Goal: Information Seeking & Learning: Find specific fact

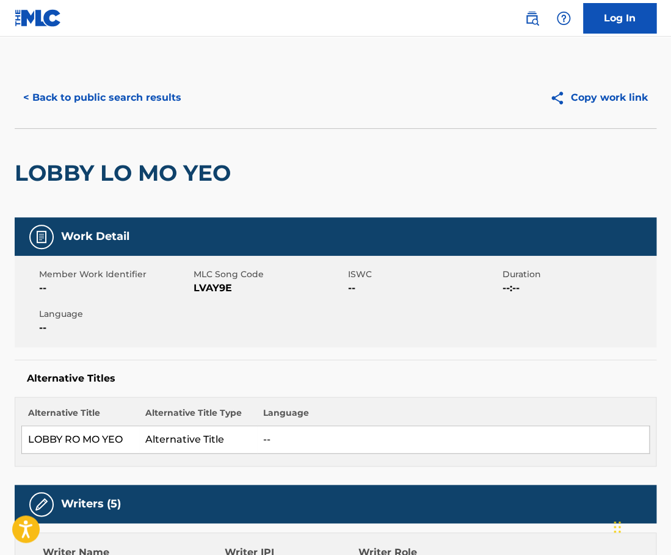
click at [116, 86] on button "< Back to public search results" at bounding box center [102, 97] width 175 height 31
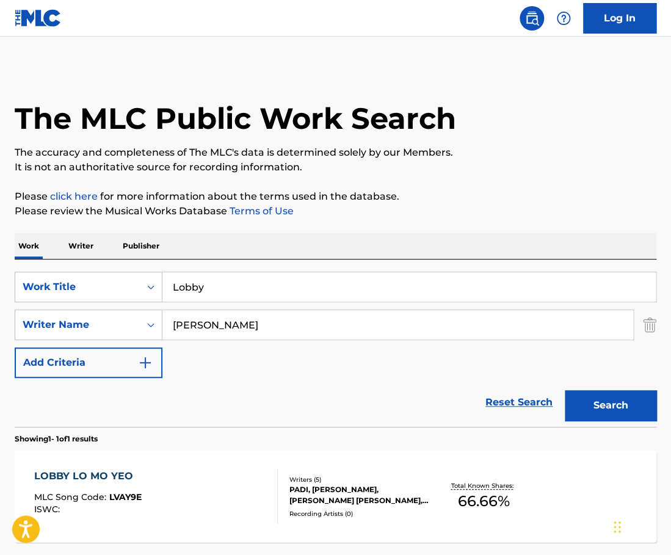
scroll to position [40, 0]
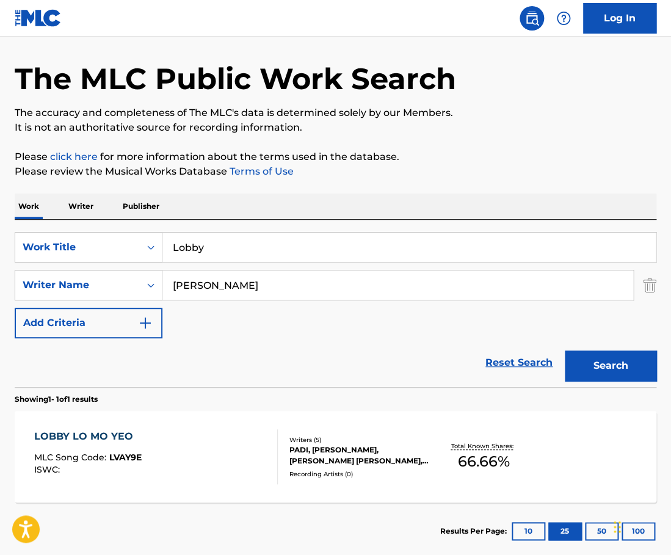
click at [222, 245] on input "Lobby" at bounding box center [408, 247] width 493 height 29
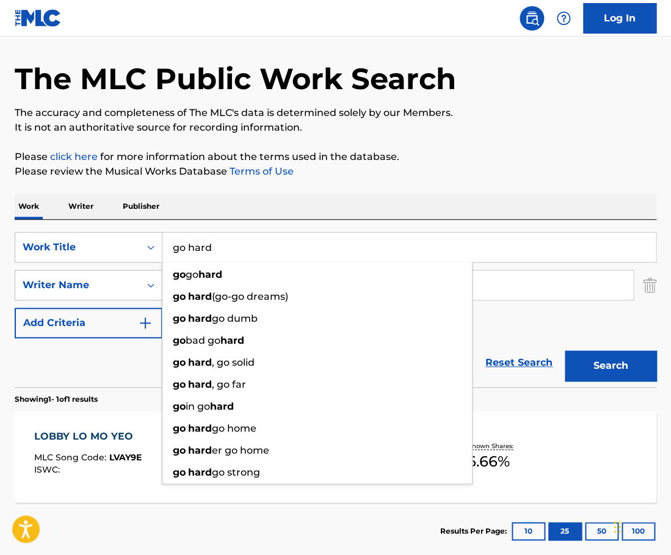
type input "go hard"
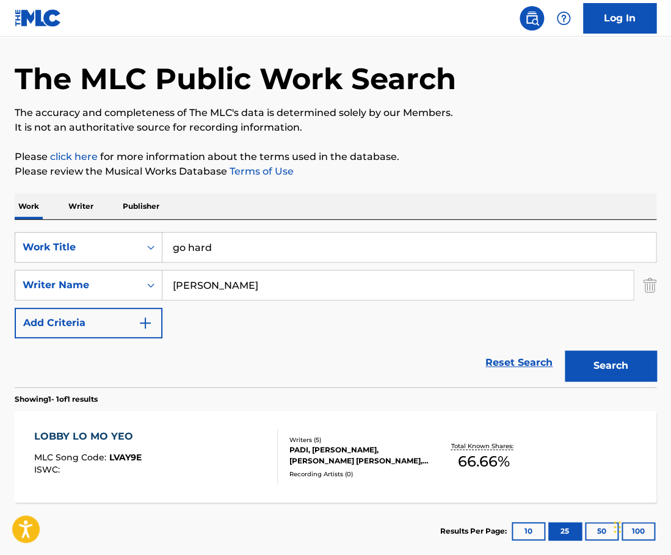
paste input "urry"
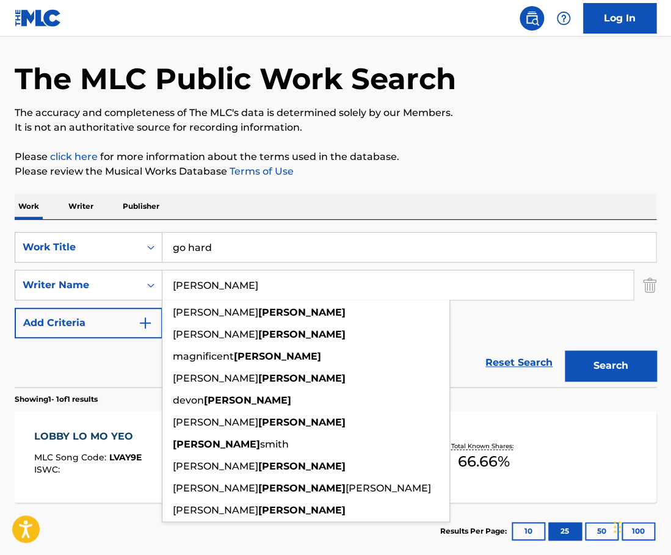
type input "[PERSON_NAME]"
click at [565, 351] on button "Search" at bounding box center [611, 366] width 92 height 31
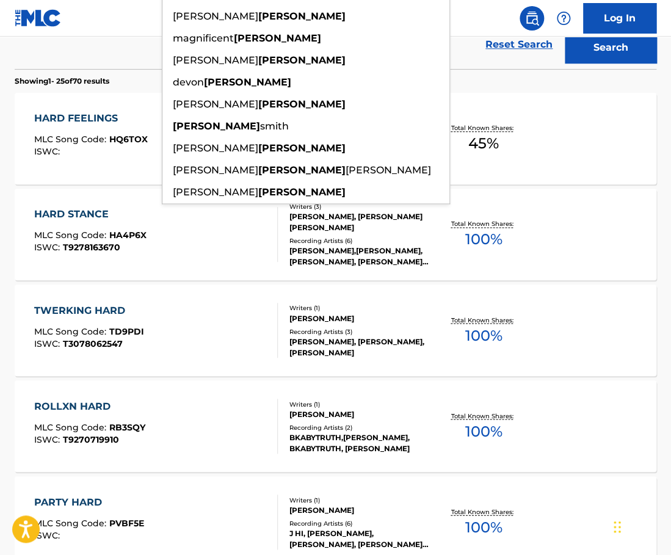
scroll to position [0, 0]
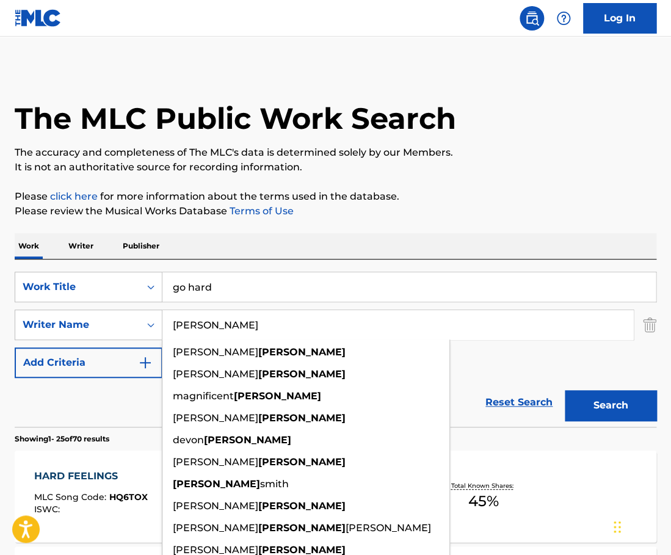
click at [238, 283] on input "go hard" at bounding box center [408, 286] width 493 height 29
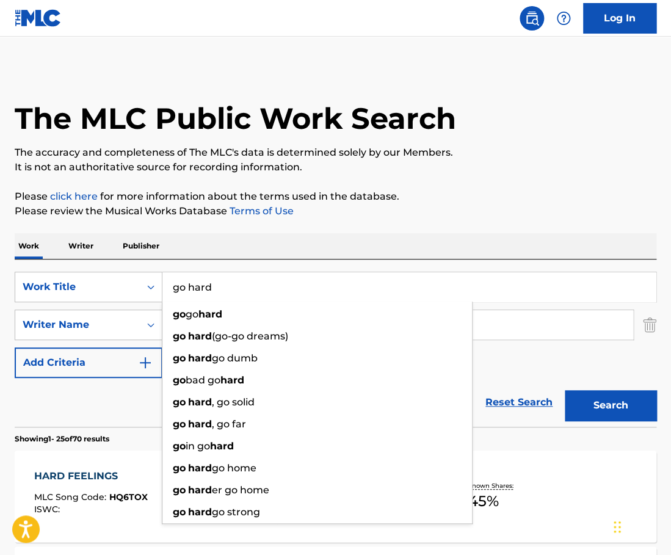
click at [238, 283] on input "go hard" at bounding box center [408, 286] width 493 height 29
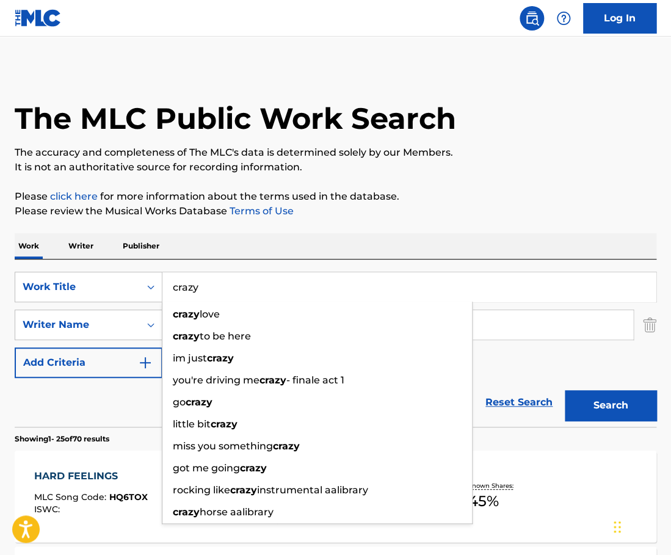
type input "crazy"
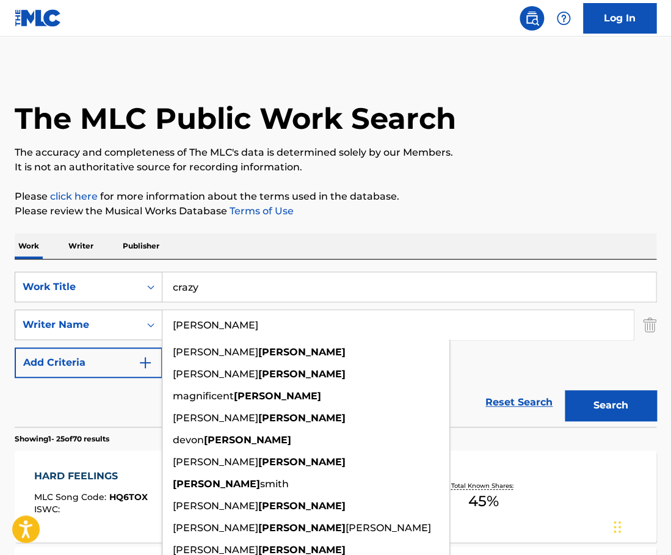
paste input "Reverberi"
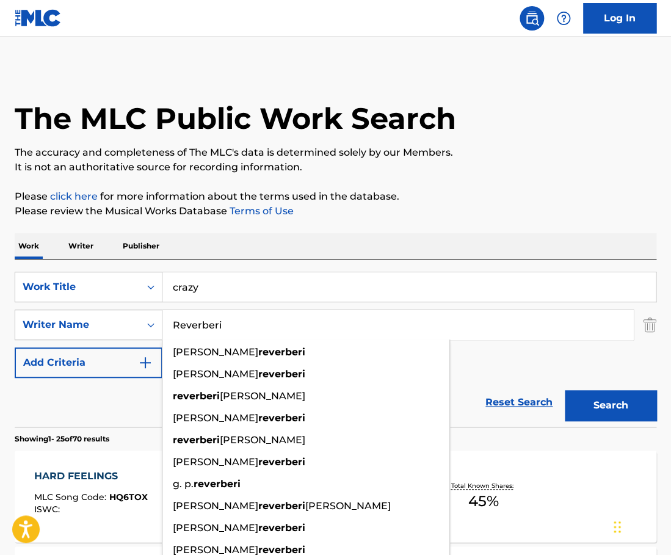
type input "Reverberi"
click at [565, 390] on button "Search" at bounding box center [611, 405] width 92 height 31
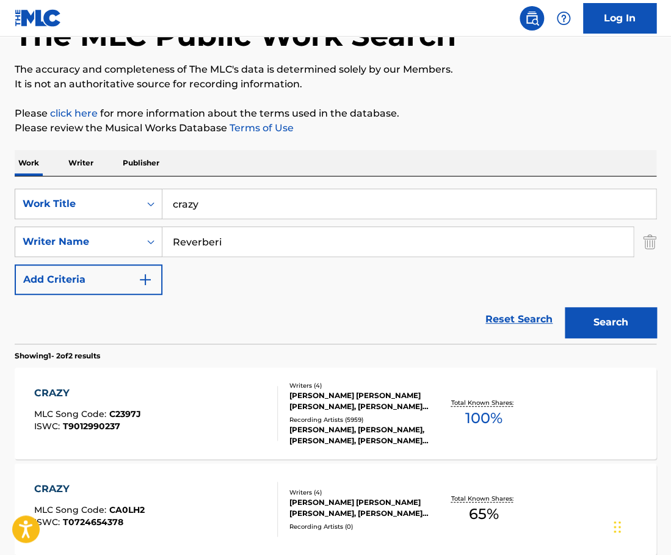
scroll to position [84, 0]
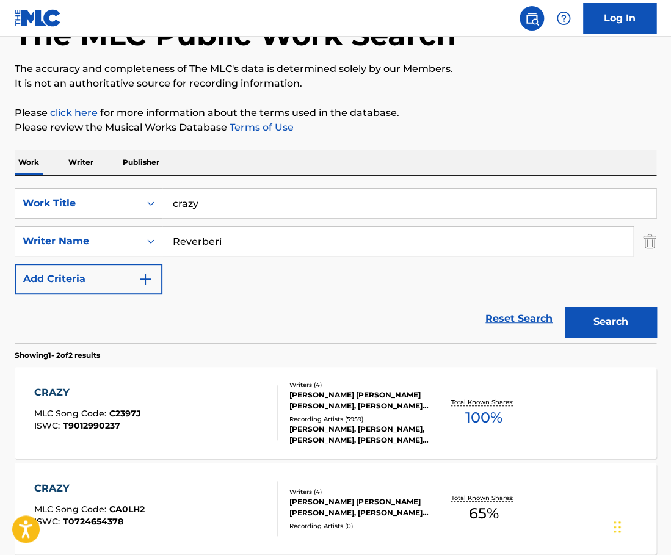
click at [243, 396] on div "CRAZY MLC Song Code : C2397J ISWC : T9012990237" at bounding box center [156, 412] width 244 height 55
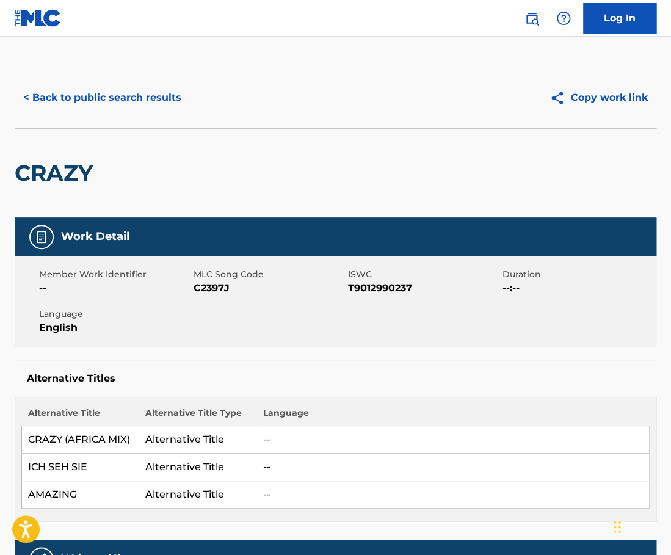
click at [134, 85] on button "< Back to public search results" at bounding box center [102, 97] width 175 height 31
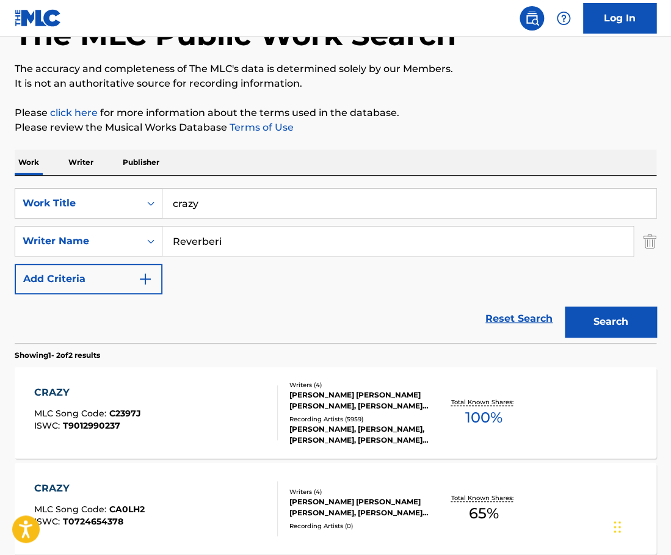
click at [255, 207] on input "crazy" at bounding box center [408, 203] width 493 height 29
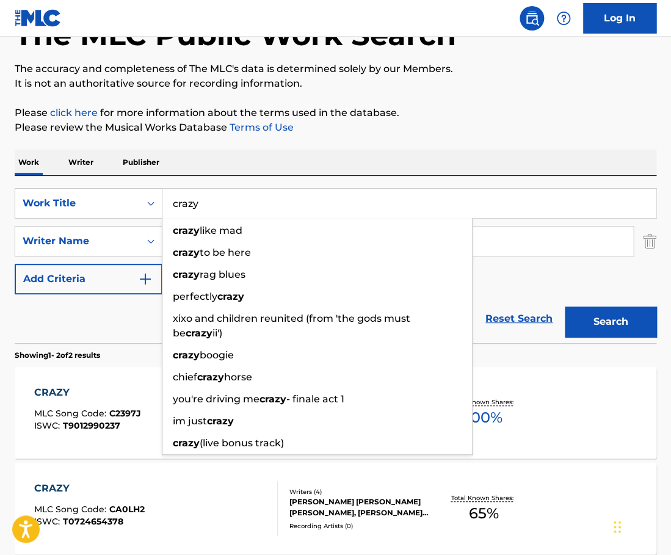
click at [255, 207] on input "crazy" at bounding box center [408, 203] width 493 height 29
paste input "butterfl"
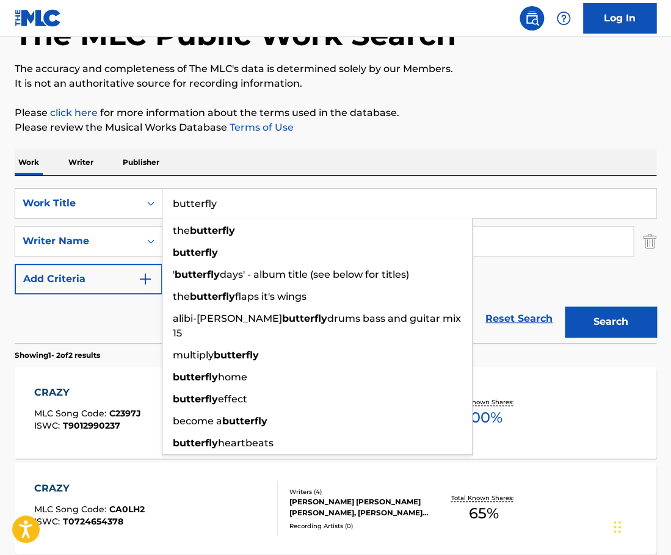
type input "butterfly"
click at [293, 184] on div "SearchWithCriteria3545c4c2-ecbe-49f1-b394-882f71d00875 Work Title butterfly the…" at bounding box center [336, 259] width 642 height 167
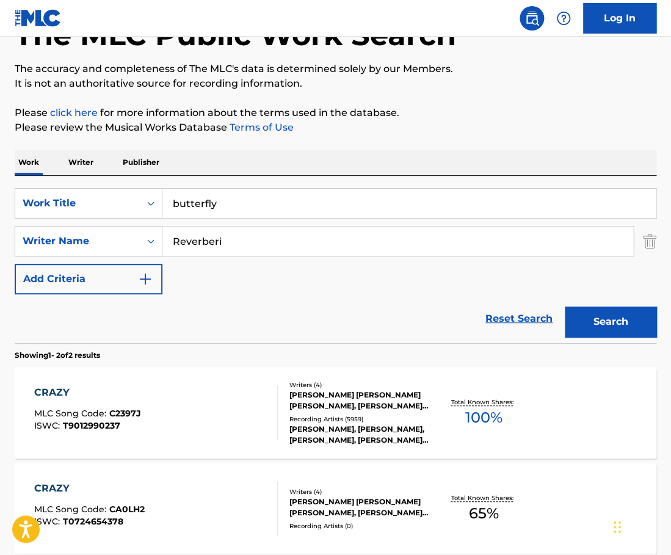
click at [270, 231] on input "Reverberi" at bounding box center [397, 241] width 471 height 29
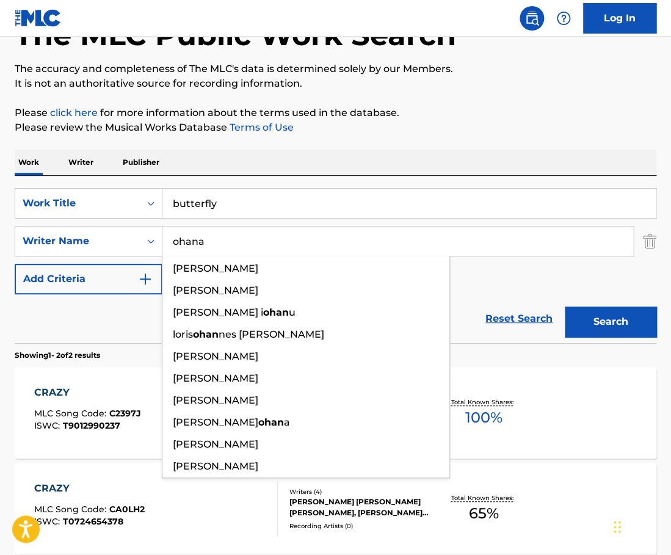
type input "ohana"
click at [565, 307] on button "Search" at bounding box center [611, 322] width 92 height 31
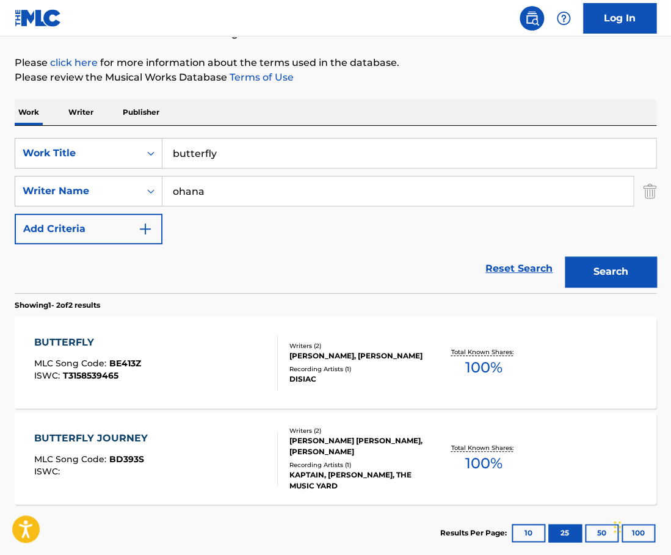
scroll to position [135, 0]
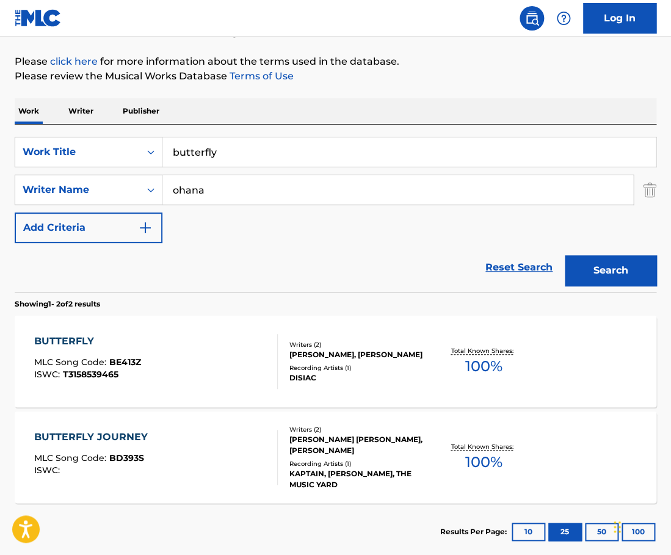
click at [270, 353] on div at bounding box center [272, 361] width 10 height 55
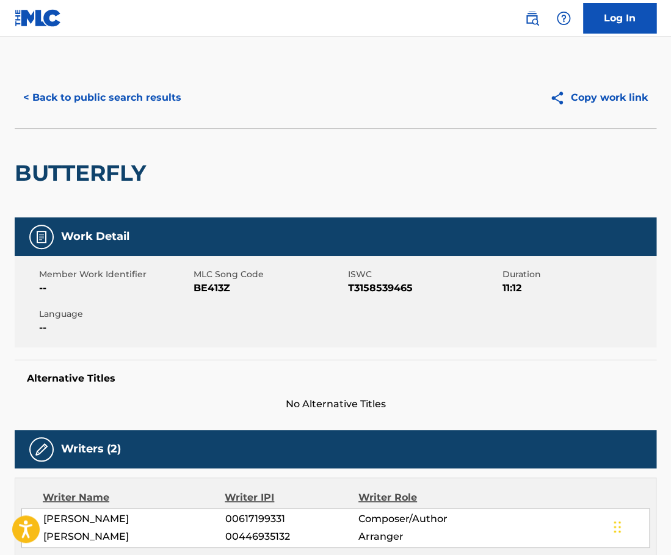
click at [128, 117] on div "< Back to public search results Copy work link" at bounding box center [336, 97] width 642 height 61
click at [123, 104] on button "< Back to public search results" at bounding box center [102, 97] width 175 height 31
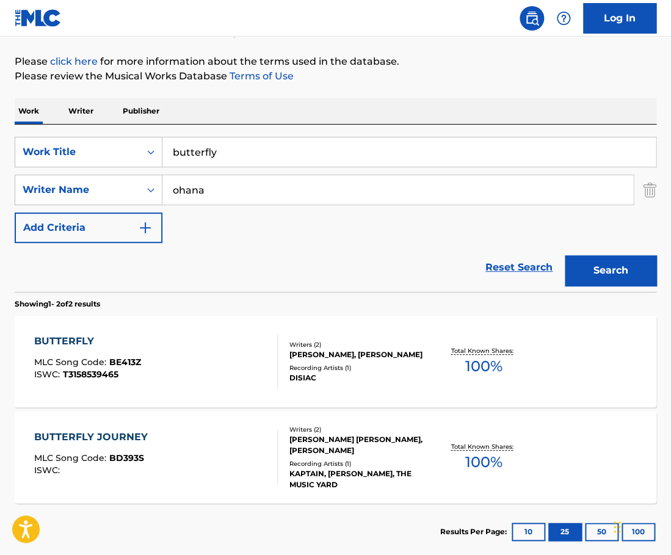
click at [258, 161] on input "butterfly" at bounding box center [408, 151] width 493 height 29
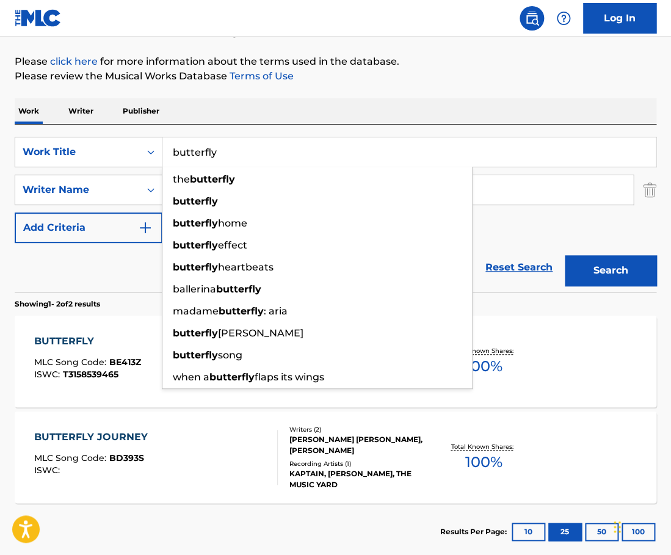
click at [258, 161] on input "butterfly" at bounding box center [408, 151] width 493 height 29
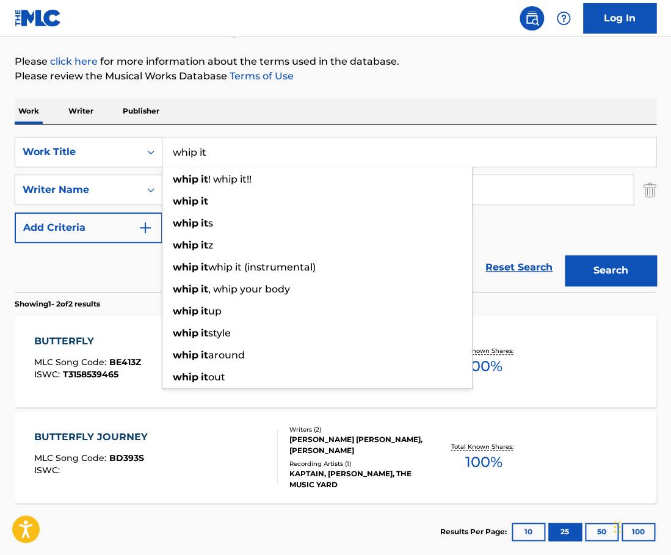
type input "whip it"
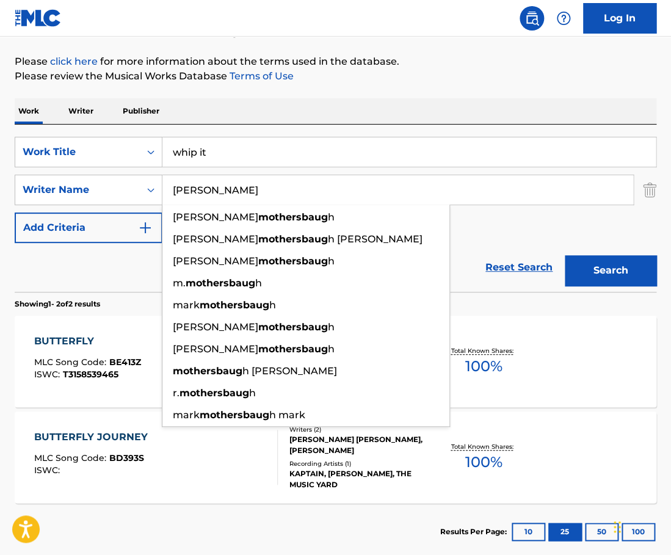
type input "[PERSON_NAME]"
click at [565, 255] on button "Search" at bounding box center [611, 270] width 92 height 31
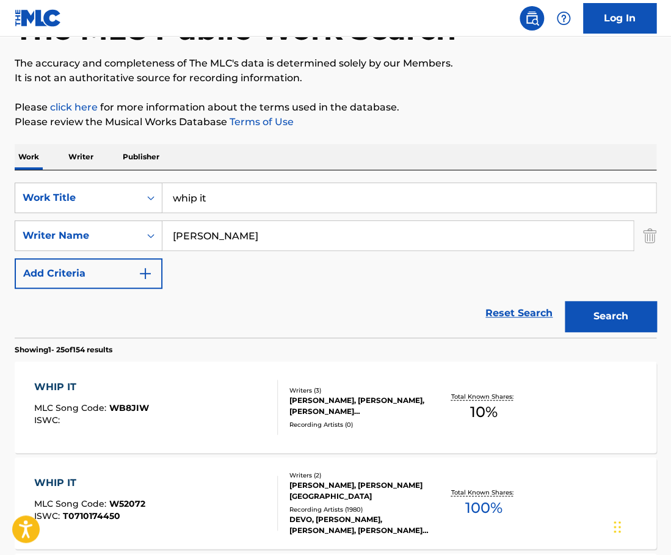
scroll to position [144, 0]
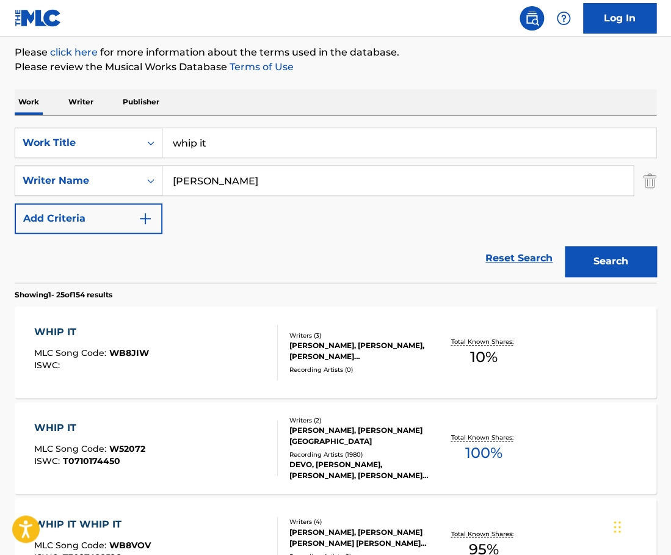
click at [250, 335] on div "WHIP IT MLC Song Code : WB8JIW ISWC :" at bounding box center [156, 352] width 244 height 55
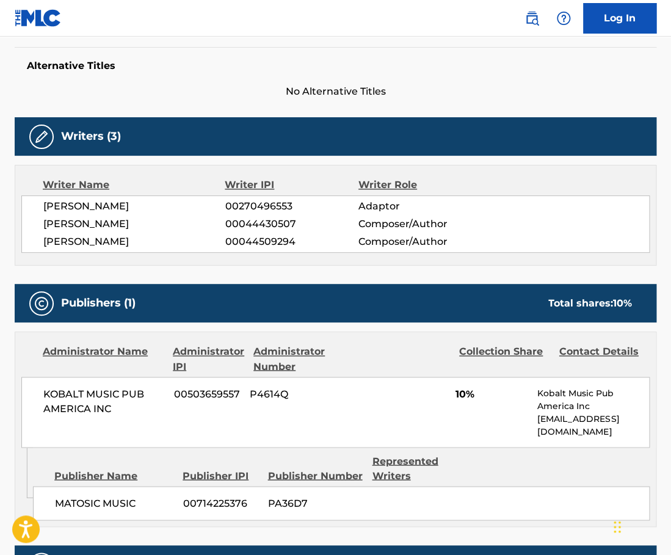
scroll to position [456, 0]
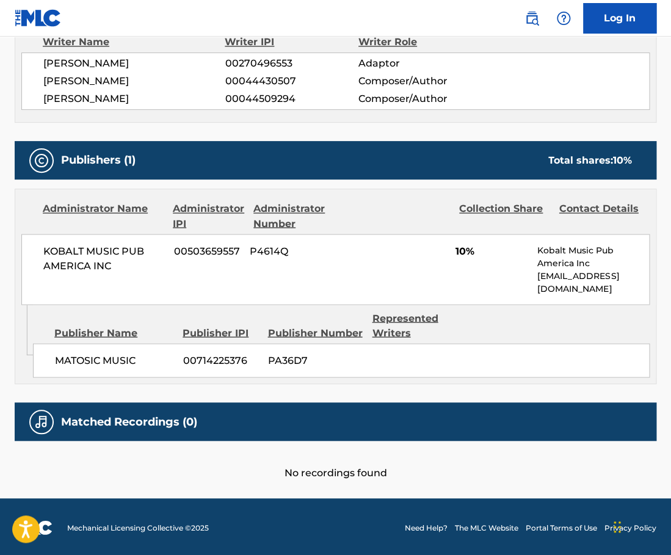
click at [149, 80] on span "[PERSON_NAME]" at bounding box center [134, 81] width 182 height 15
copy span "[PERSON_NAME]"
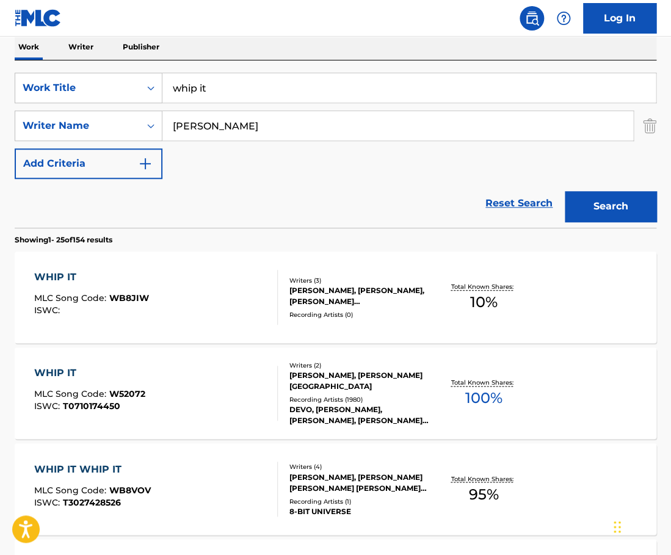
scroll to position [201, 0]
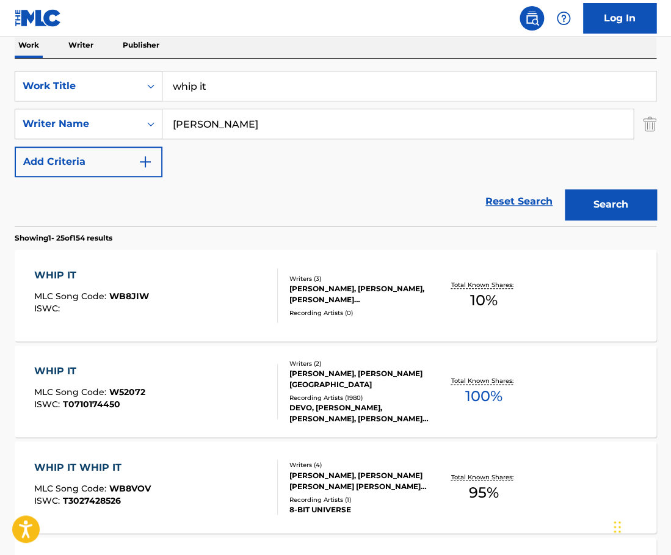
click at [246, 380] on div "WHIP IT MLC Song Code : W52072 ISWC : T0710174450" at bounding box center [156, 391] width 244 height 55
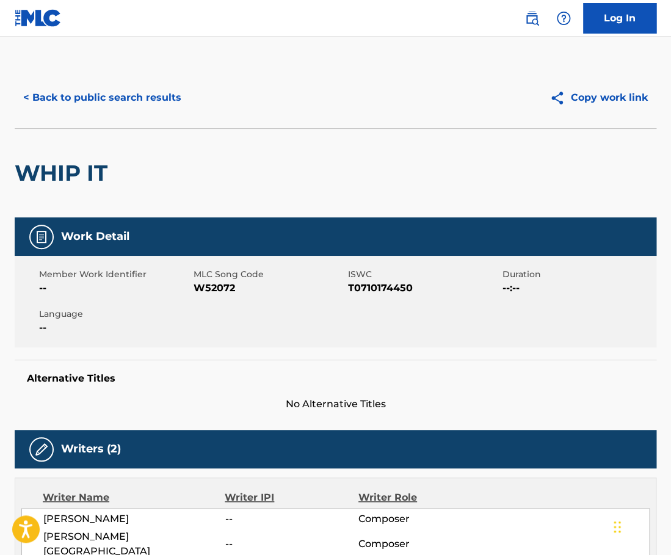
click at [149, 103] on button "< Back to public search results" at bounding box center [102, 97] width 175 height 31
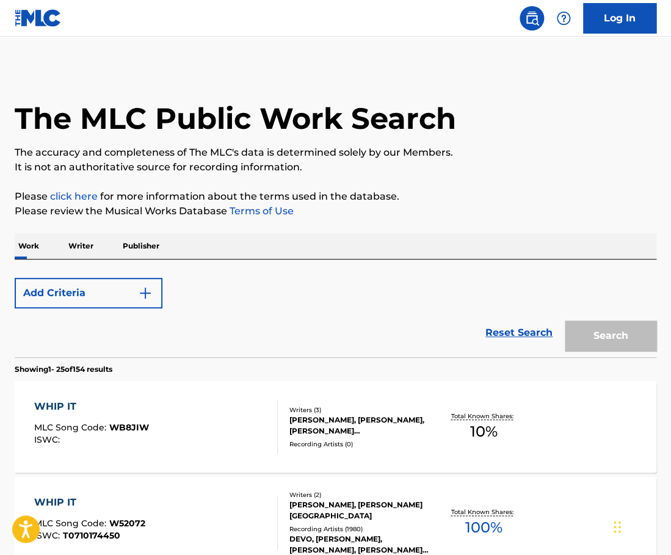
scroll to position [201, 0]
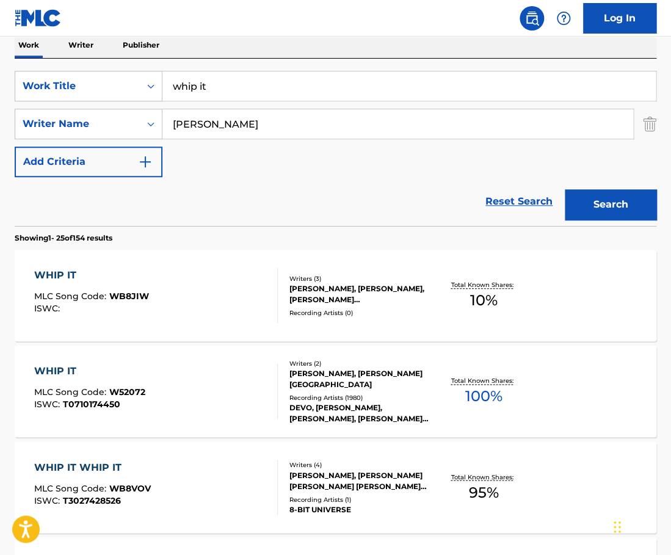
click at [287, 84] on input "whip it" at bounding box center [408, 85] width 493 height 29
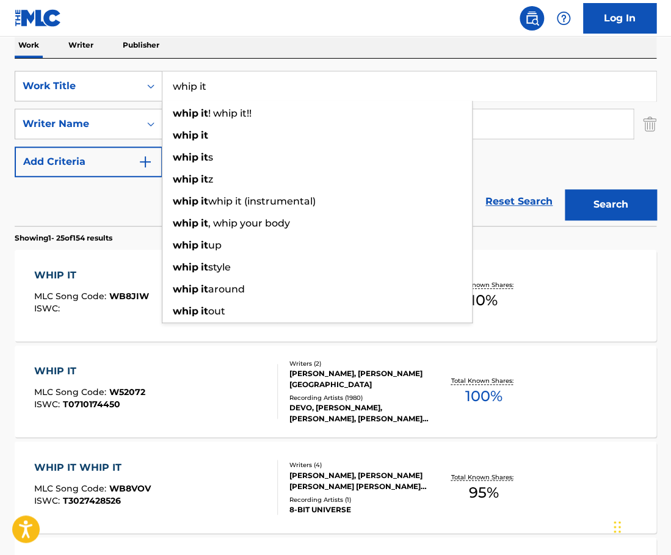
paste input "body say"
click at [287, 84] on input "whip it" at bounding box center [408, 85] width 493 height 29
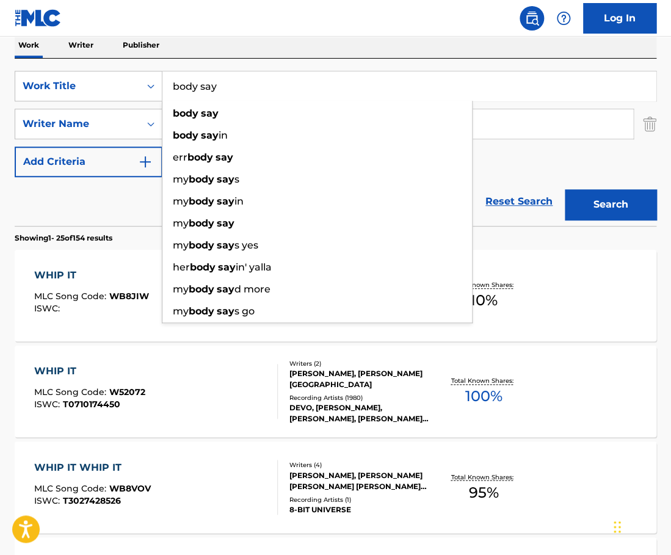
type input "body say"
click at [293, 59] on div "SearchWithCriteria3545c4c2-ecbe-49f1-b394-882f71d00875 Work Title body say body…" at bounding box center [336, 142] width 642 height 167
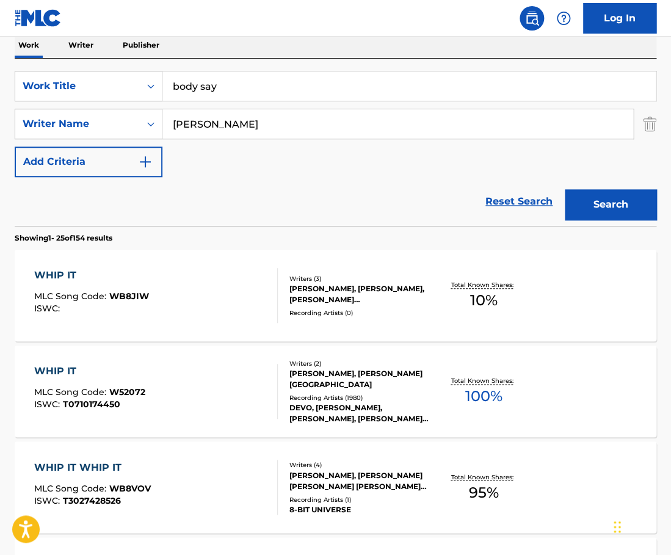
click at [264, 105] on div "SearchWithCriteria3545c4c2-ecbe-49f1-b394-882f71d00875 Work Title body say Sear…" at bounding box center [336, 124] width 642 height 106
click at [260, 121] on input "[PERSON_NAME]" at bounding box center [397, 123] width 471 height 29
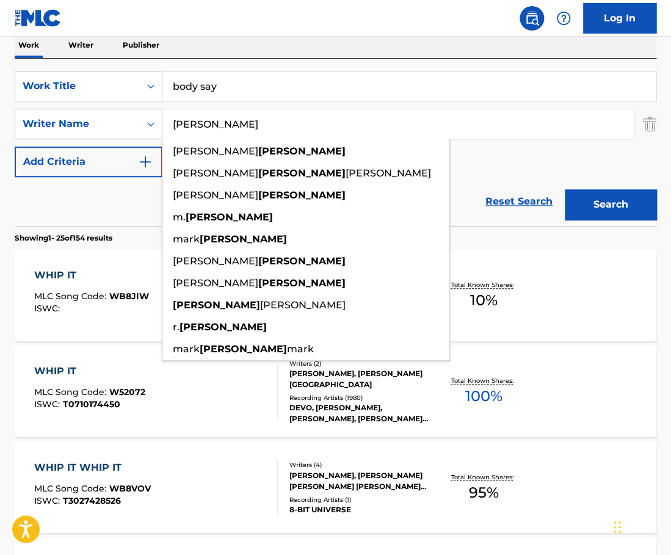
click at [260, 121] on input "[PERSON_NAME]" at bounding box center [397, 123] width 471 height 29
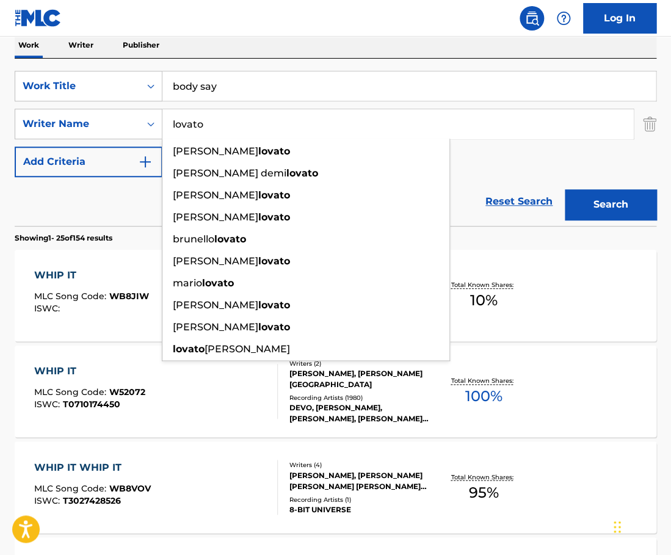
type input "lovato"
click at [565, 189] on button "Search" at bounding box center [611, 204] width 92 height 31
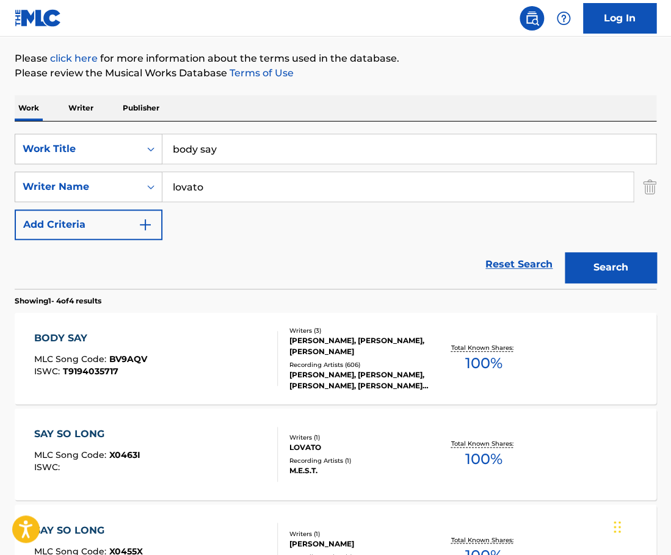
scroll to position [139, 0]
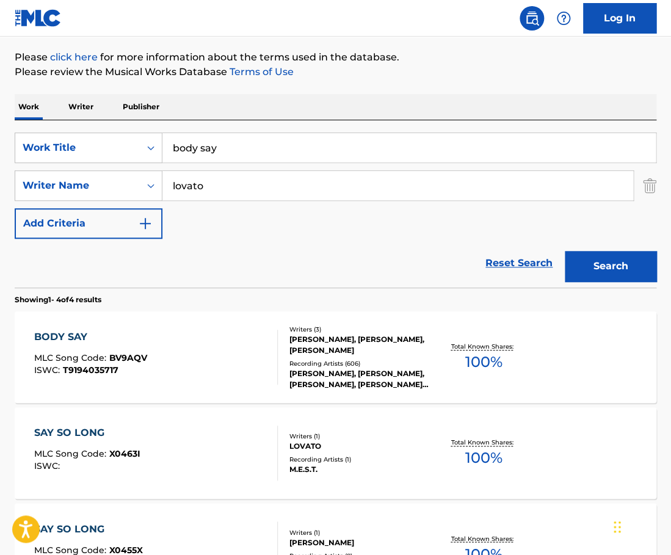
click at [236, 344] on div "BODY SAY MLC Song Code : BV9AQV ISWC : T9194035717" at bounding box center [156, 357] width 244 height 55
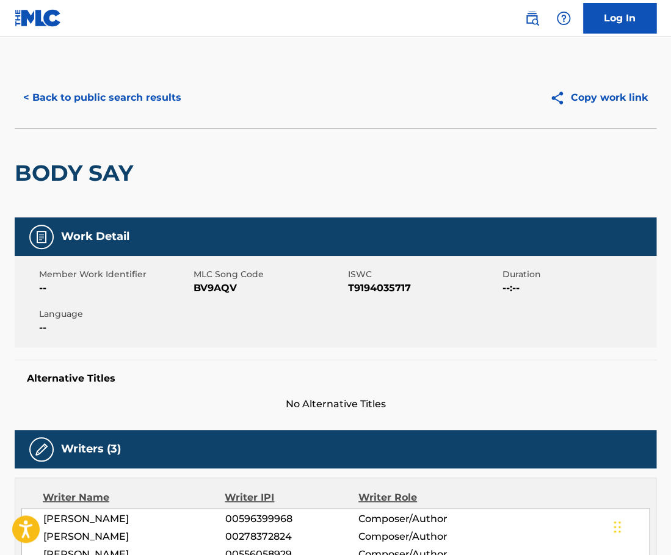
click at [135, 103] on button "< Back to public search results" at bounding box center [102, 97] width 175 height 31
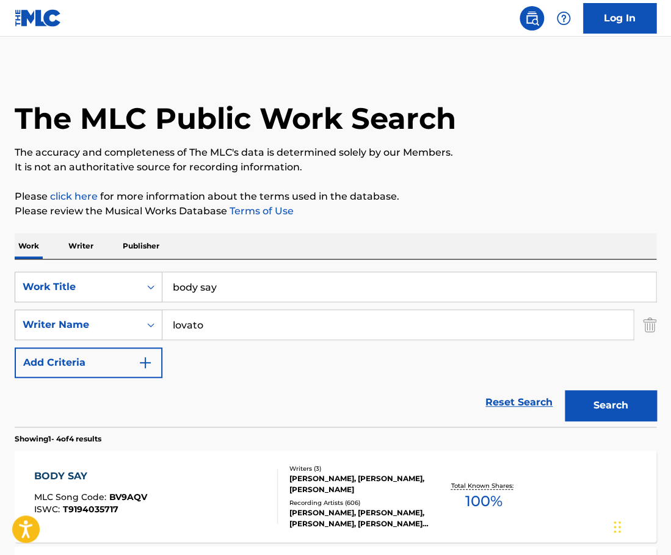
scroll to position [139, 0]
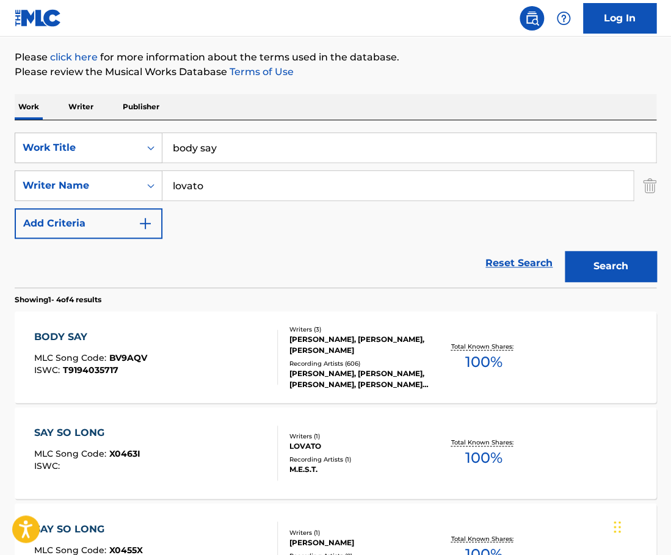
click at [376, 157] on input "body say" at bounding box center [408, 147] width 493 height 29
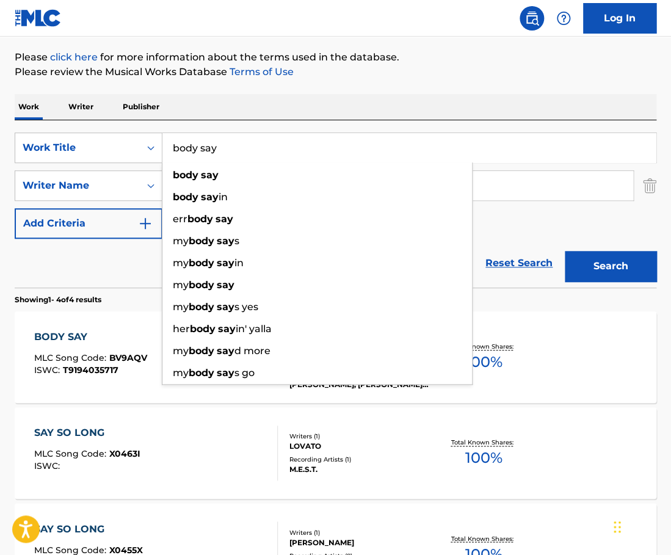
click at [376, 157] on input "body say" at bounding box center [408, 147] width 493 height 29
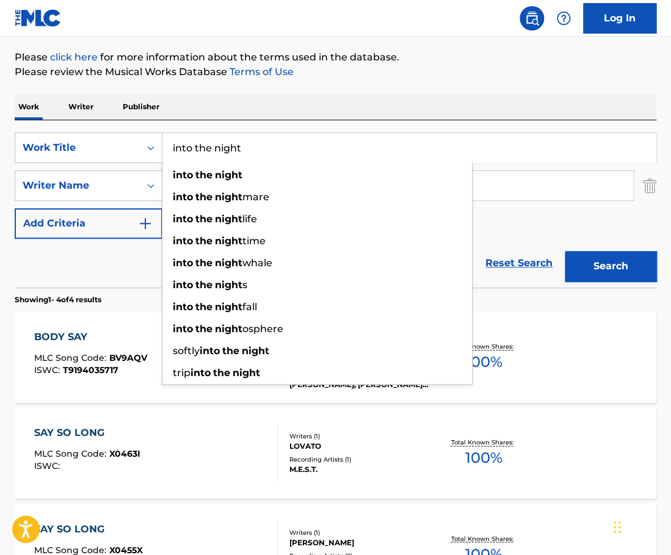
type input "into the night"
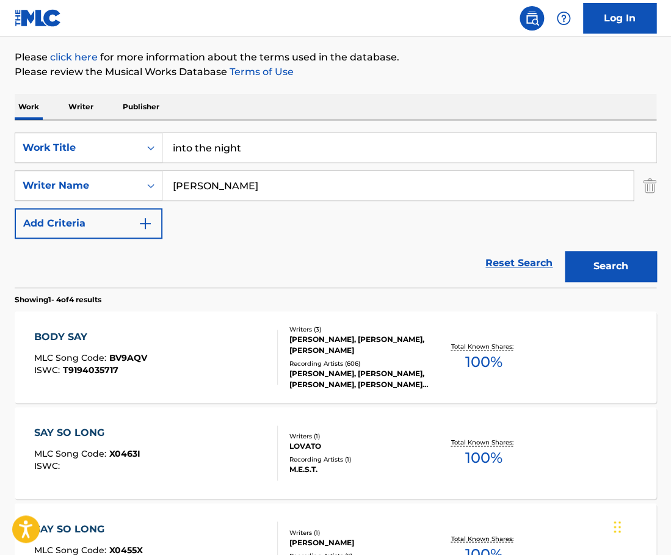
type input "[PERSON_NAME]"
click at [565, 251] on button "Search" at bounding box center [611, 266] width 92 height 31
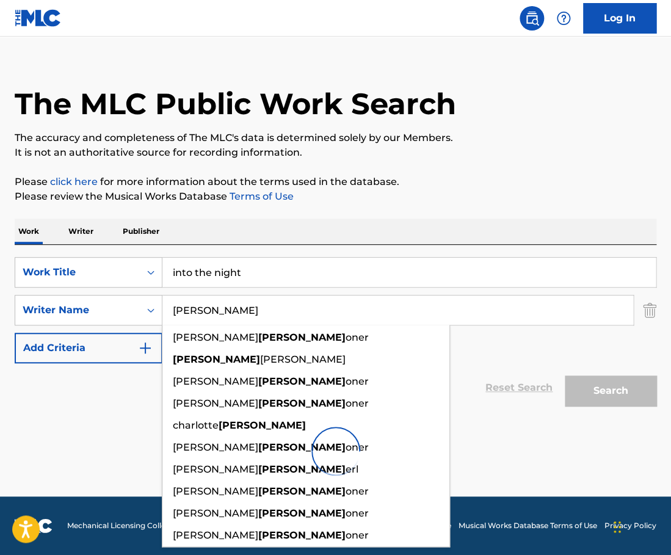
scroll to position [15, 0]
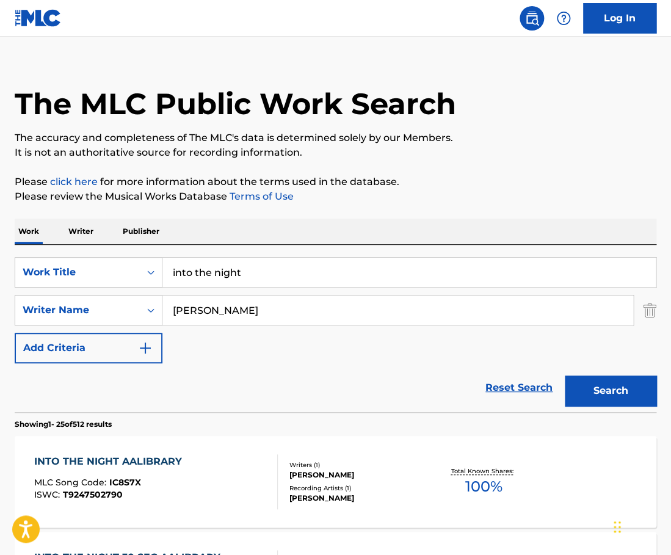
click at [373, 222] on div "Work Writer Publisher" at bounding box center [336, 232] width 642 height 26
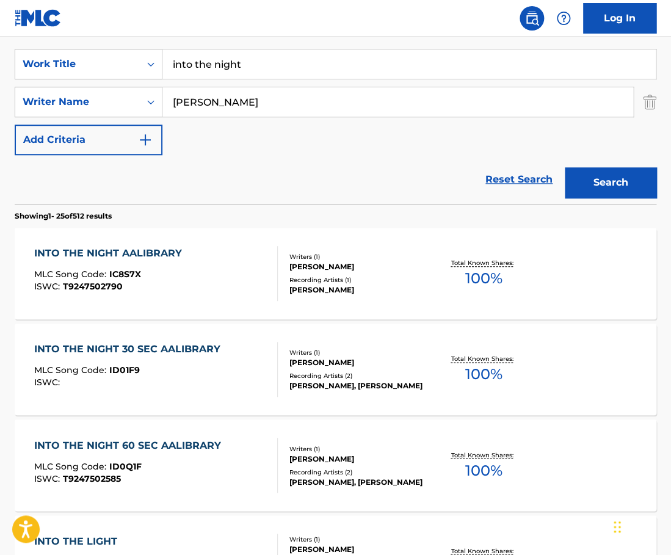
scroll to position [225, 0]
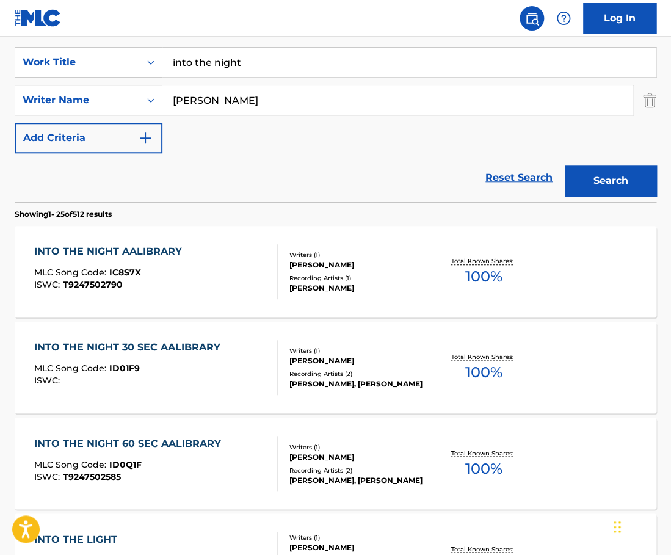
click at [252, 280] on div "INTO THE NIGHT AALIBRARY MLC Song Code : IC8S7X ISWC : T9247502790" at bounding box center [156, 271] width 244 height 55
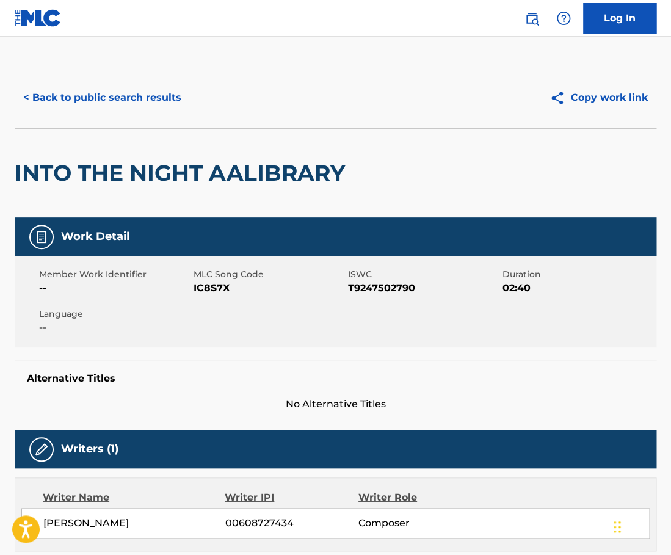
click at [136, 96] on button "< Back to public search results" at bounding box center [102, 97] width 175 height 31
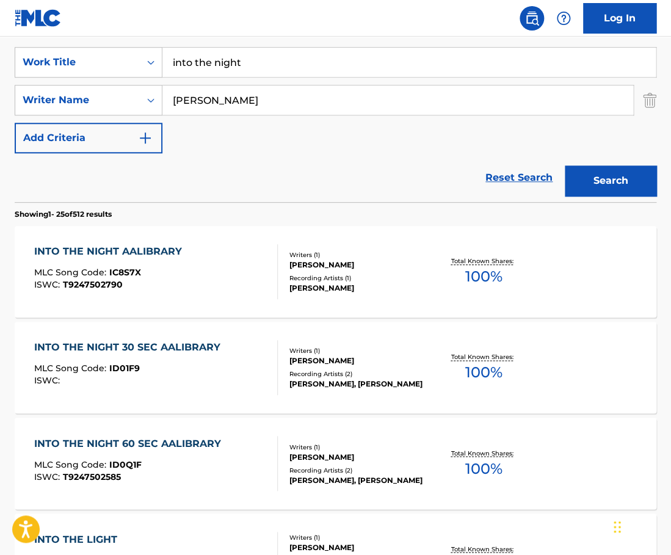
click at [277, 64] on input "into the night" at bounding box center [408, 62] width 493 height 29
paste input "amazing"
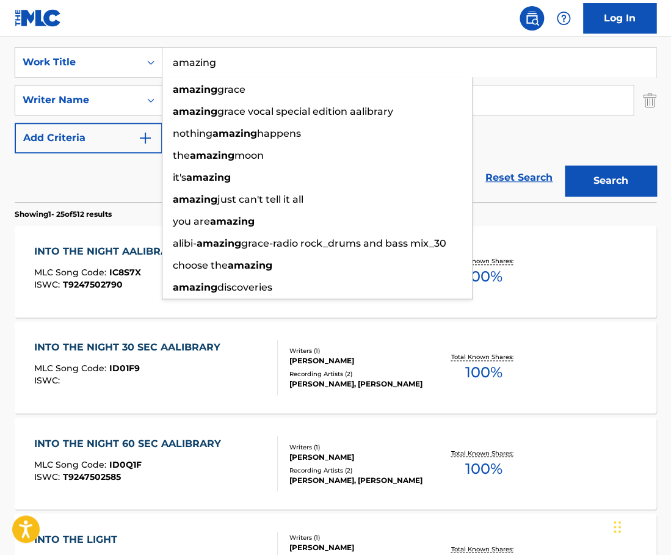
type input "amazing"
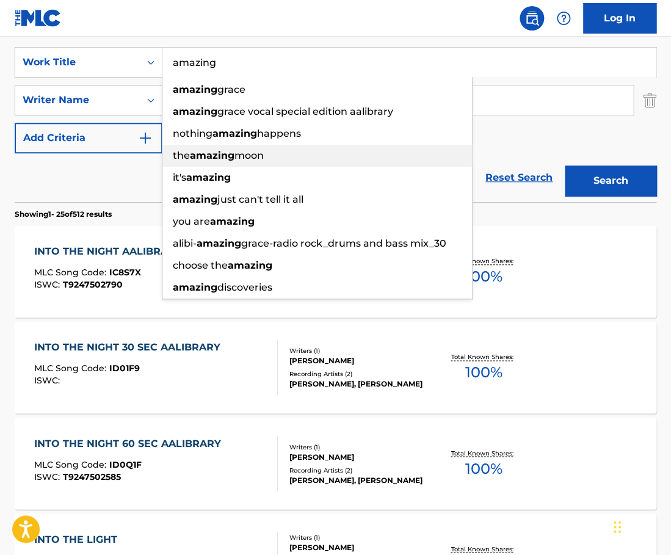
click at [107, 172] on div "Reset Search Search" at bounding box center [336, 177] width 642 height 49
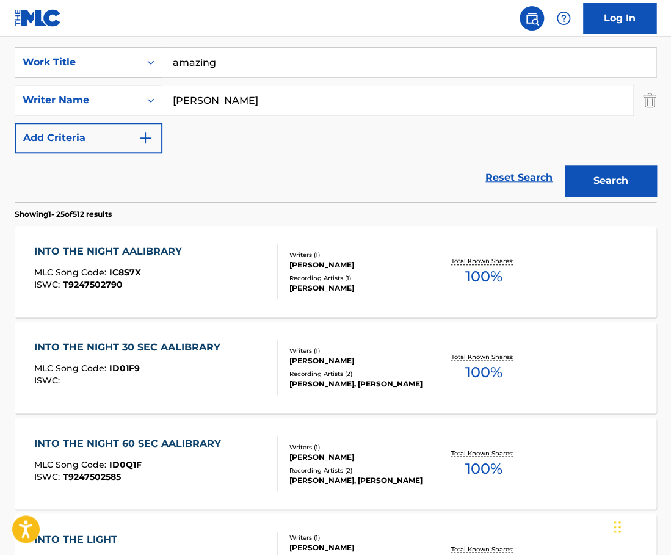
click at [241, 105] on input "[PERSON_NAME]" at bounding box center [397, 99] width 471 height 29
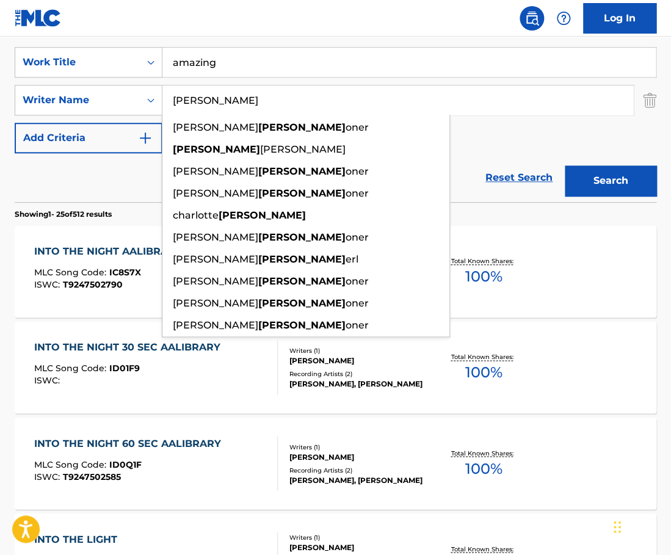
click at [241, 105] on input "[PERSON_NAME]" at bounding box center [397, 99] width 471 height 29
paste input "Parmenius"
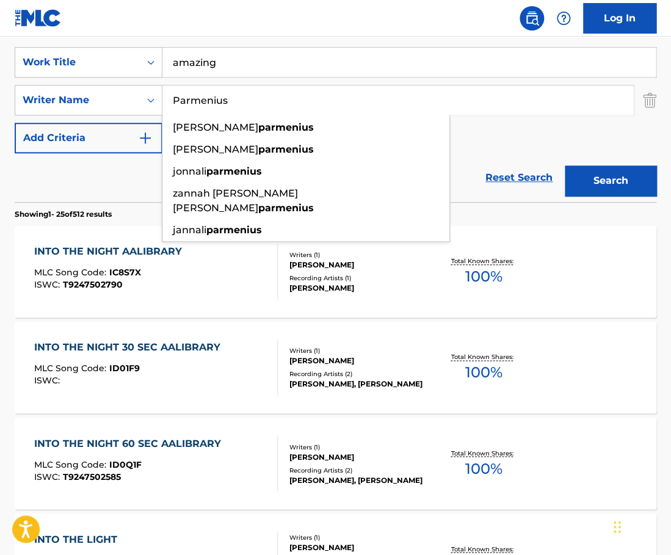
type input "Parmenius"
click at [565, 165] on button "Search" at bounding box center [611, 180] width 92 height 31
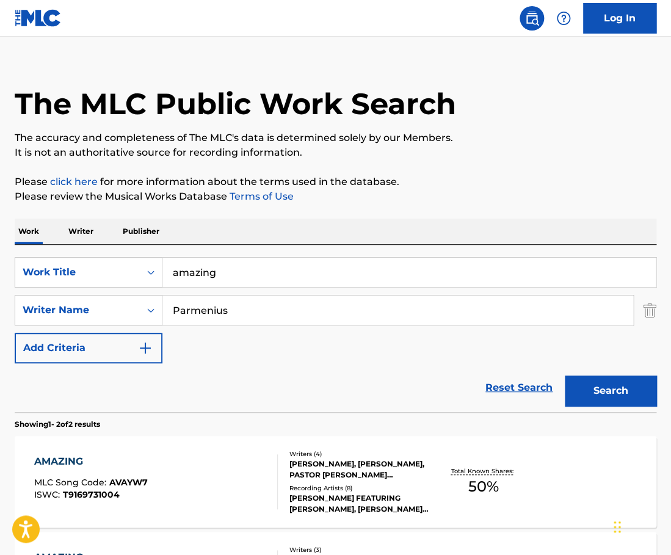
click at [256, 467] on div "AMAZING MLC Song Code : AVAYW7 ISWC : T9169731004" at bounding box center [156, 481] width 244 height 55
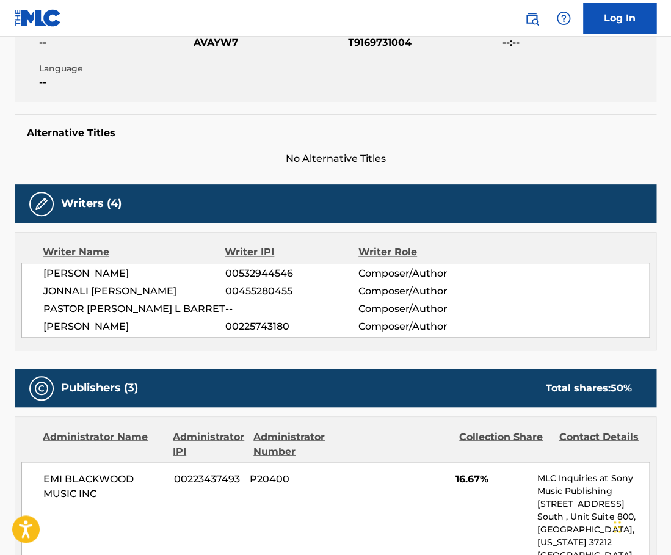
scroll to position [410, 0]
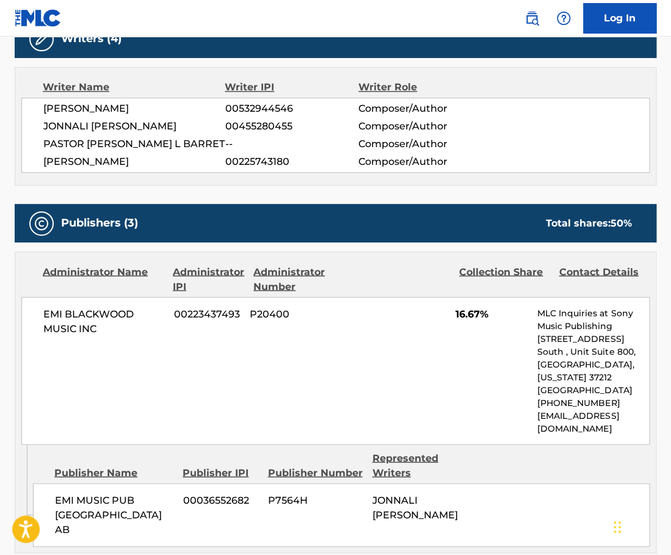
click at [151, 105] on span "[PERSON_NAME]" at bounding box center [134, 108] width 182 height 15
copy span "WIKLUND"
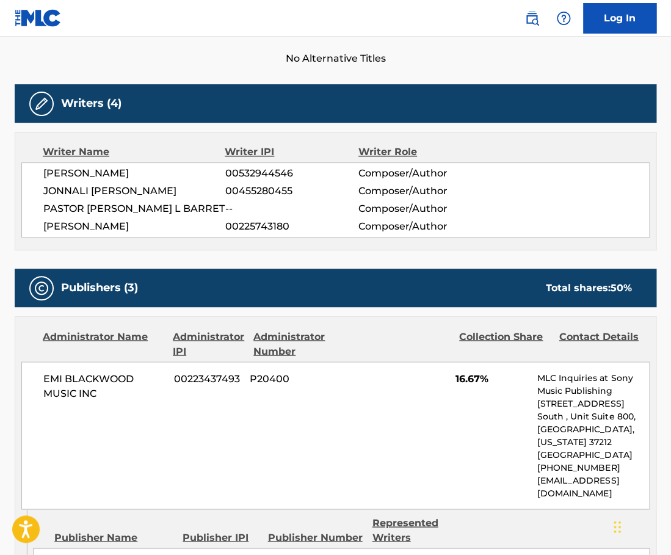
scroll to position [341, 0]
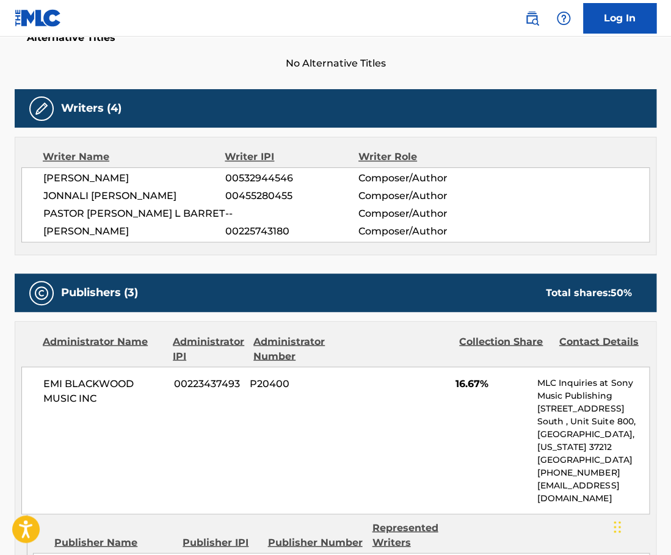
click at [126, 231] on span "[PERSON_NAME]" at bounding box center [134, 231] width 182 height 15
copy span "BAGER"
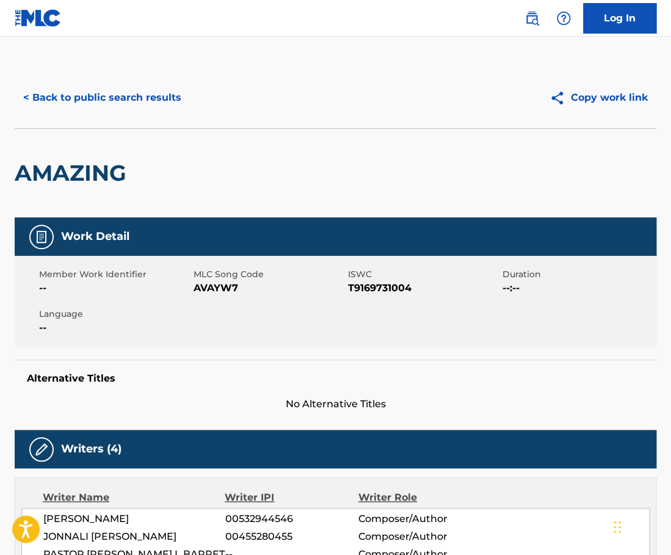
click at [122, 103] on button "< Back to public search results" at bounding box center [102, 97] width 175 height 31
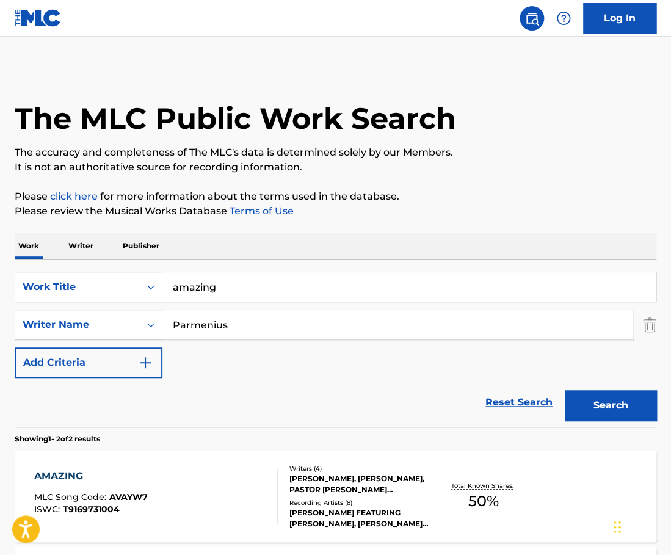
scroll to position [15, 0]
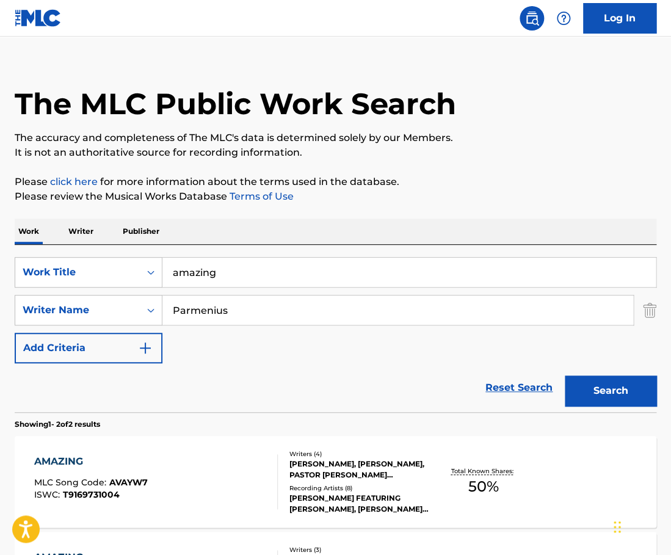
click at [241, 280] on input "amazing" at bounding box center [408, 272] width 493 height 29
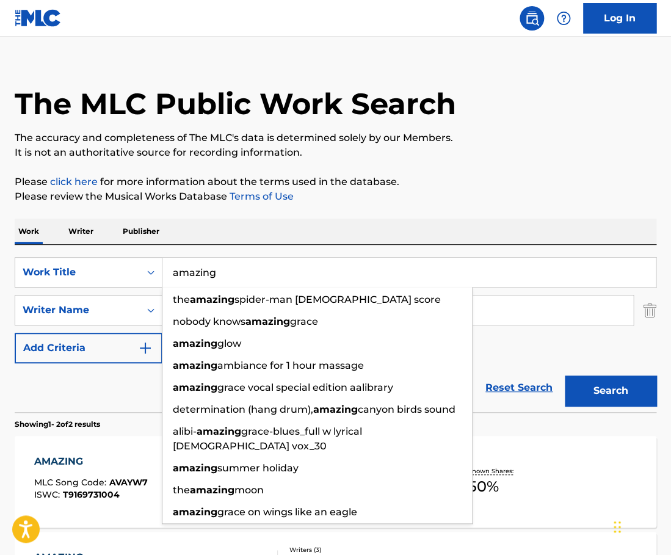
click at [241, 280] on input "amazing" at bounding box center [408, 272] width 493 height 29
paste input "Tú me dejaste de querer"
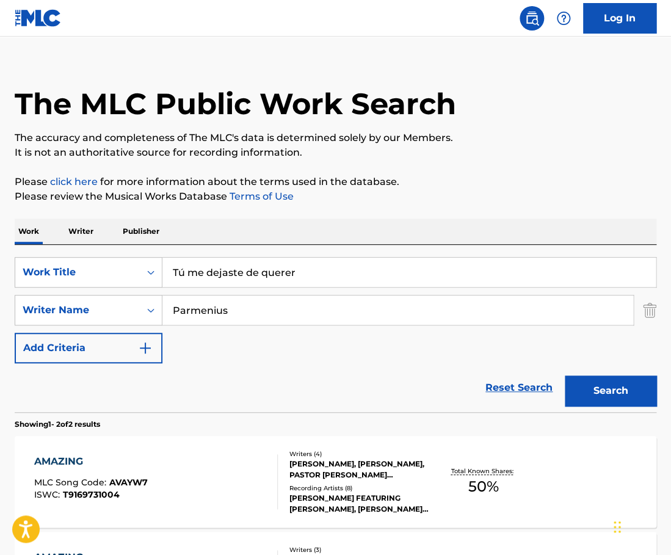
type input "Tú me dejaste de querer"
click at [270, 231] on div "Work Writer Publisher" at bounding box center [336, 232] width 642 height 26
click at [223, 308] on input "Parmenius" at bounding box center [397, 310] width 471 height 29
paste input "[PERSON_NAME]"
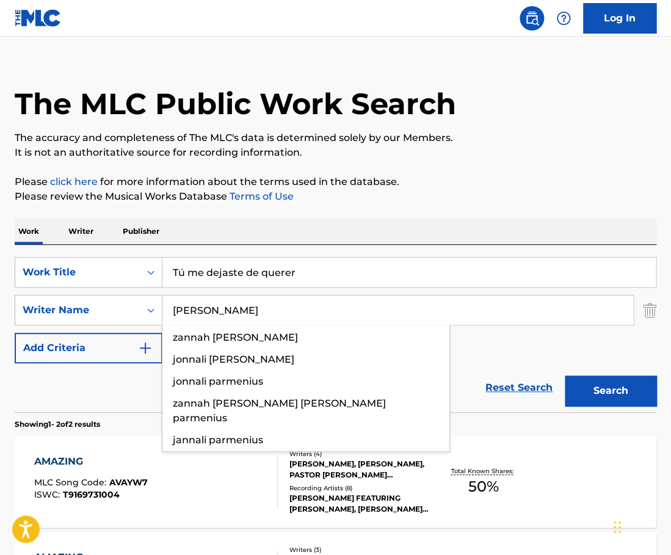
type input "[PERSON_NAME]"
click at [565, 376] on button "Search" at bounding box center [611, 391] width 92 height 31
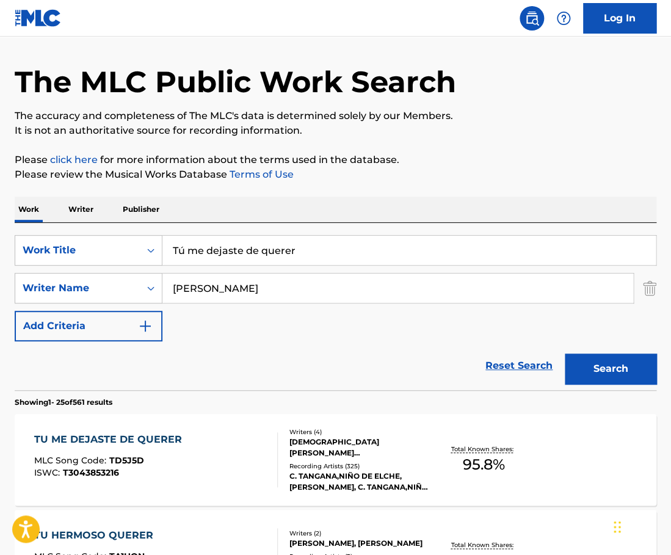
scroll to position [45, 0]
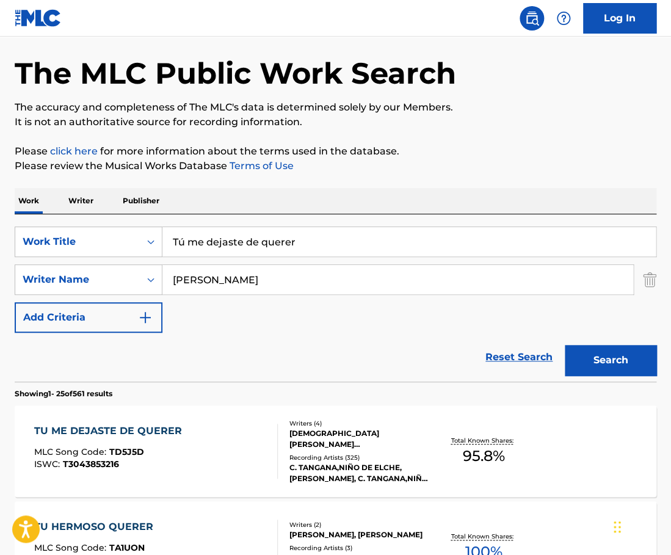
click at [250, 451] on div "TU ME DEJASTE DE QUERER MLC Song Code : TD5J5D ISWC : T3043853216" at bounding box center [156, 451] width 244 height 55
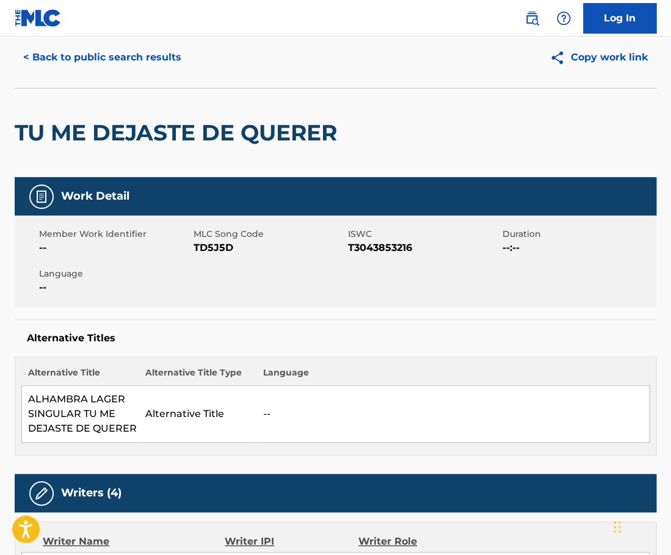
scroll to position [29, 0]
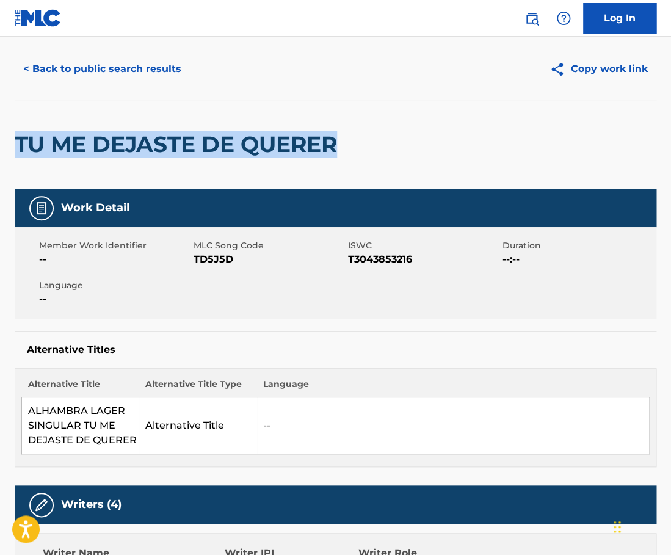
drag, startPoint x: 341, startPoint y: 141, endPoint x: 16, endPoint y: 136, distance: 324.9
click at [16, 136] on h2 "TU ME DEJASTE DE QUERER" at bounding box center [179, 144] width 329 height 27
copy h2 "TU ME DEJASTE DE QUERER"
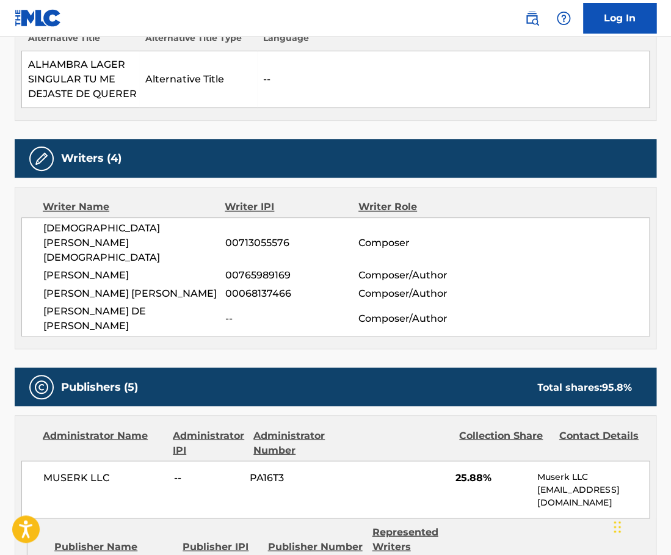
scroll to position [412, 0]
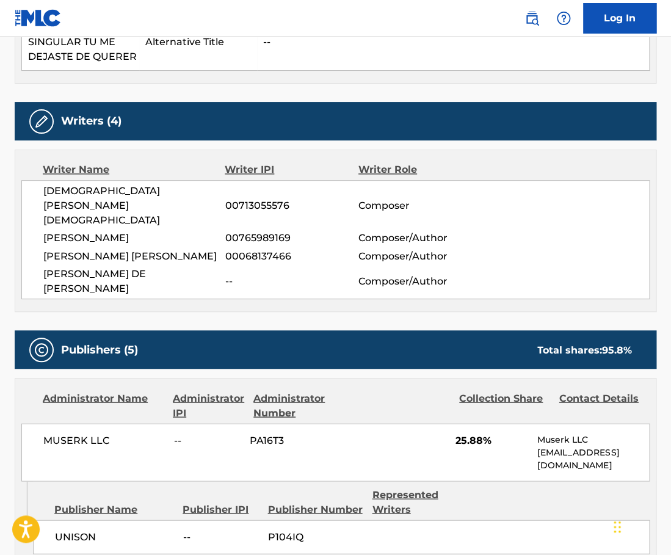
click at [182, 192] on span "[DEMOGRAPHIC_DATA][PERSON_NAME] [DEMOGRAPHIC_DATA]" at bounding box center [134, 206] width 182 height 44
copy span "CATALAN"
click at [167, 231] on span "[PERSON_NAME]" at bounding box center [134, 238] width 182 height 15
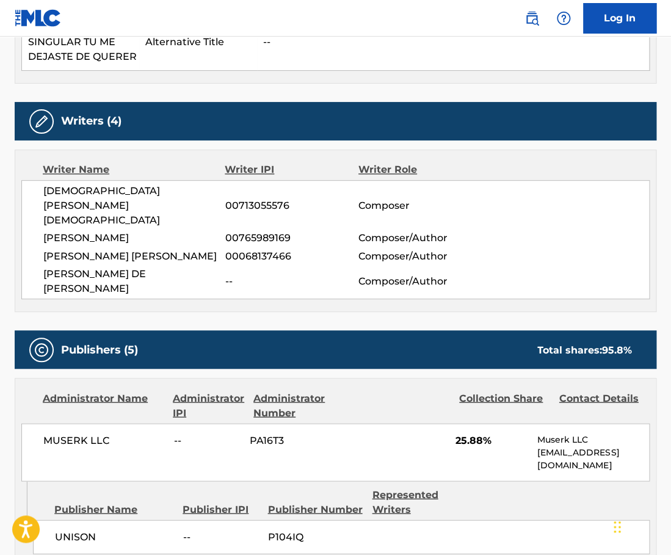
copy span "[PERSON_NAME]"
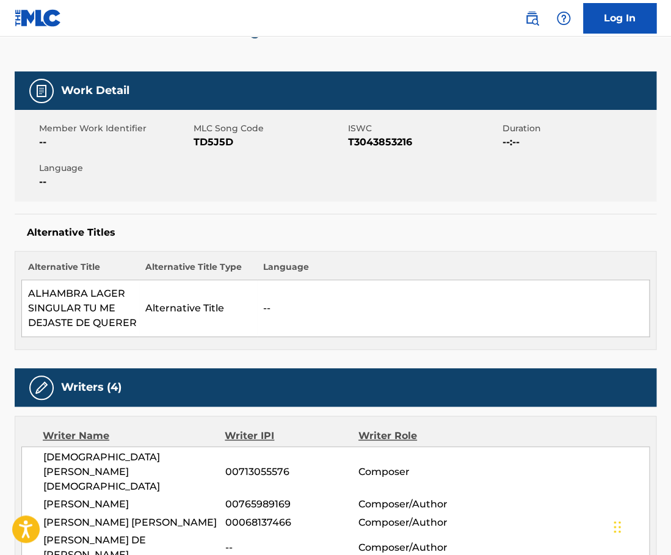
scroll to position [0, 0]
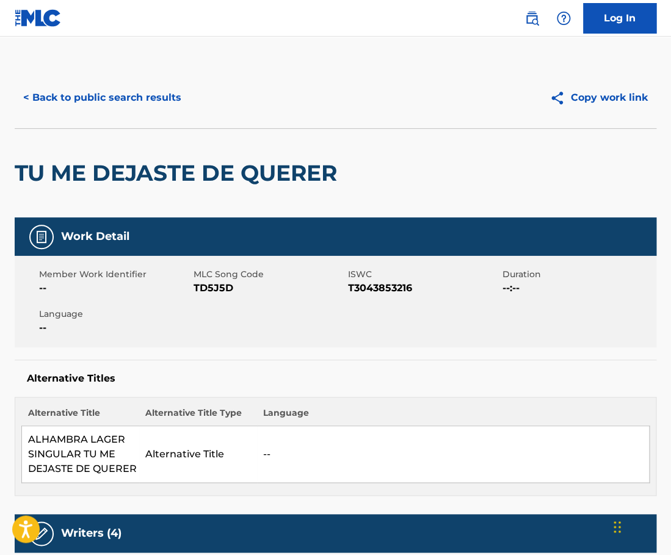
click at [142, 90] on button "< Back to public search results" at bounding box center [102, 97] width 175 height 31
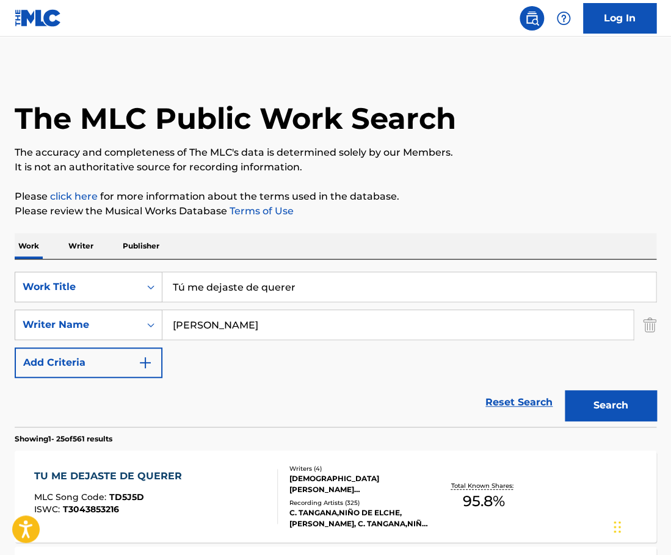
scroll to position [45, 0]
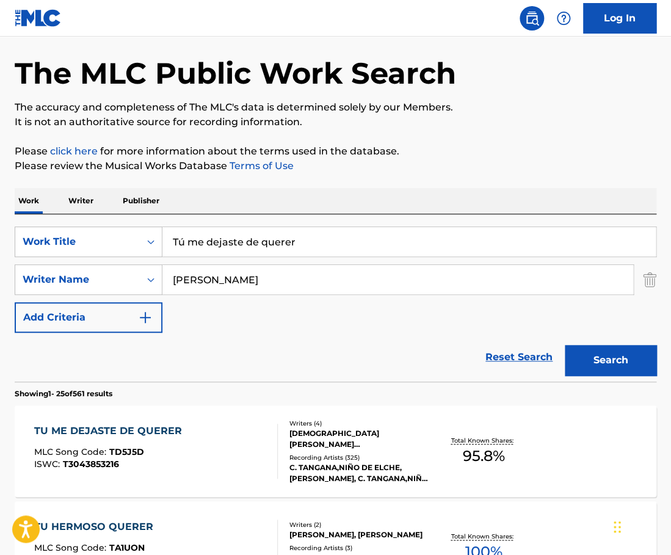
click at [224, 259] on div "SearchWithCriteria3545c4c2-ecbe-49f1-b394-882f71d00875 Work Title Tú me dejaste…" at bounding box center [336, 280] width 642 height 106
click at [223, 246] on input "Tú me dejaste de querer" at bounding box center [408, 241] width 493 height 29
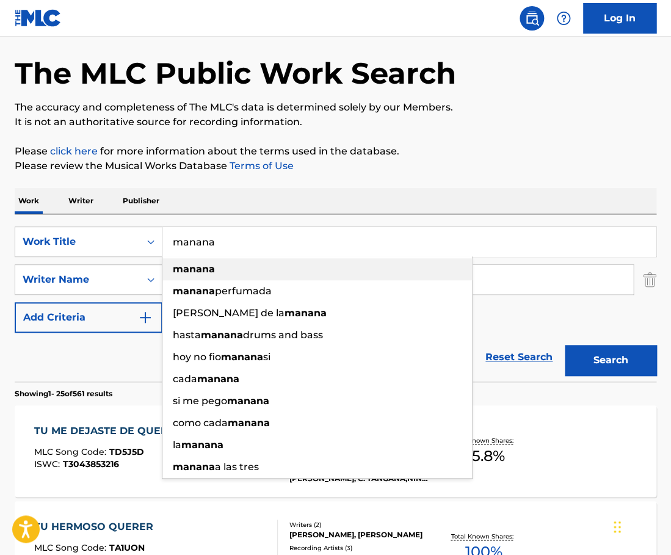
type input "manana"
click at [272, 275] on div "manana" at bounding box center [317, 269] width 310 height 22
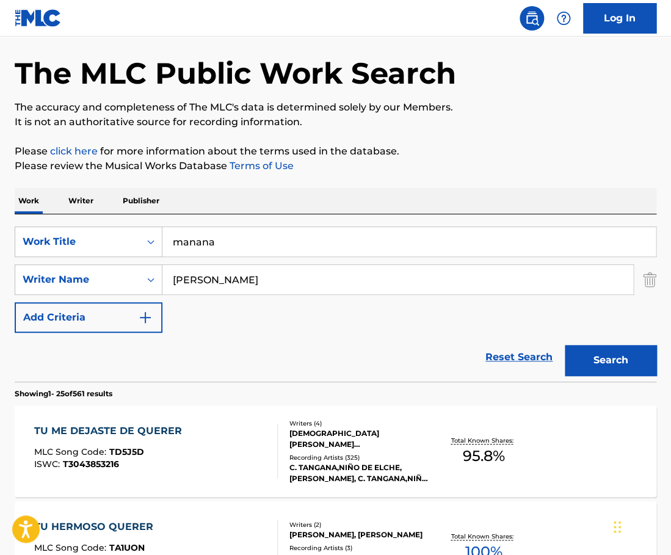
click at [247, 282] on input "[PERSON_NAME]" at bounding box center [397, 279] width 471 height 29
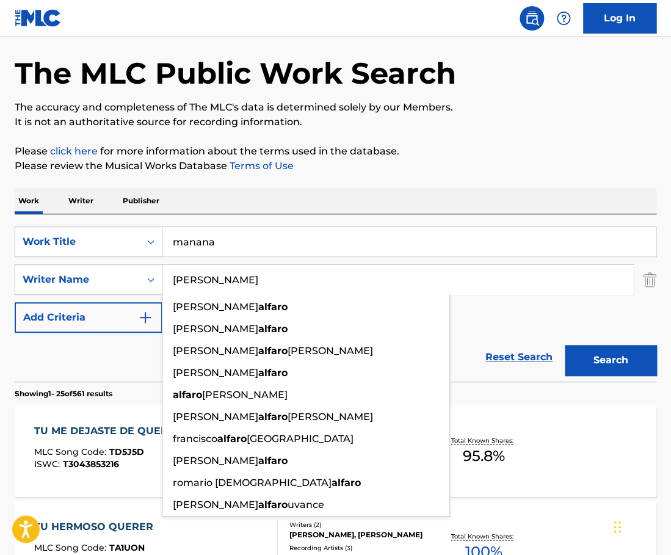
click at [247, 282] on input "[PERSON_NAME]" at bounding box center [397, 279] width 471 height 29
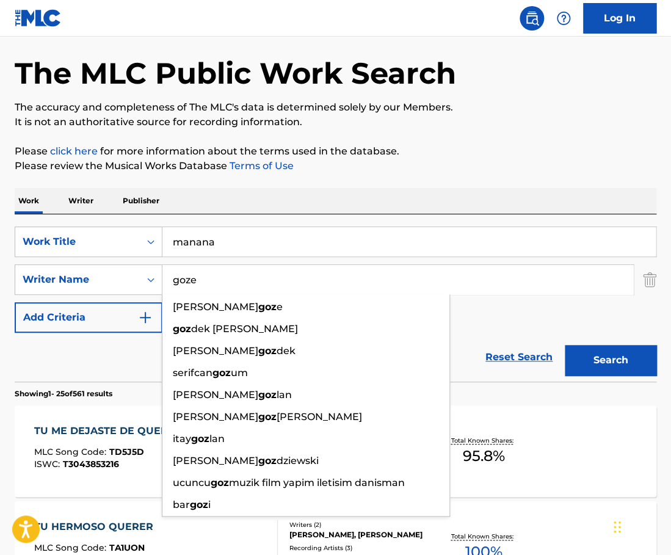
type input "goze"
click at [565, 345] on button "Search" at bounding box center [611, 360] width 92 height 31
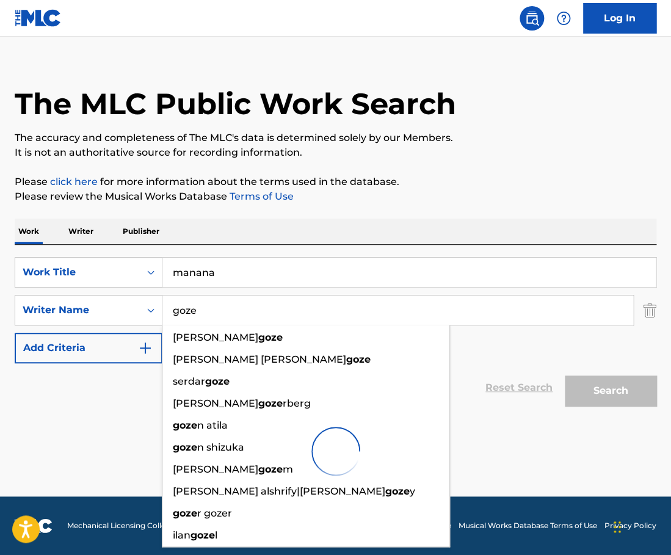
scroll to position [15, 0]
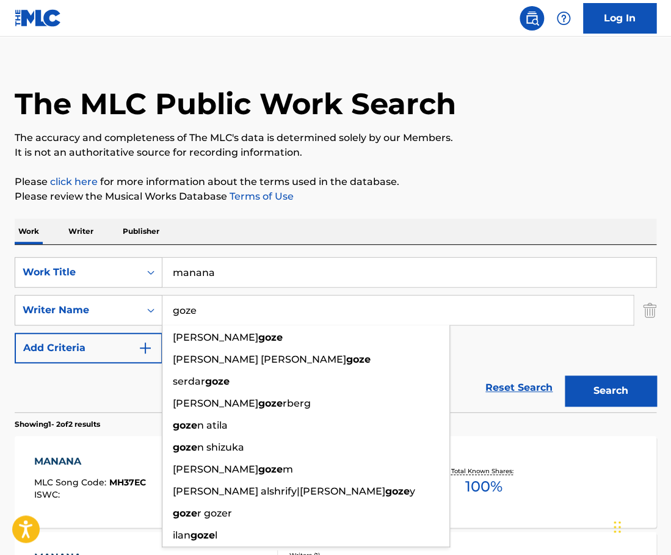
click at [377, 231] on div "Work Writer Publisher" at bounding box center [336, 232] width 642 height 26
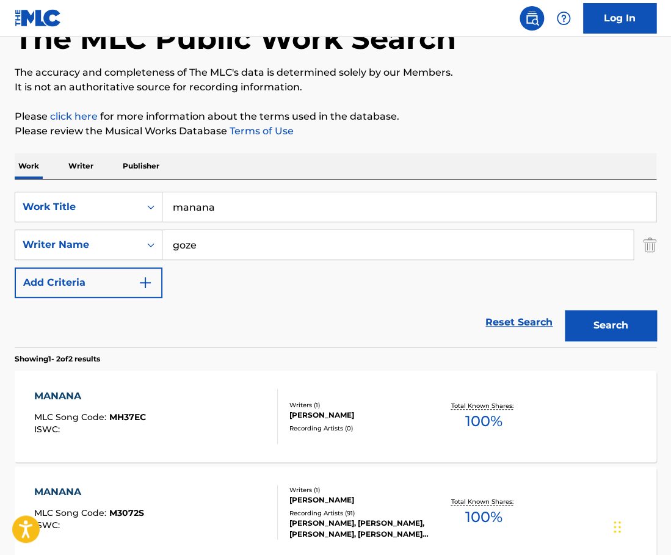
scroll to position [106, 0]
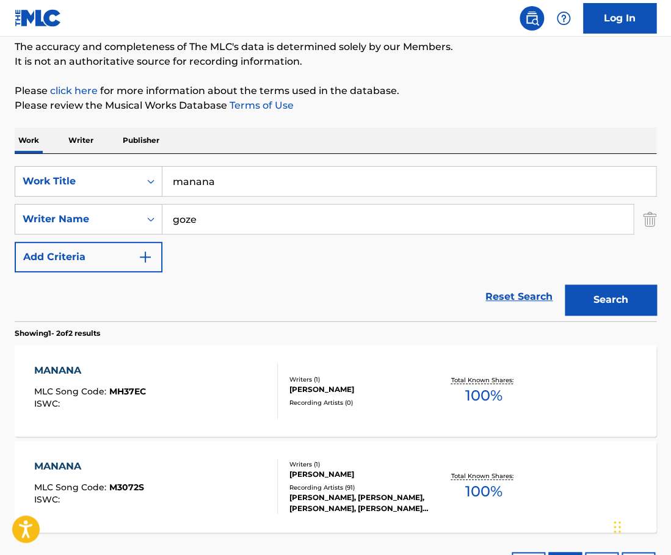
click at [388, 387] on div "[PERSON_NAME]" at bounding box center [359, 389] width 141 height 11
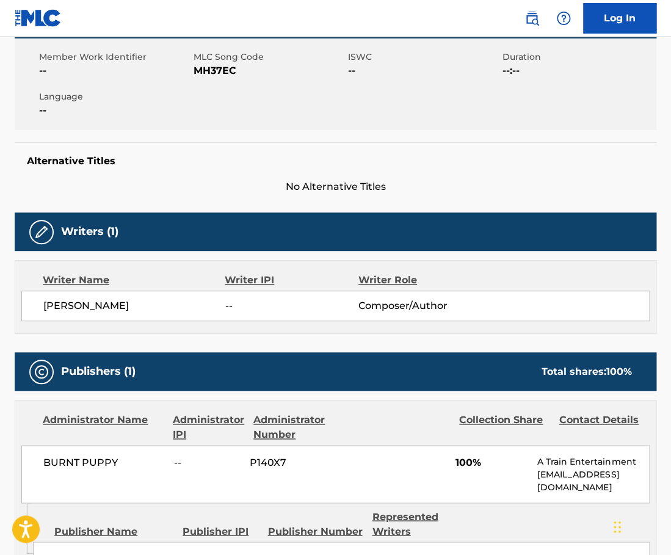
scroll to position [276, 0]
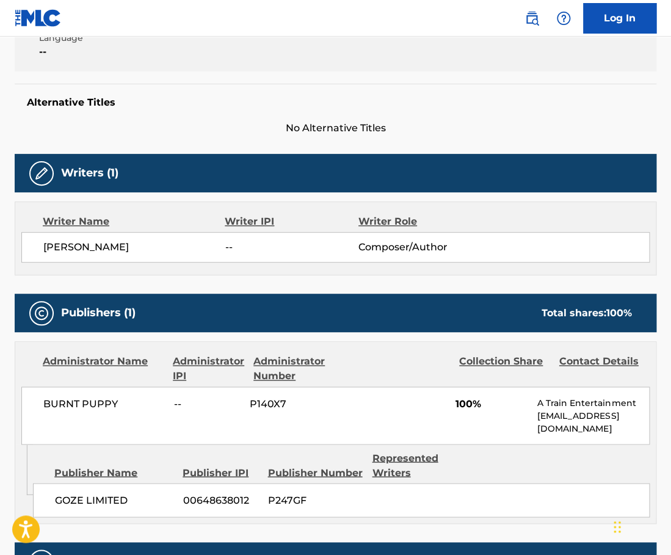
click at [140, 242] on span "[PERSON_NAME]" at bounding box center [134, 247] width 182 height 15
copy span "GOZE"
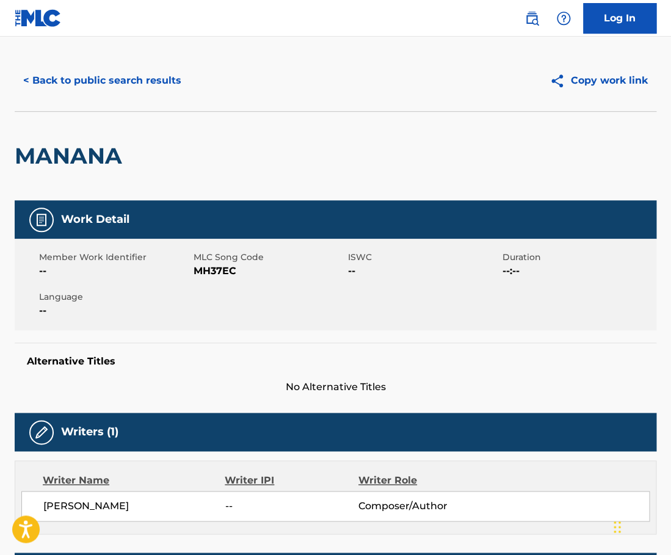
scroll to position [0, 0]
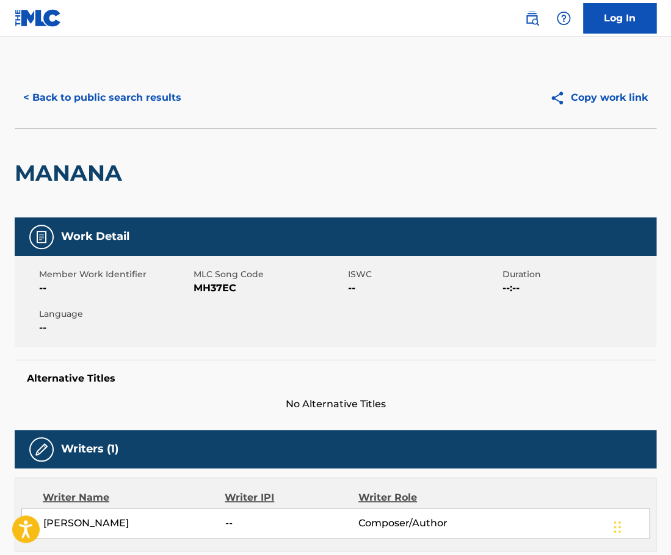
click at [137, 106] on button "< Back to public search results" at bounding box center [102, 97] width 175 height 31
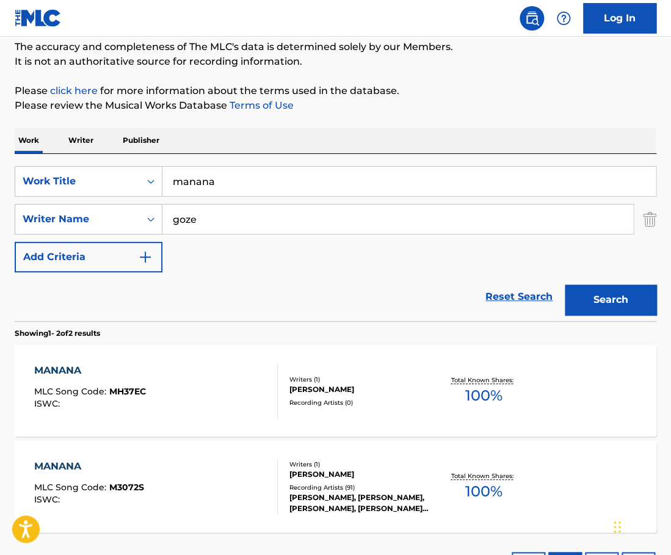
click at [271, 169] on input "manana" at bounding box center [408, 181] width 493 height 29
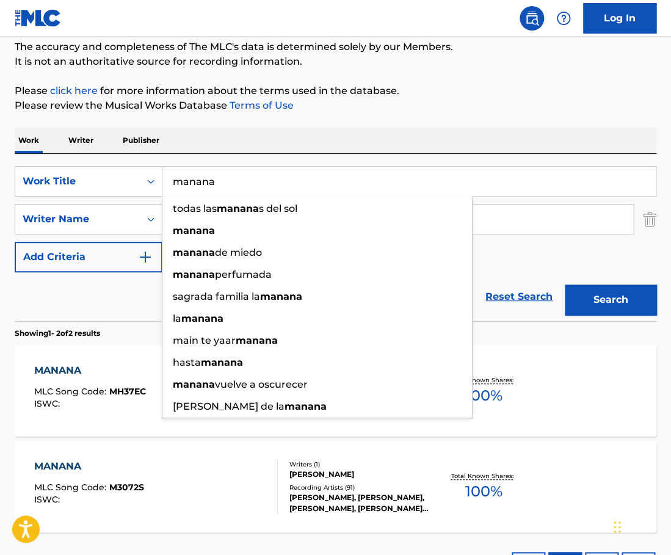
click at [271, 169] on input "manana" at bounding box center [408, 181] width 493 height 29
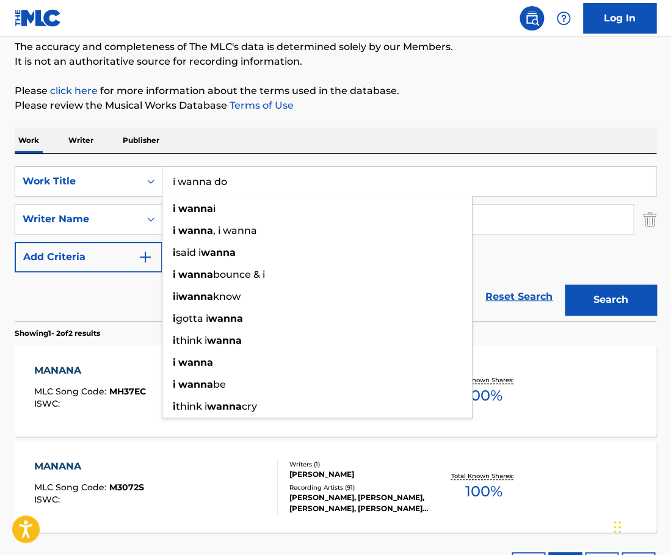
type input "i wanna do"
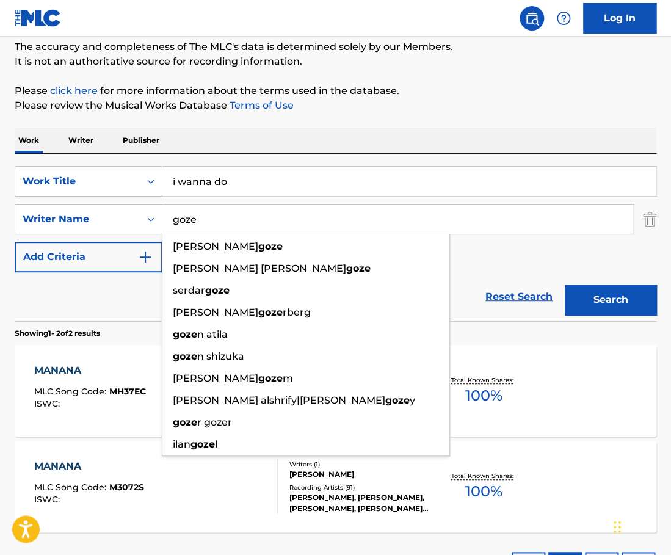
paste input "GonzalezM"
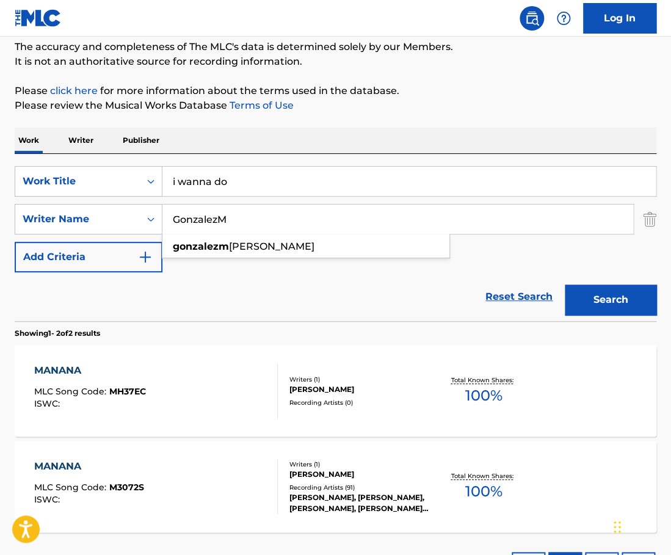
click at [565, 285] on button "Search" at bounding box center [611, 300] width 92 height 31
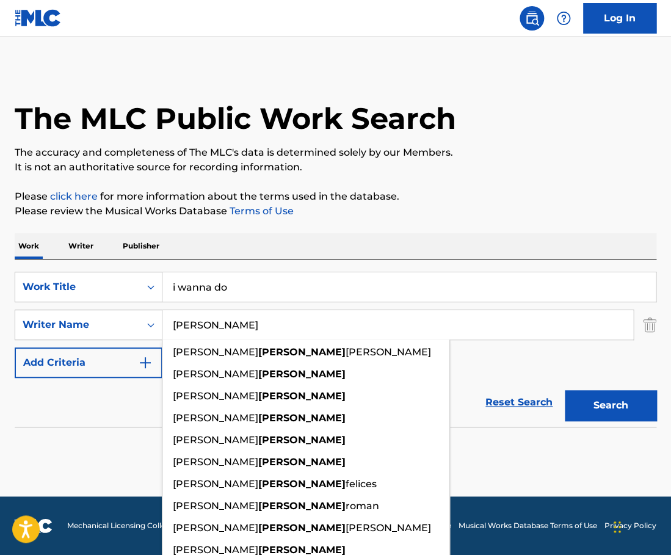
type input "[PERSON_NAME]"
click at [565, 390] on button "Search" at bounding box center [611, 405] width 92 height 31
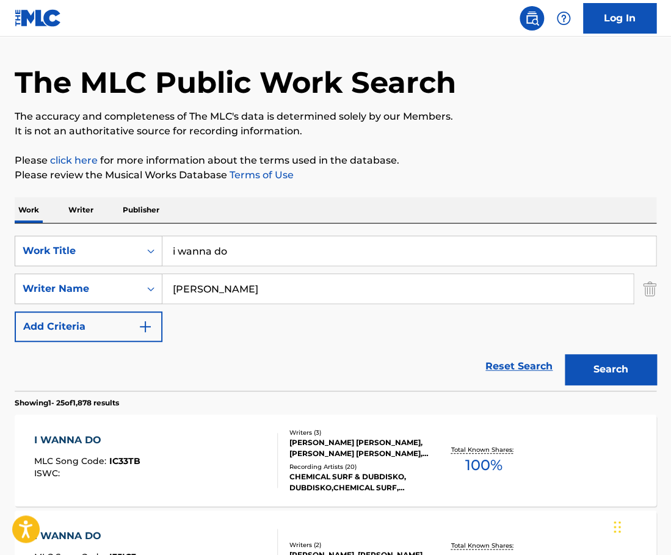
scroll to position [53, 0]
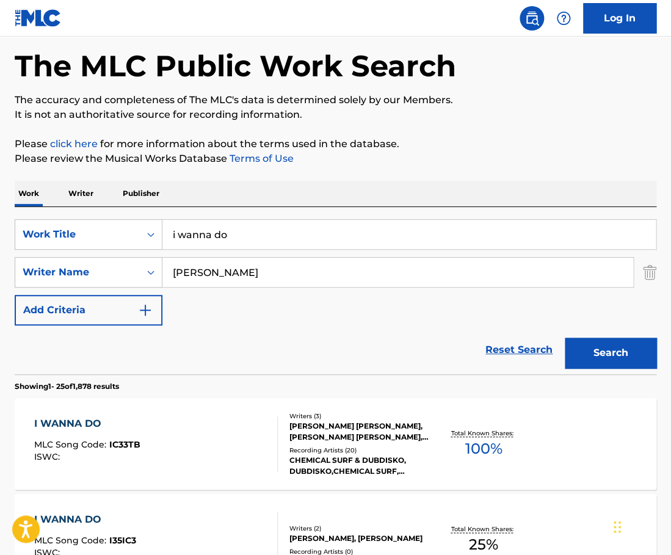
click at [240, 468] on div "I WANNA DO MLC Song Code : IC33TB ISWC :" at bounding box center [156, 443] width 244 height 55
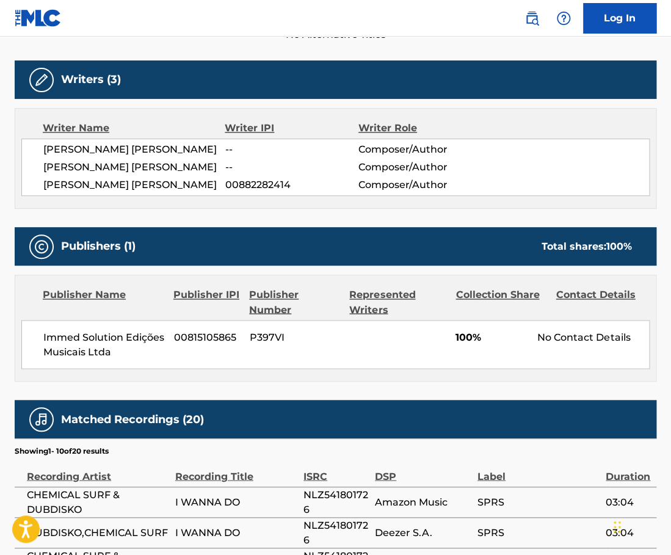
scroll to position [369, 0]
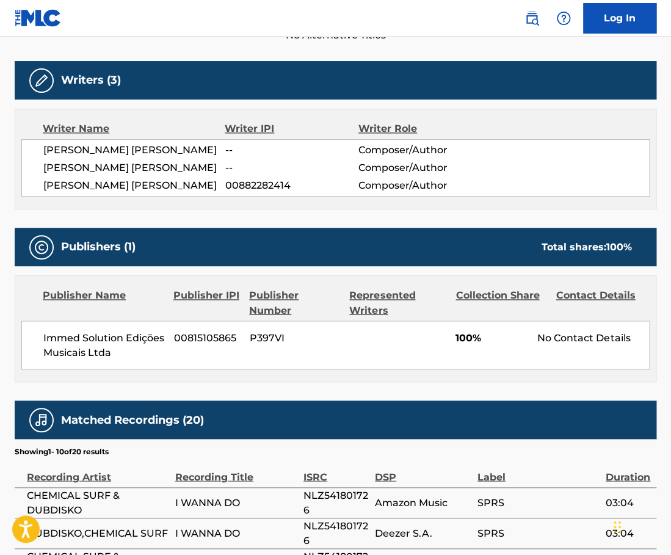
click at [85, 158] on span "[PERSON_NAME] [PERSON_NAME]" at bounding box center [134, 150] width 182 height 15
copy span "[PERSON_NAME]"
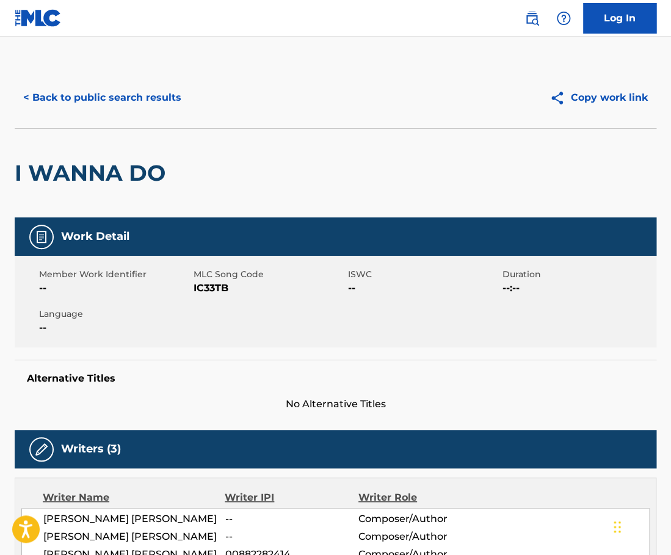
click at [121, 99] on button "< Back to public search results" at bounding box center [102, 97] width 175 height 31
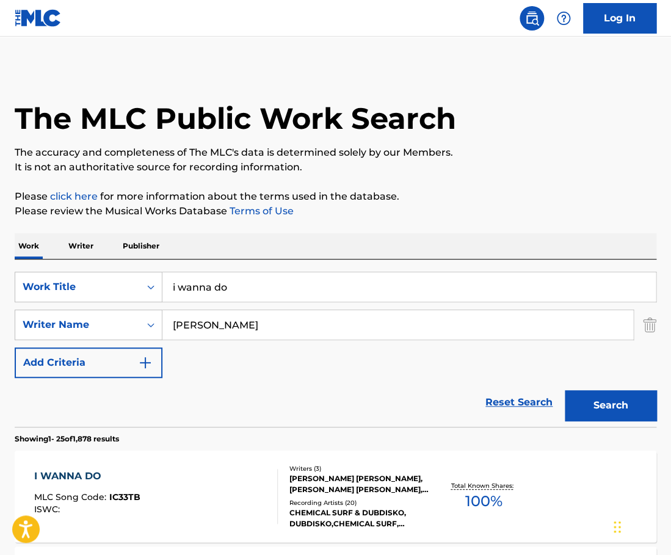
scroll to position [53, 0]
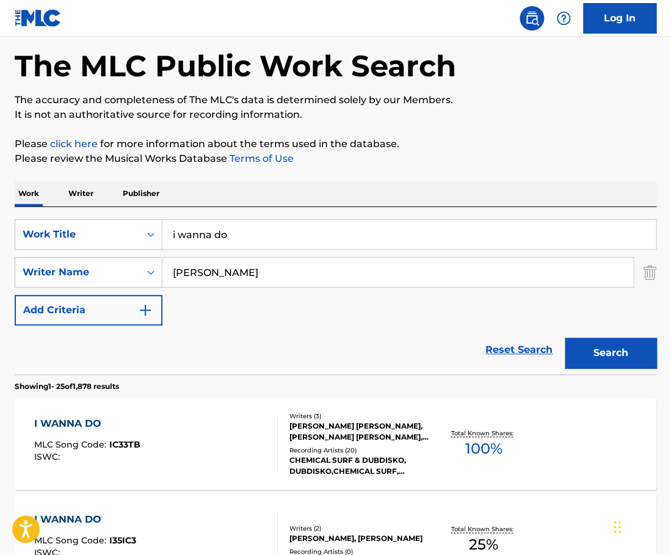
click at [261, 227] on input "i wanna do" at bounding box center [408, 234] width 493 height 29
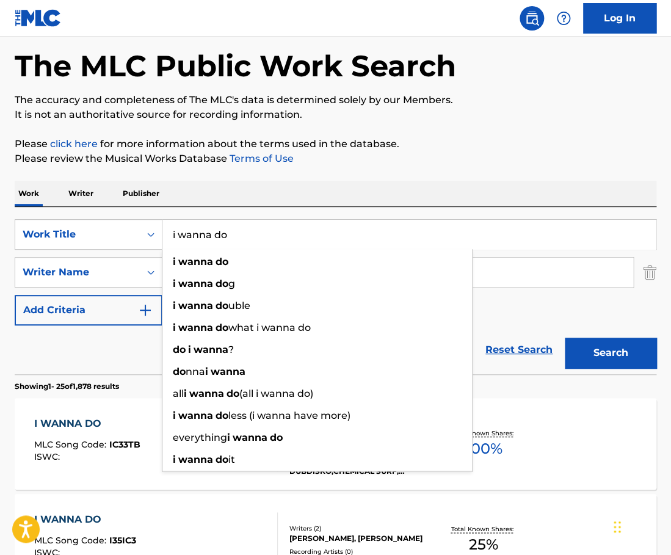
click at [261, 227] on input "i wanna do" at bounding box center [408, 234] width 493 height 29
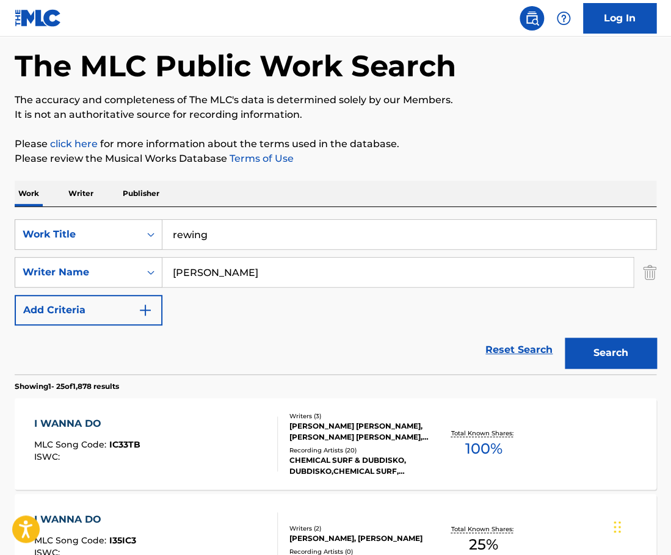
click at [280, 243] on input "rewing" at bounding box center [408, 234] width 493 height 29
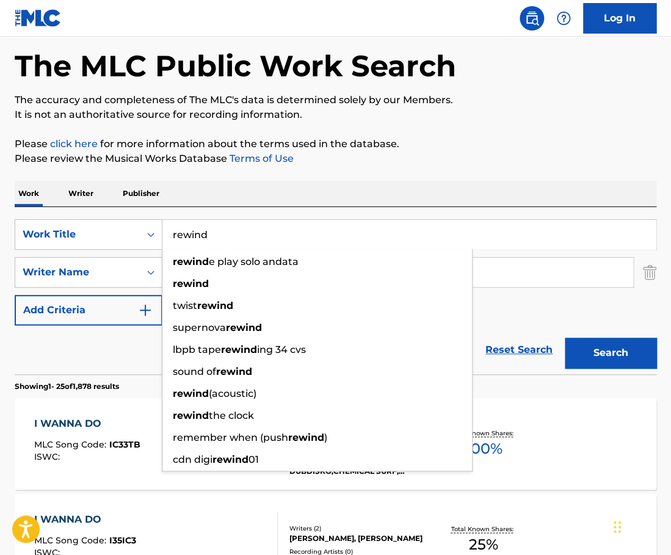
type input "rewind"
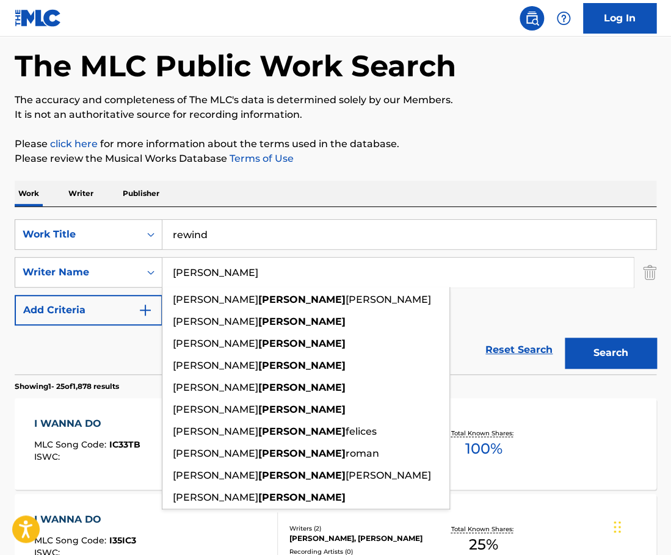
paste input "[PERSON_NAME]"
type input "[PERSON_NAME]"
click at [565, 338] on button "Search" at bounding box center [611, 353] width 92 height 31
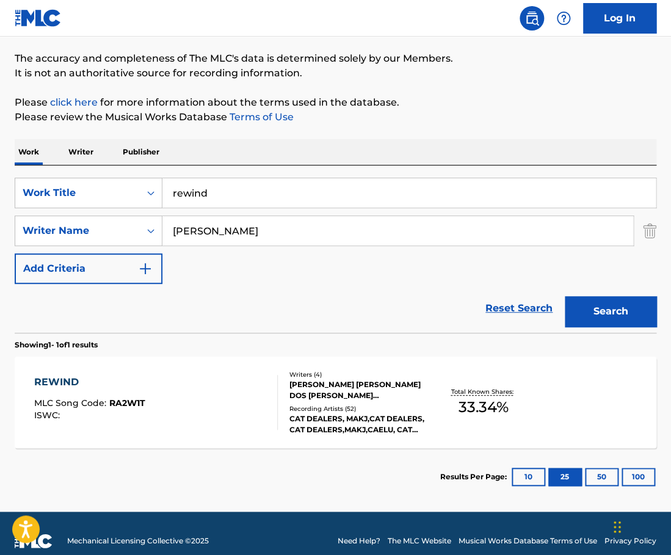
scroll to position [109, 0]
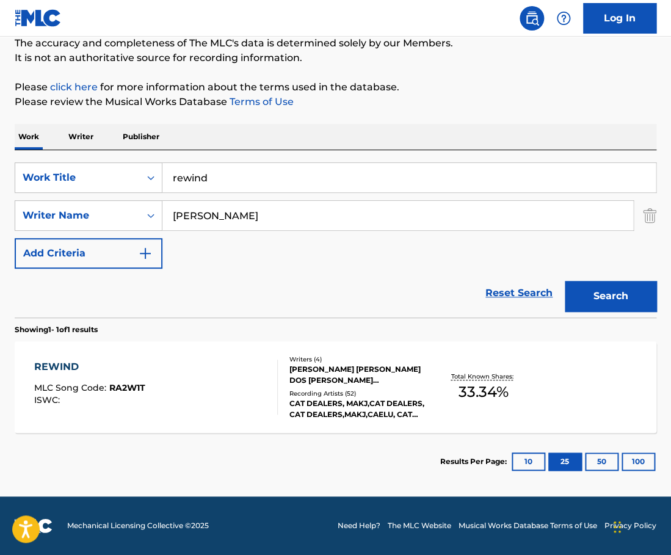
click at [267, 370] on div "REWIND MLC Song Code : RA2W1T ISWC :" at bounding box center [156, 387] width 244 height 55
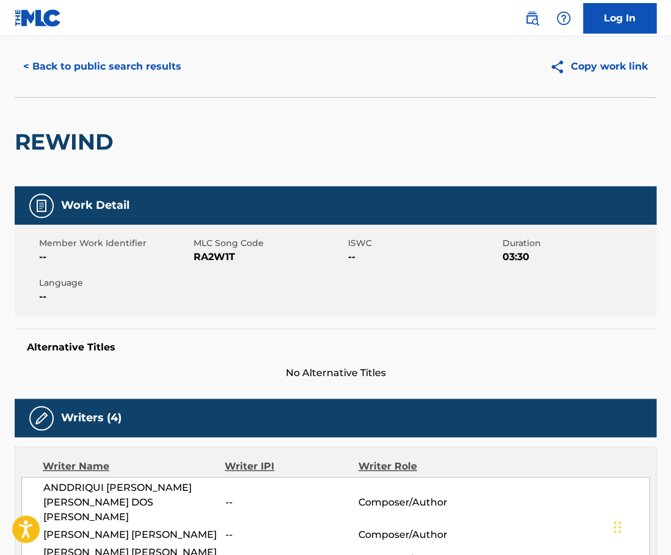
scroll to position [5, 0]
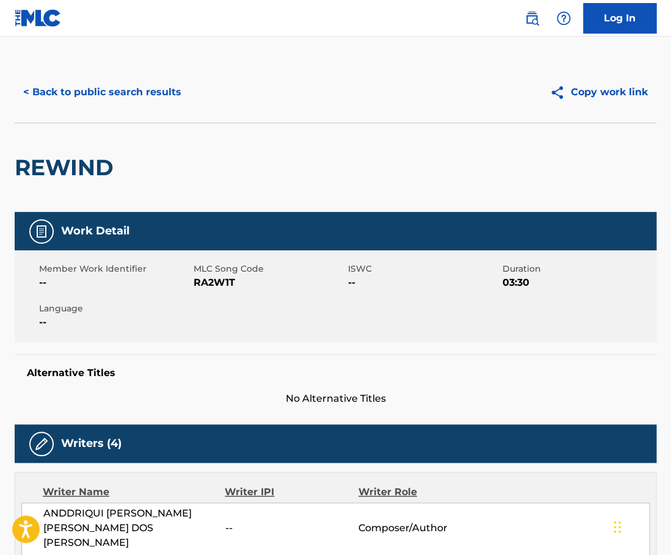
click at [95, 160] on h2 "REWIND" at bounding box center [67, 167] width 105 height 27
copy h2 "REWIND"
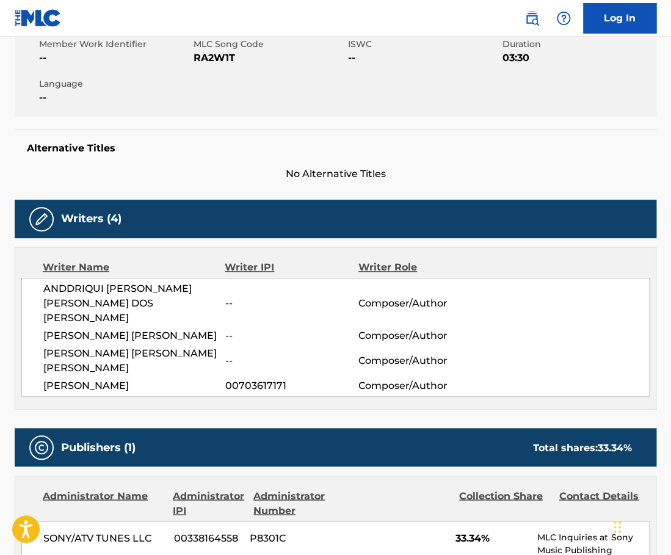
scroll to position [333, 0]
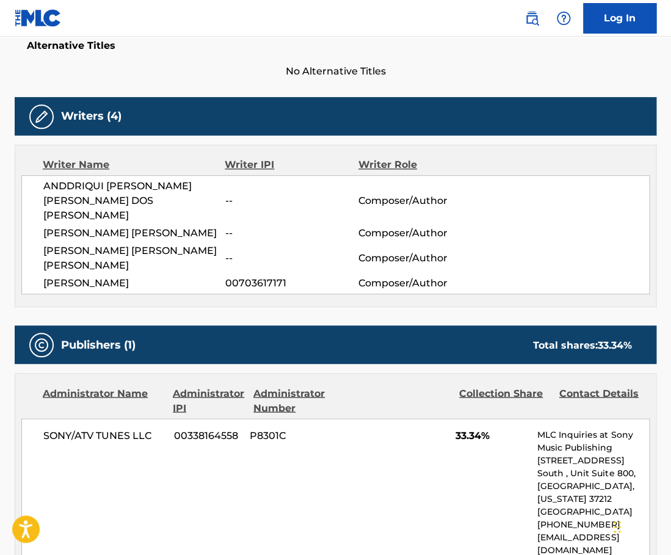
click at [71, 198] on span "ANDDRIQUI [PERSON_NAME] [PERSON_NAME] DOS [PERSON_NAME]" at bounding box center [134, 201] width 182 height 44
click at [86, 233] on span "[PERSON_NAME] [PERSON_NAME]" at bounding box center [134, 233] width 182 height 15
copy span "[PERSON_NAME]"
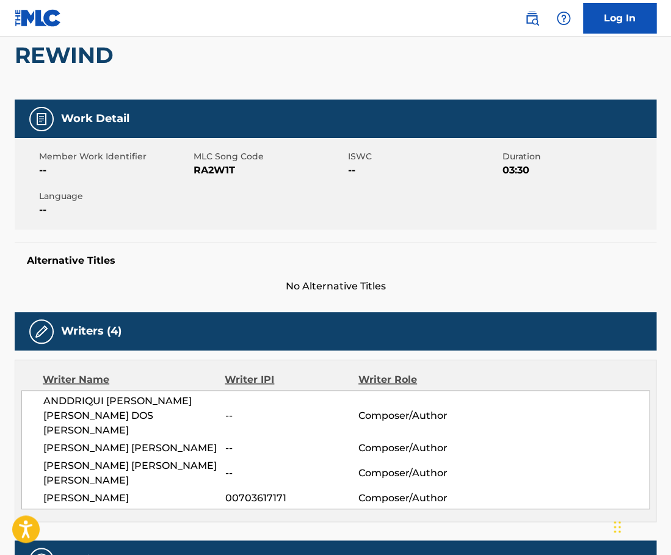
scroll to position [0, 0]
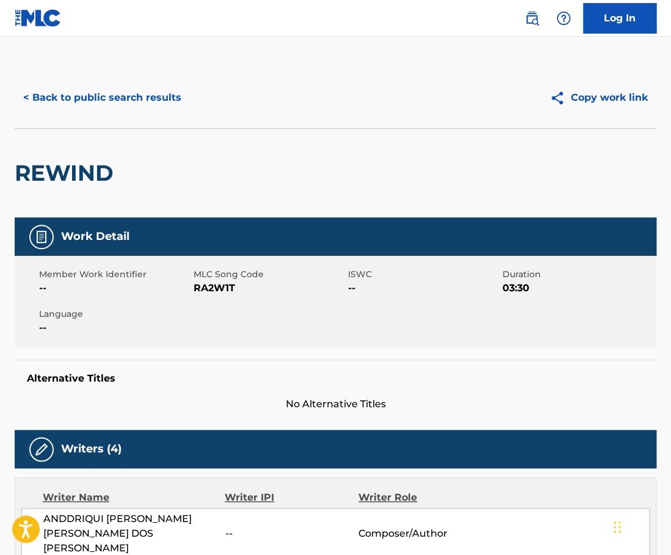
click at [115, 94] on button "< Back to public search results" at bounding box center [102, 97] width 175 height 31
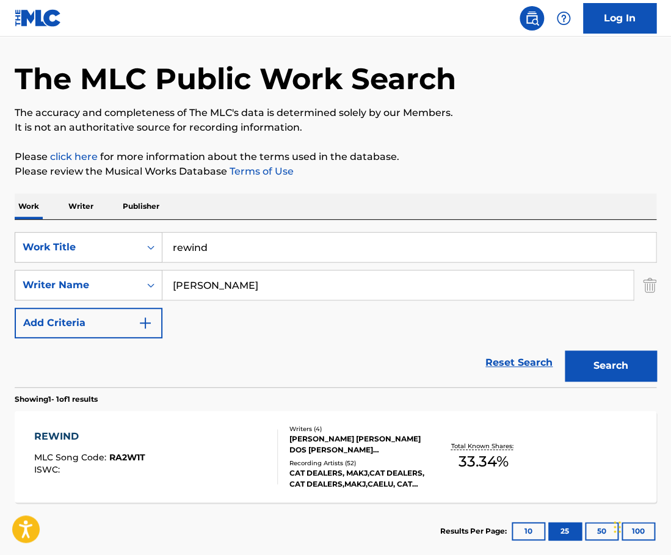
click at [260, 260] on input "rewind" at bounding box center [408, 247] width 493 height 29
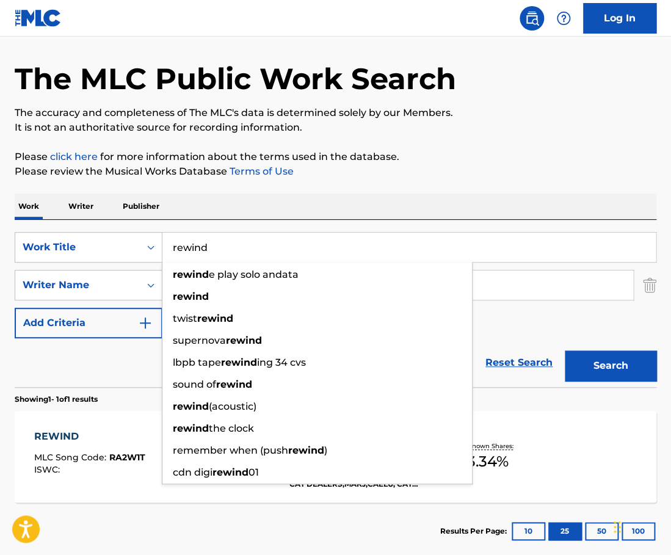
click at [260, 260] on input "rewind" at bounding box center [408, 247] width 493 height 29
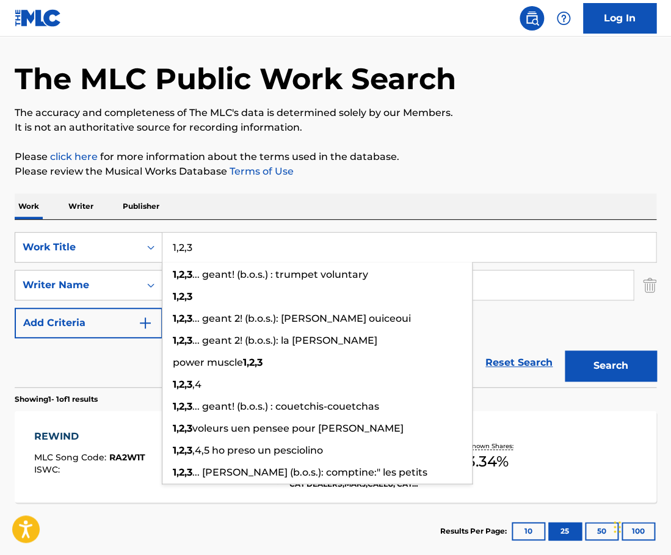
type input "1,2,3"
click at [348, 195] on div "Work Writer Publisher" at bounding box center [336, 207] width 642 height 26
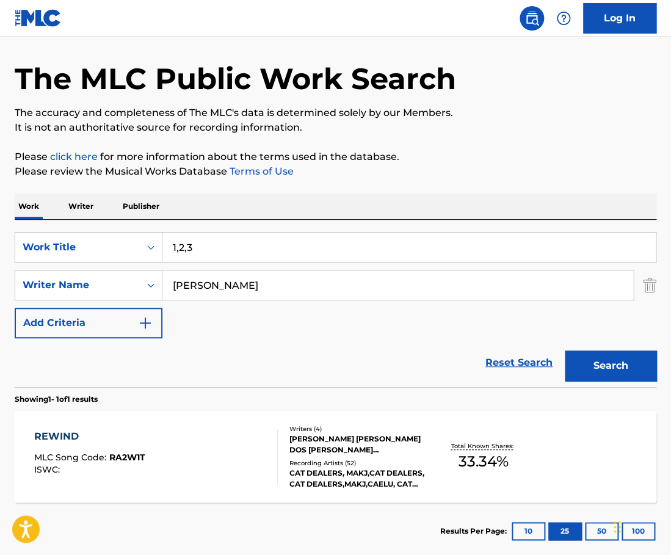
click at [234, 279] on input "[PERSON_NAME]" at bounding box center [397, 285] width 471 height 29
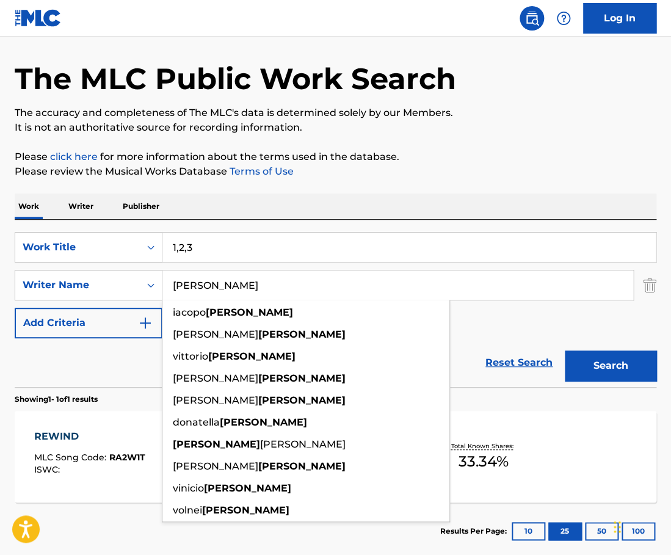
click at [234, 279] on input "[PERSON_NAME]" at bounding box center [397, 285] width 471 height 29
paste input "DALMAIS"
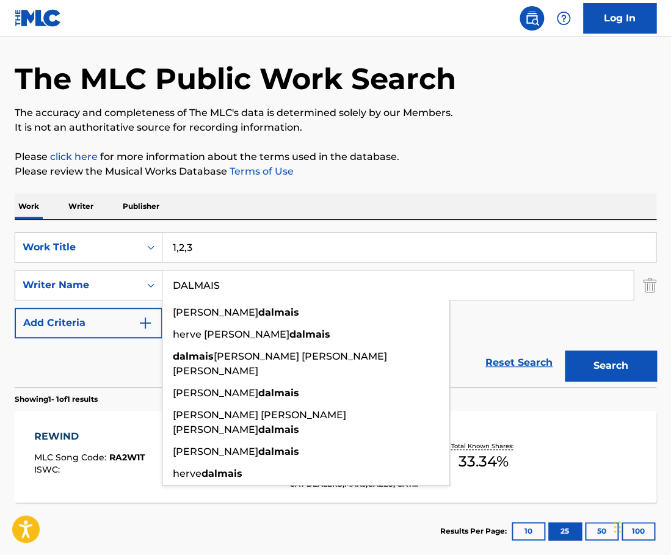
type input "DALMAIS"
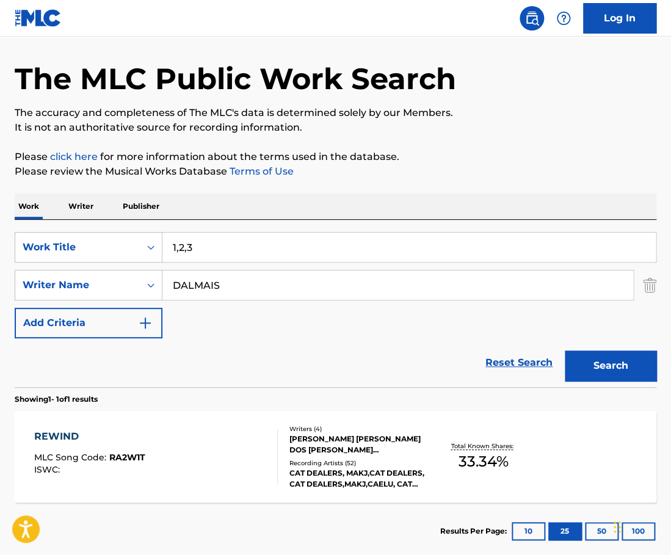
click at [599, 360] on button "Search" at bounding box center [611, 366] width 92 height 31
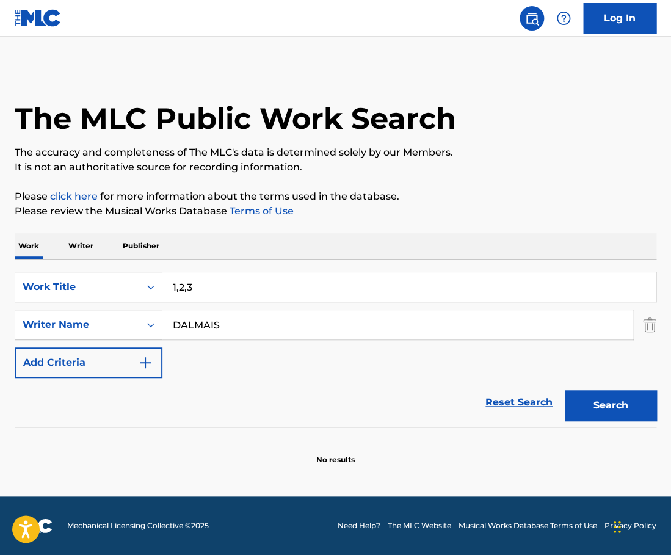
click at [223, 290] on input "1,2,3" at bounding box center [408, 286] width 493 height 29
click at [565, 390] on button "Search" at bounding box center [611, 405] width 92 height 31
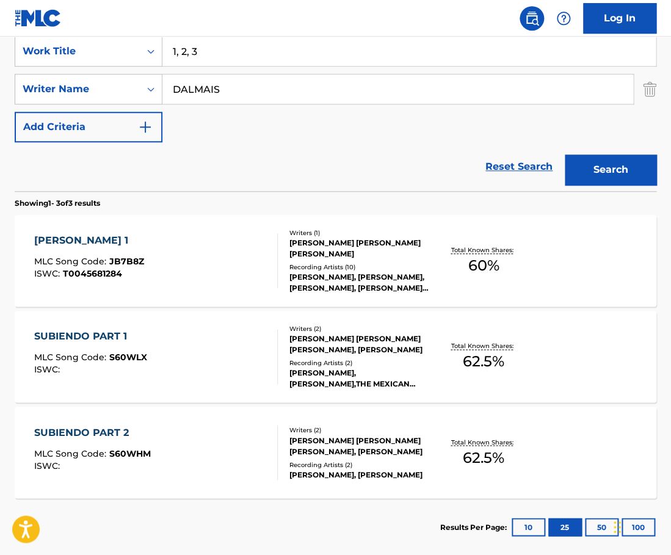
scroll to position [206, 0]
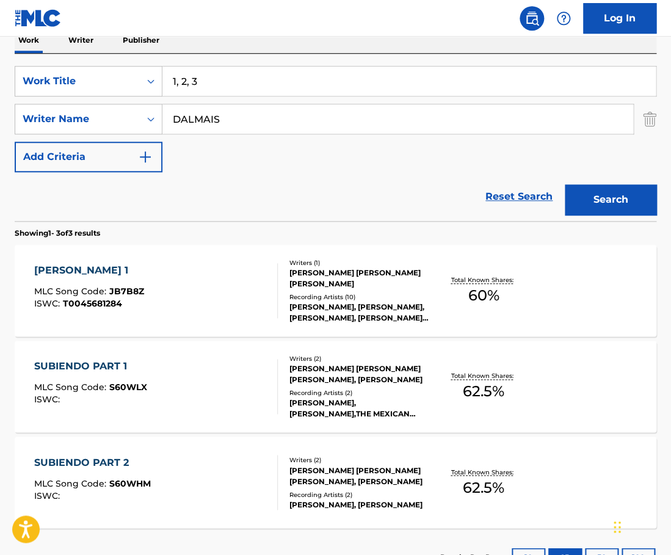
drag, startPoint x: 227, startPoint y: 86, endPoint x: 102, endPoint y: 86, distance: 125.2
click at [162, 86] on input "1, 2, 3" at bounding box center [408, 81] width 493 height 29
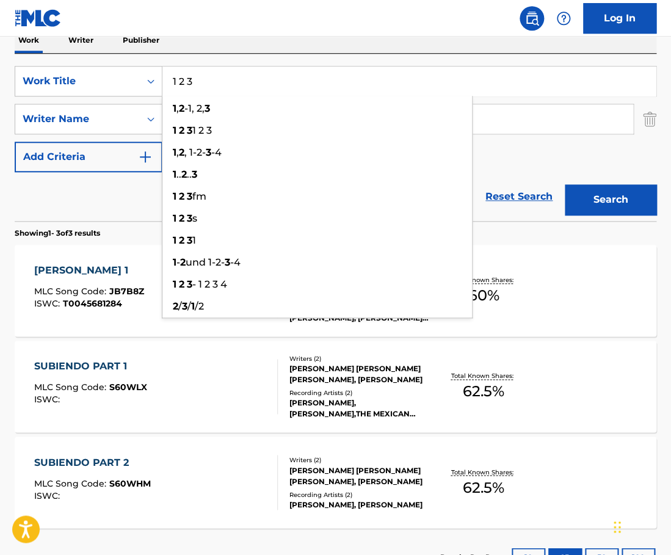
type input "1 2 3"
click at [565, 184] on button "Search" at bounding box center [611, 199] width 92 height 31
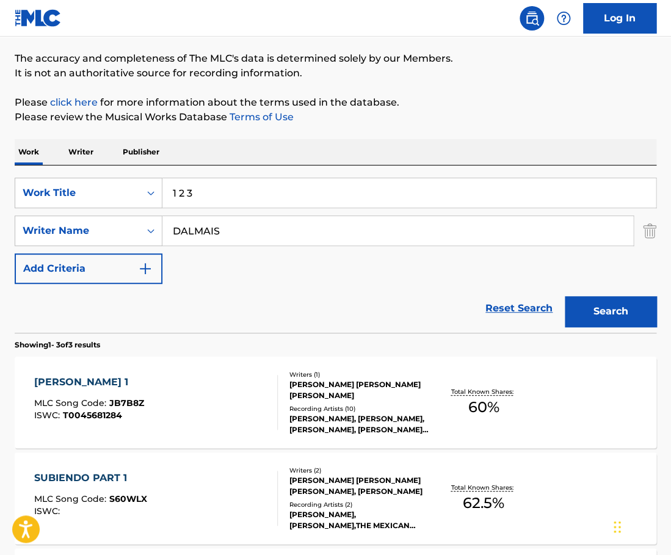
scroll to position [0, 0]
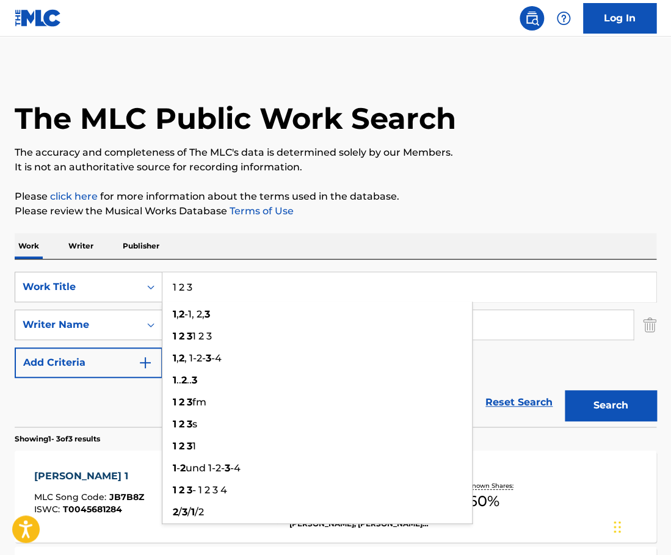
click at [246, 275] on input "1 2 3" at bounding box center [408, 286] width 493 height 29
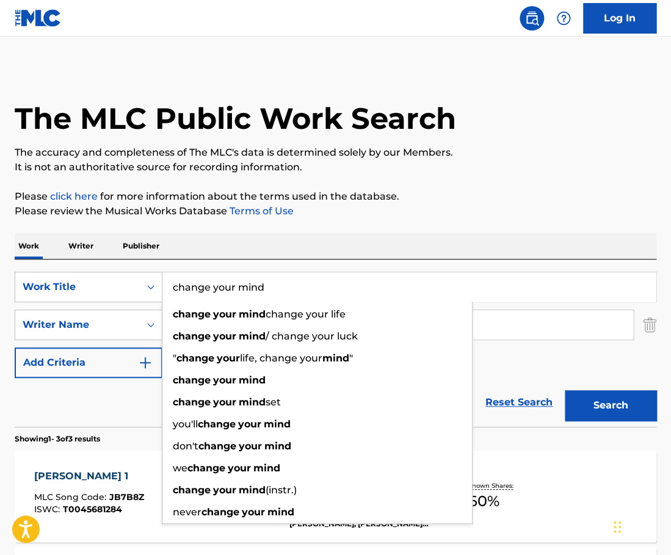
type input "change your mind"
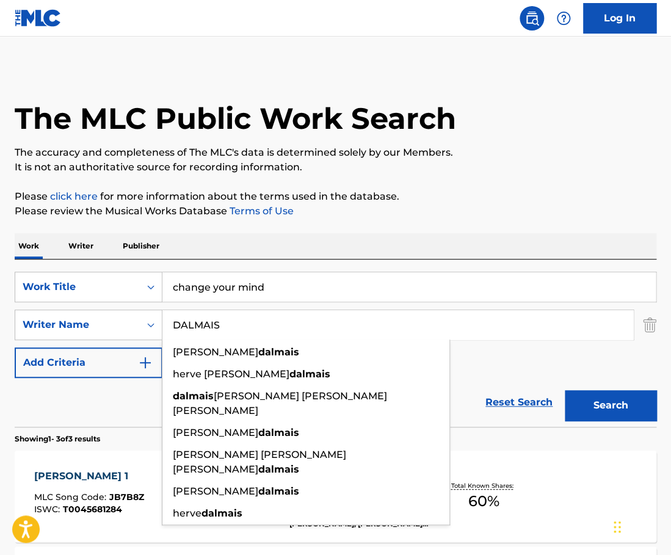
paste input "Lemonius"
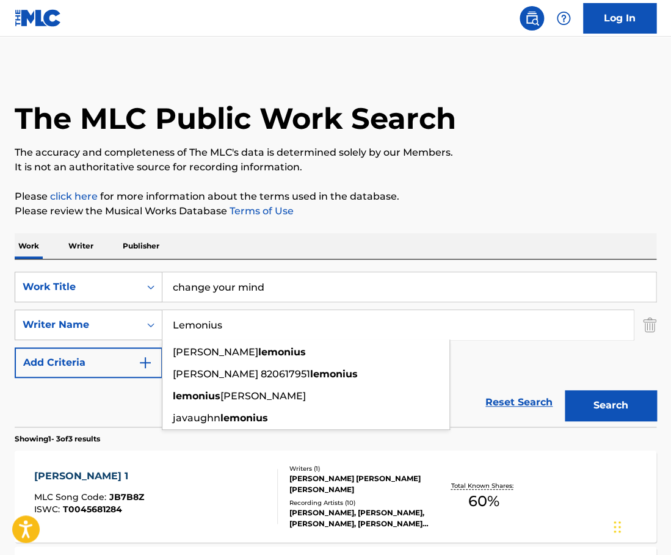
type input "Lemonius"
click at [565, 390] on button "Search" at bounding box center [611, 405] width 92 height 31
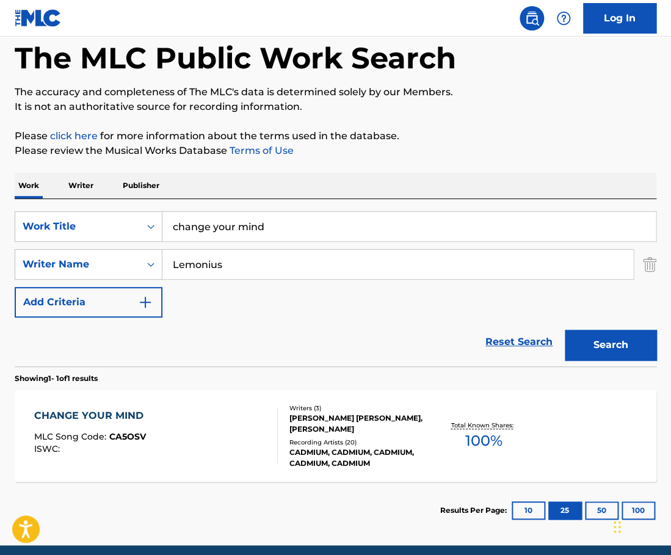
scroll to position [61, 0]
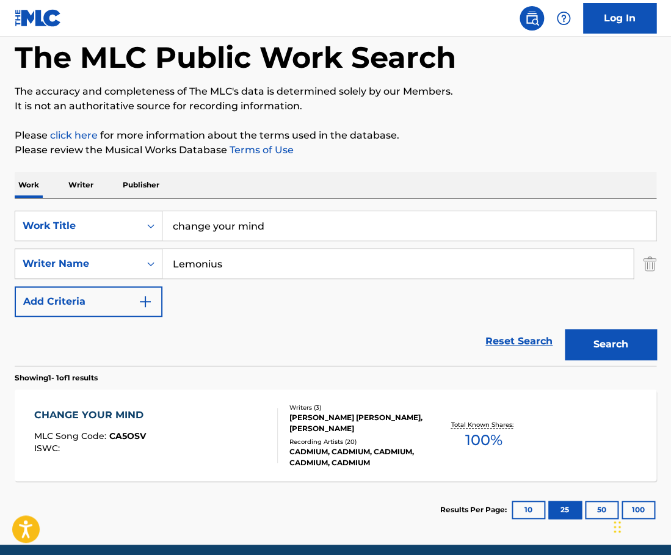
click at [224, 419] on div "CHANGE YOUR MIND MLC Song Code : CA5OSV ISWC :" at bounding box center [156, 435] width 244 height 55
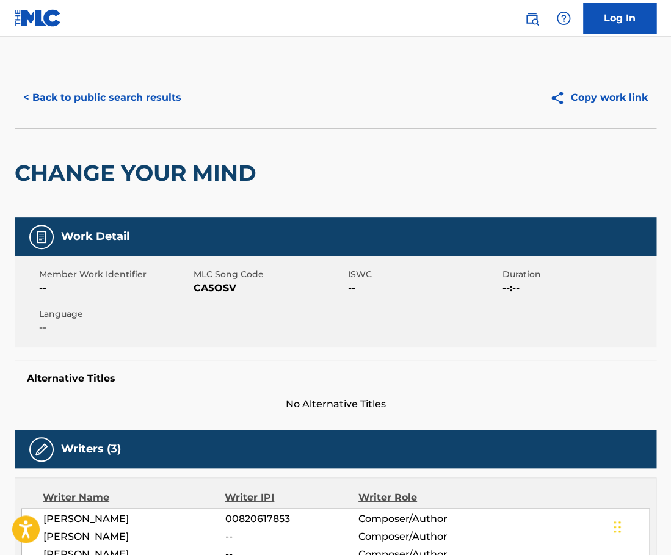
click at [139, 93] on button "< Back to public search results" at bounding box center [102, 97] width 175 height 31
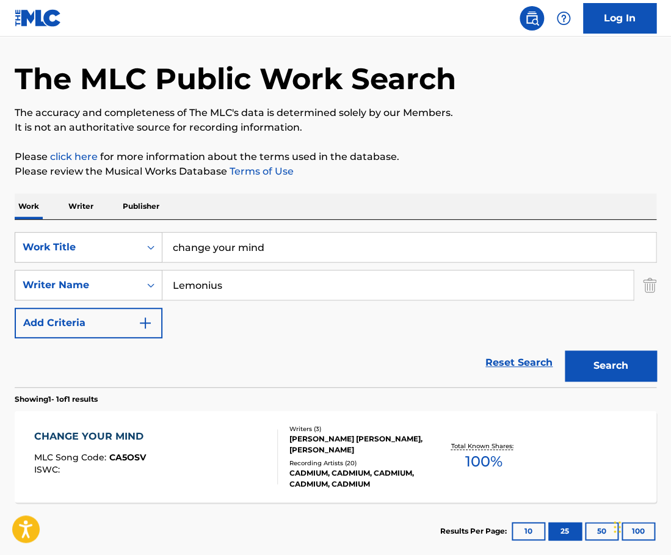
click at [237, 244] on input "change your mind" at bounding box center [408, 247] width 493 height 29
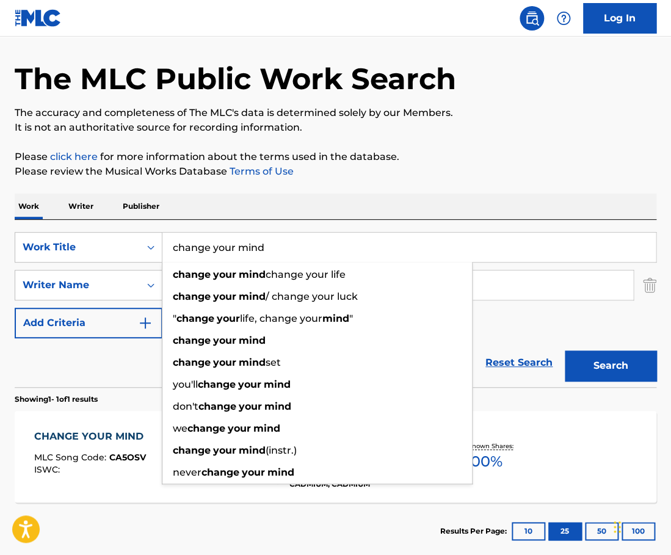
click at [237, 244] on input "change your mind" at bounding box center [408, 247] width 493 height 29
paste input "Coffee & TV"
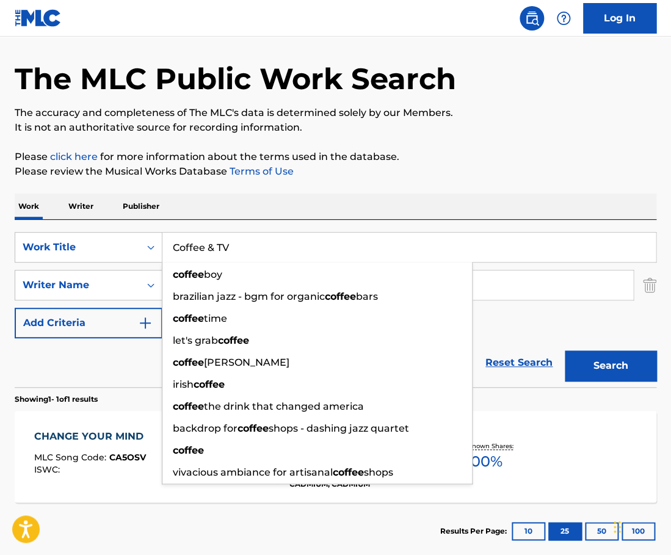
type input "Coffee & TV"
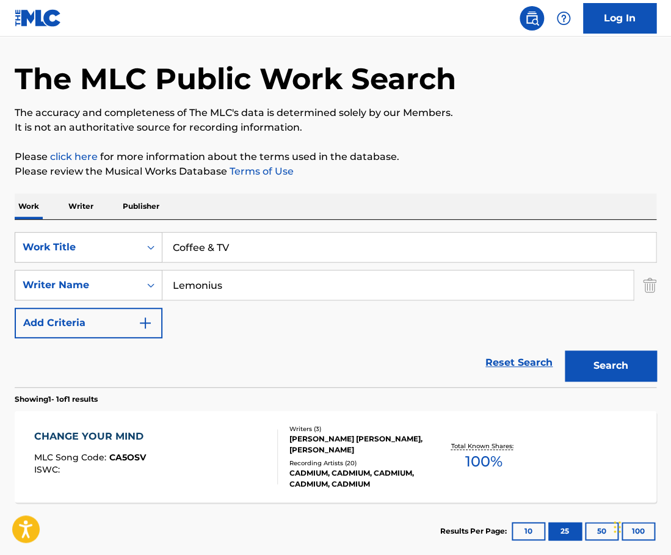
click at [269, 219] on div "Work Writer Publisher" at bounding box center [336, 207] width 642 height 26
click at [241, 270] on div "Lemonius" at bounding box center [397, 285] width 471 height 31
click at [221, 284] on input "Lemonius" at bounding box center [397, 285] width 471 height 29
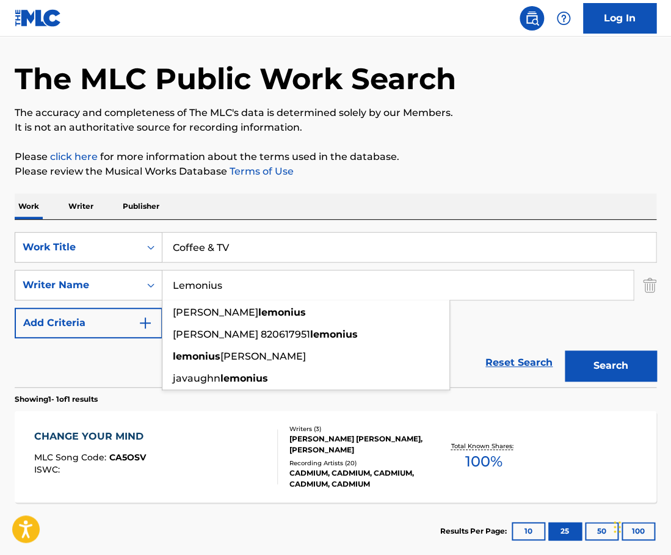
click at [221, 284] on input "Lemonius" at bounding box center [397, 285] width 471 height 29
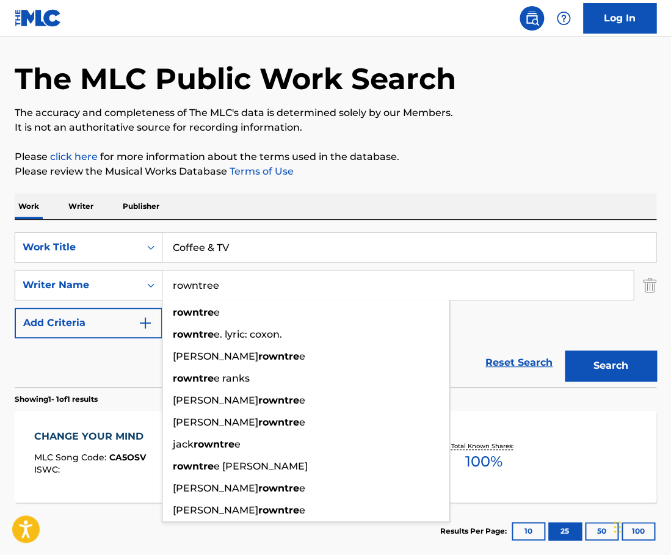
type input "rowntree"
click at [565, 351] on button "Search" at bounding box center [611, 366] width 92 height 31
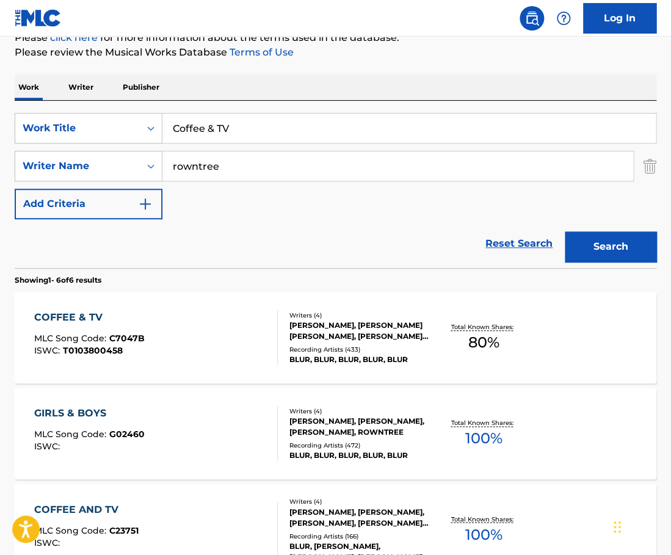
scroll to position [163, 0]
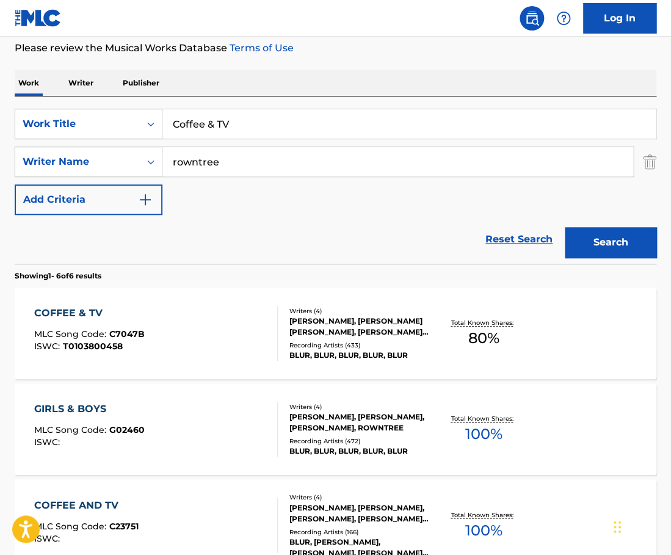
click at [252, 305] on div "COFFEE & TV MLC Song Code : C7047B ISWC : T0103800458 Writers ( 4 ) [PERSON_NAM…" at bounding box center [336, 334] width 642 height 92
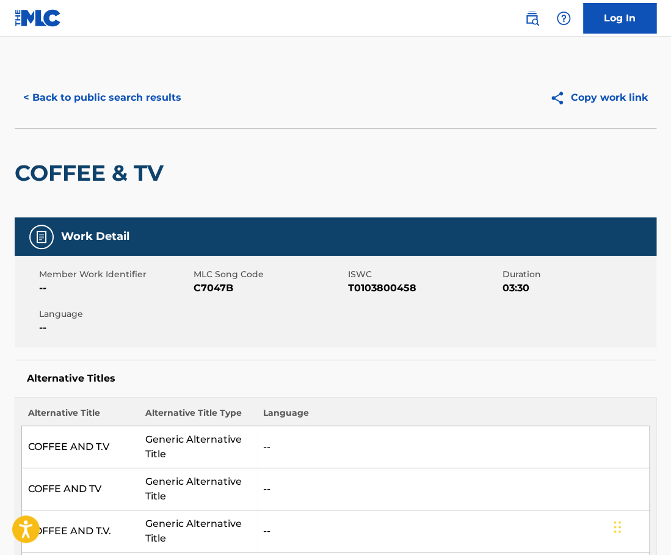
click at [152, 101] on button "< Back to public search results" at bounding box center [102, 97] width 175 height 31
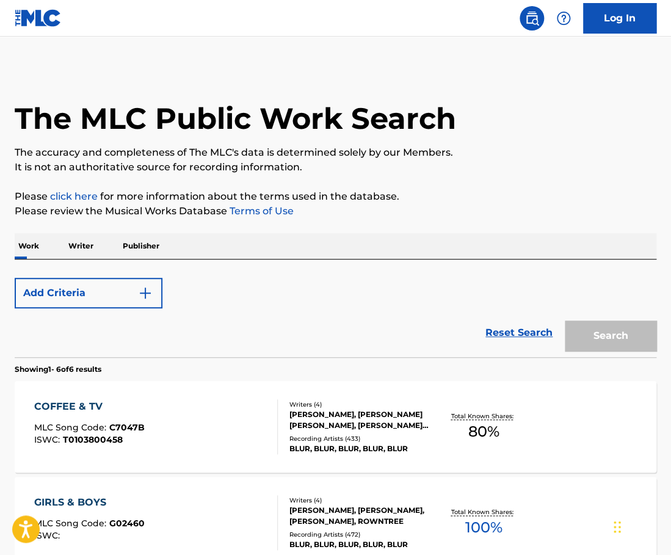
scroll to position [163, 0]
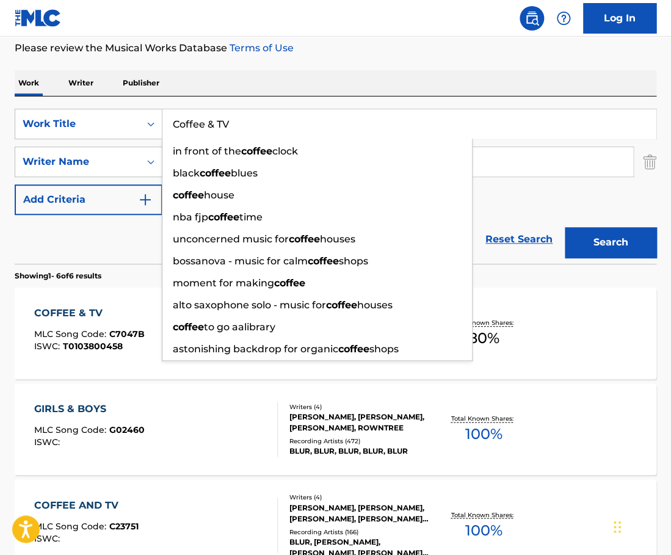
drag, startPoint x: 258, startPoint y: 128, endPoint x: 98, endPoint y: 122, distance: 159.5
click at [162, 122] on input "Coffee & TV" at bounding box center [408, 123] width 493 height 29
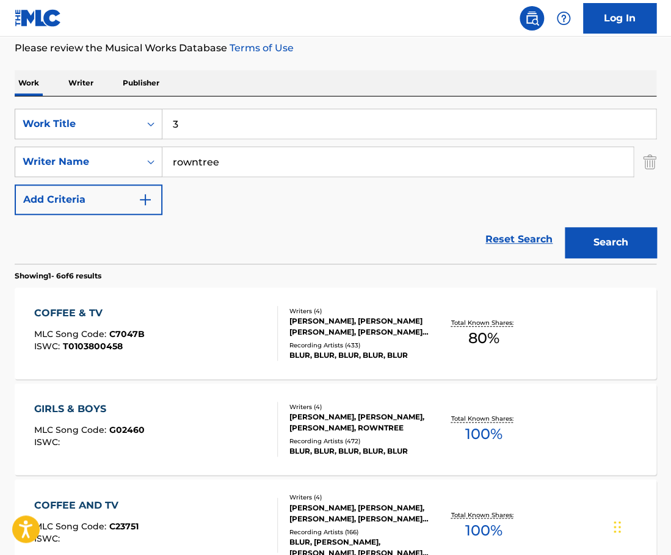
type input "3"
click at [224, 169] on input "rowntree" at bounding box center [397, 161] width 471 height 29
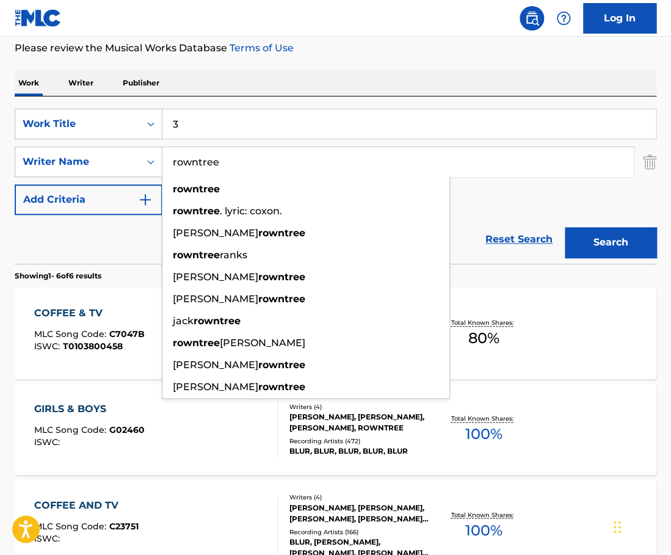
click at [224, 169] on input "rowntree" at bounding box center [397, 161] width 471 height 29
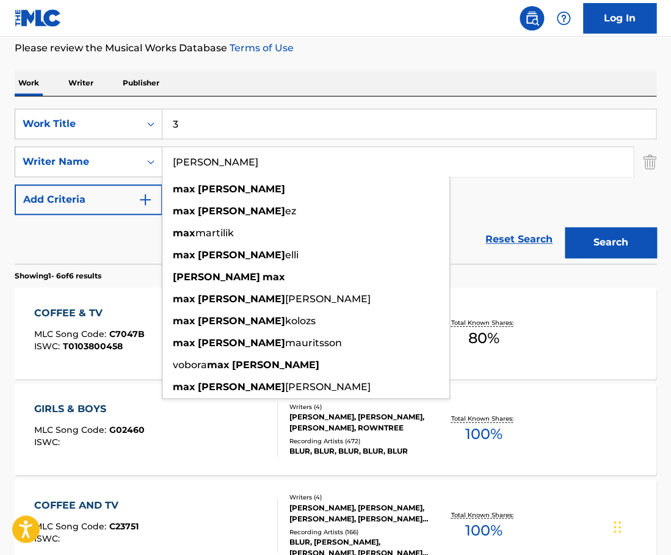
type input "[PERSON_NAME]"
click at [565, 227] on button "Search" at bounding box center [611, 242] width 92 height 31
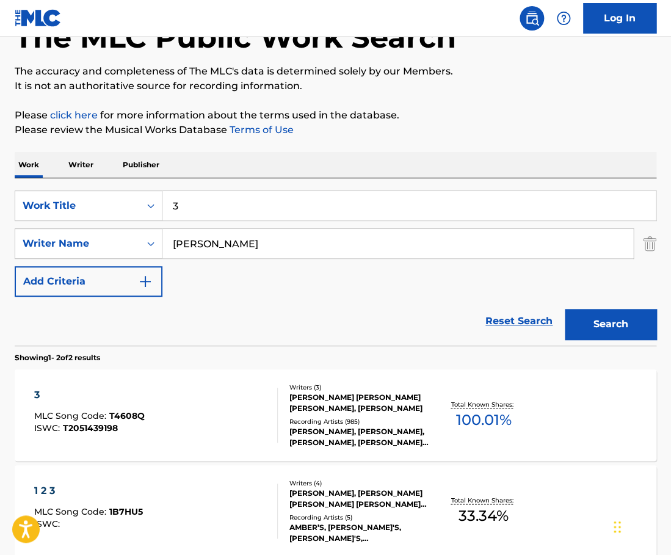
scroll to position [122, 0]
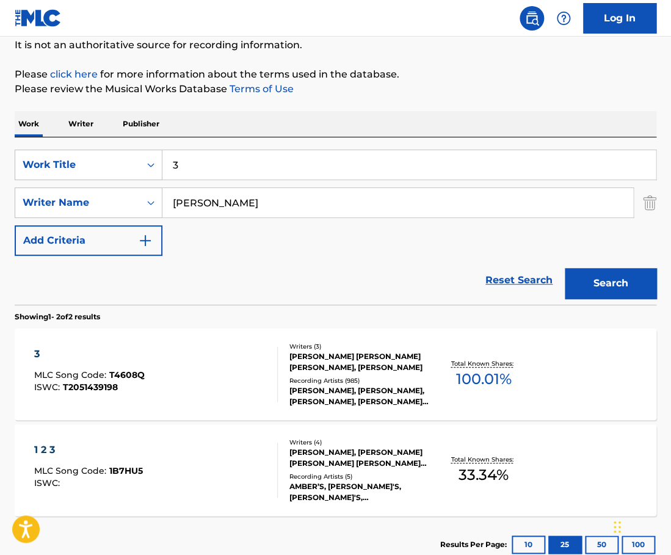
click at [245, 365] on div "3 MLC Song Code : T4608Q ISWC : T2051439198" at bounding box center [156, 374] width 244 height 55
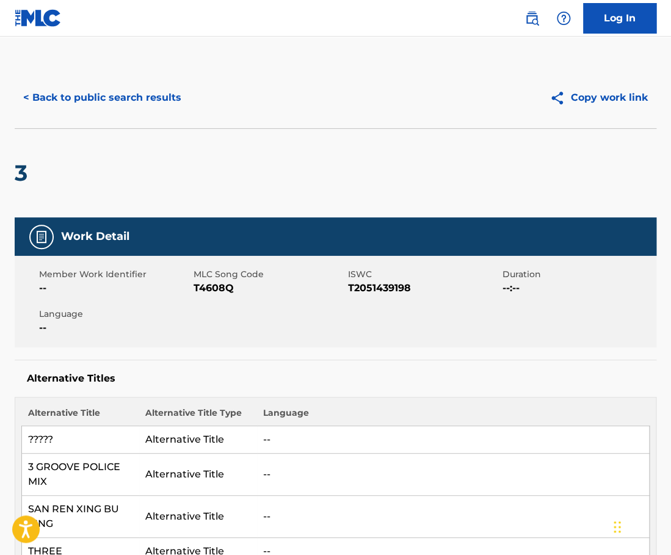
click at [156, 115] on div "< Back to public search results Copy work link" at bounding box center [336, 97] width 642 height 61
click at [137, 99] on button "< Back to public search results" at bounding box center [102, 97] width 175 height 31
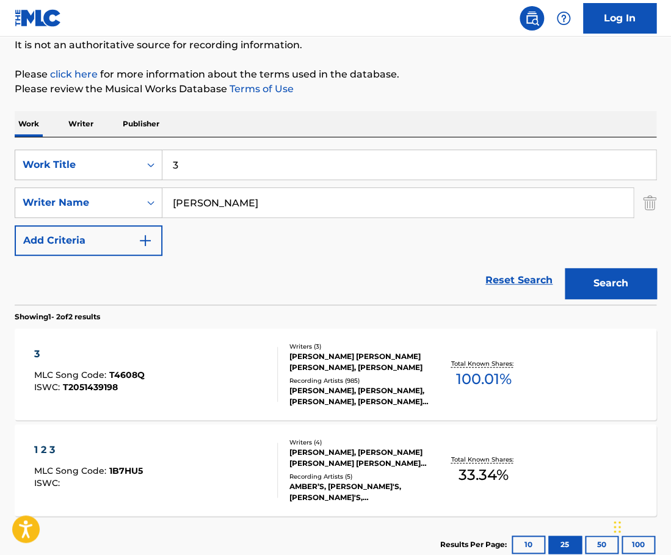
click at [260, 210] on input "[PERSON_NAME]" at bounding box center [397, 202] width 471 height 29
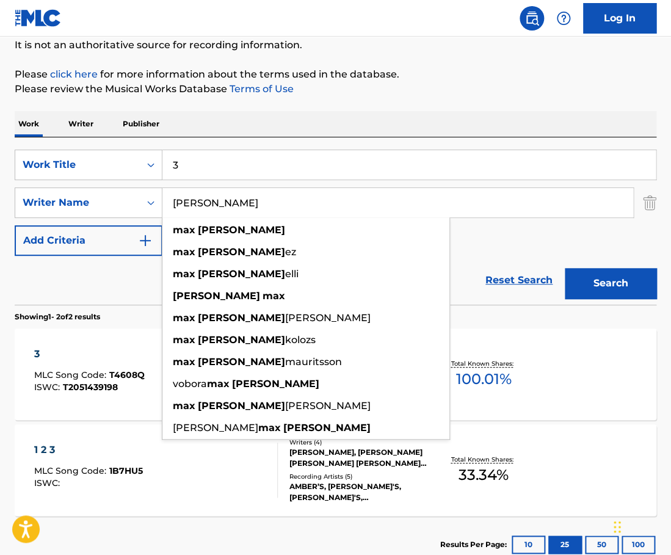
click at [260, 210] on input "[PERSON_NAME]" at bounding box center [397, 202] width 471 height 29
paste input "[PERSON_NAME]"
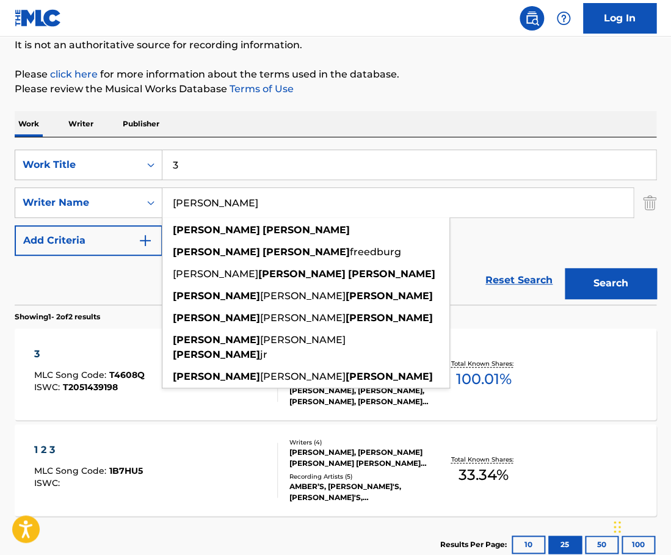
type input "[PERSON_NAME]"
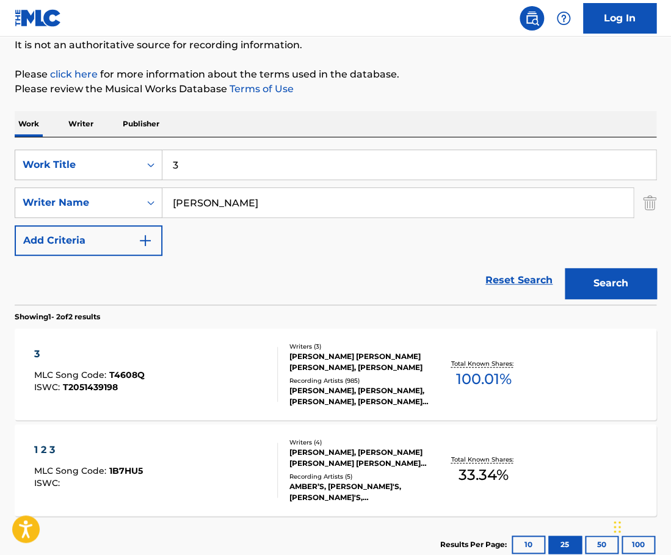
click at [246, 165] on input "3" at bounding box center [408, 164] width 493 height 29
click at [565, 268] on button "Search" at bounding box center [611, 283] width 92 height 31
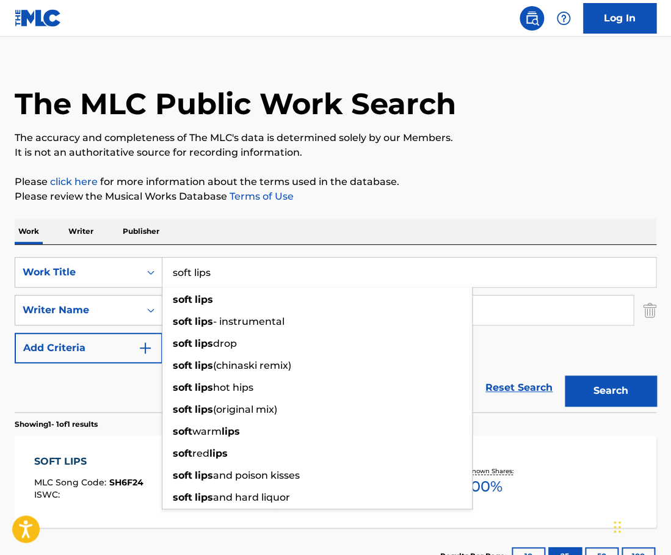
type input "soft lips"
click at [565, 376] on button "Search" at bounding box center [611, 391] width 92 height 31
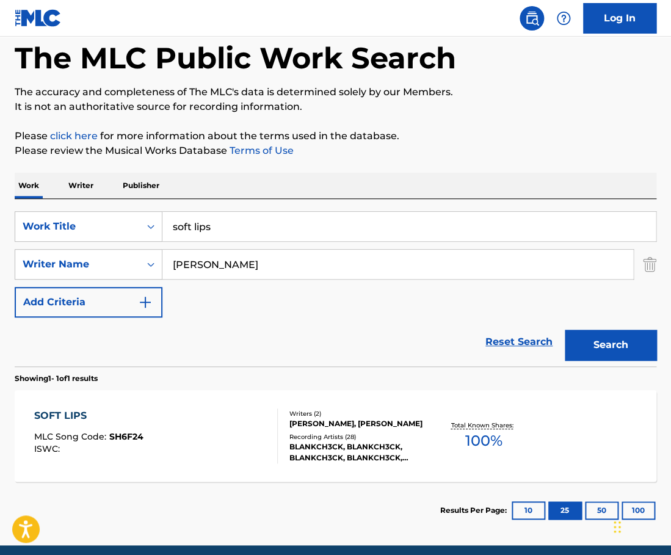
scroll to position [67, 0]
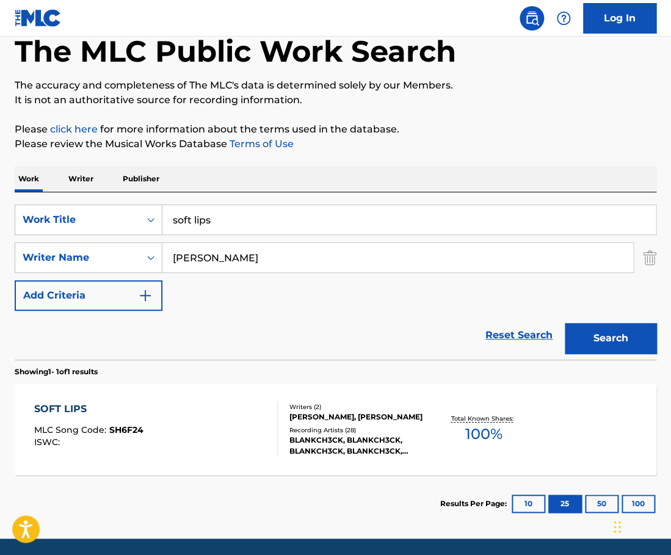
click at [232, 462] on div "SOFT LIPS MLC Song Code : SH6F24 ISWC : Writers ( 2 ) [PERSON_NAME], [PERSON_NA…" at bounding box center [336, 429] width 642 height 92
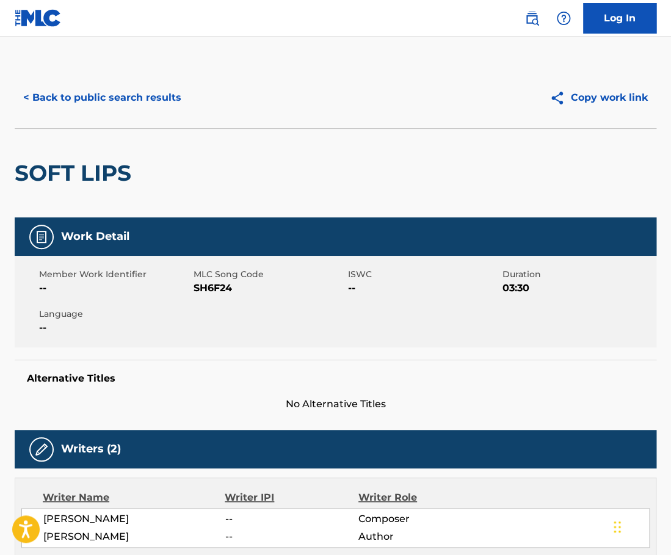
click at [150, 106] on button "< Back to public search results" at bounding box center [102, 97] width 175 height 31
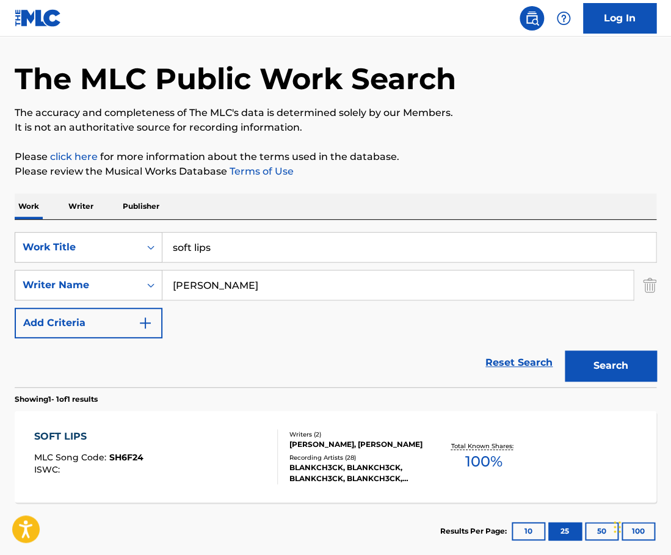
click at [220, 243] on input "soft lips" at bounding box center [408, 247] width 493 height 29
paste input "Everybody Everybody"
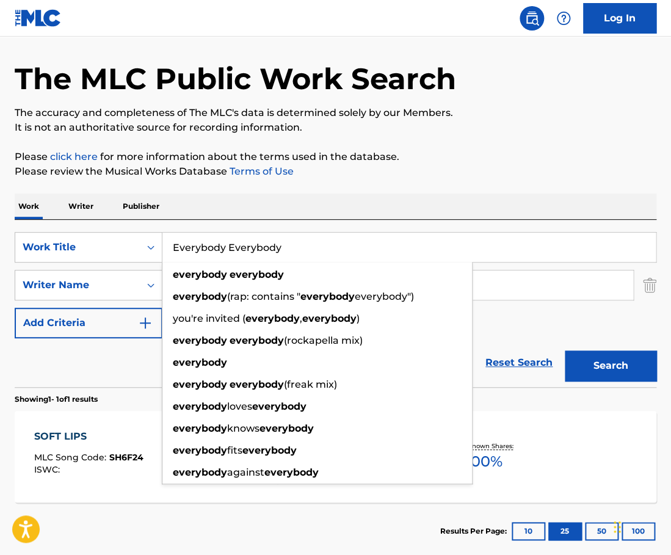
type input "Everybody Everybody"
click at [260, 211] on div "Work Writer Publisher" at bounding box center [336, 207] width 642 height 26
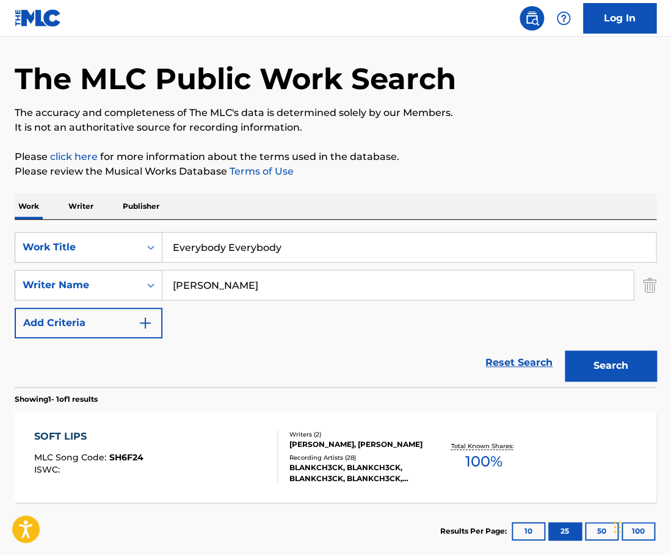
click at [255, 288] on input "[PERSON_NAME]" at bounding box center [397, 285] width 471 height 29
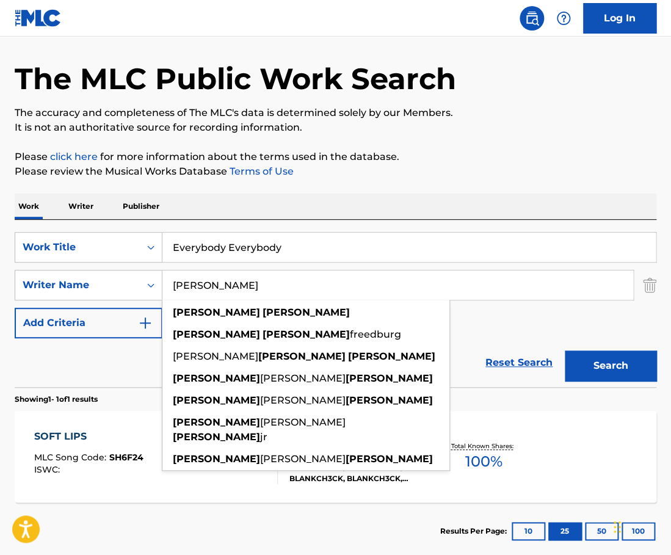
click at [255, 288] on input "[PERSON_NAME]" at bounding box center [397, 285] width 471 height 29
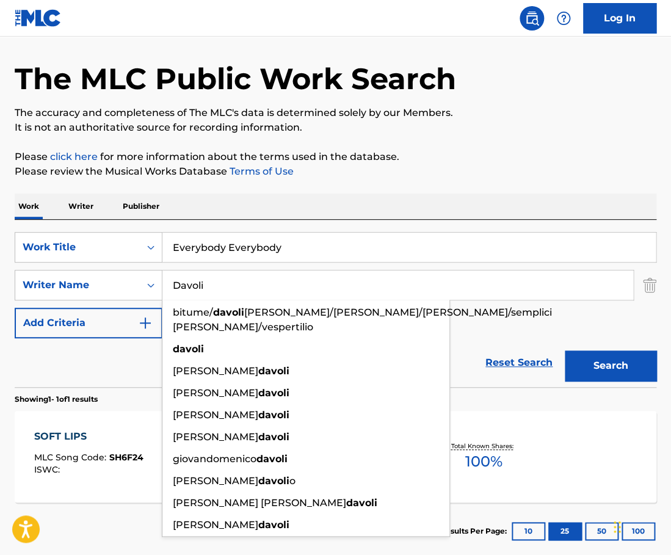
type input "Davoli"
click at [565, 351] on button "Search" at bounding box center [611, 366] width 92 height 31
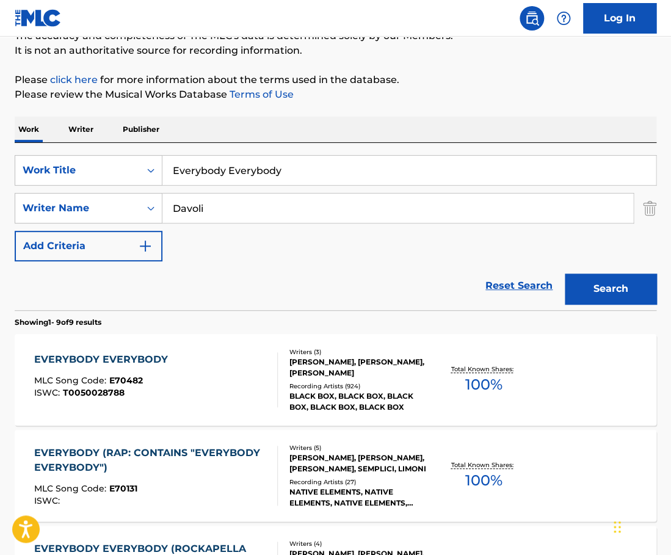
scroll to position [119, 0]
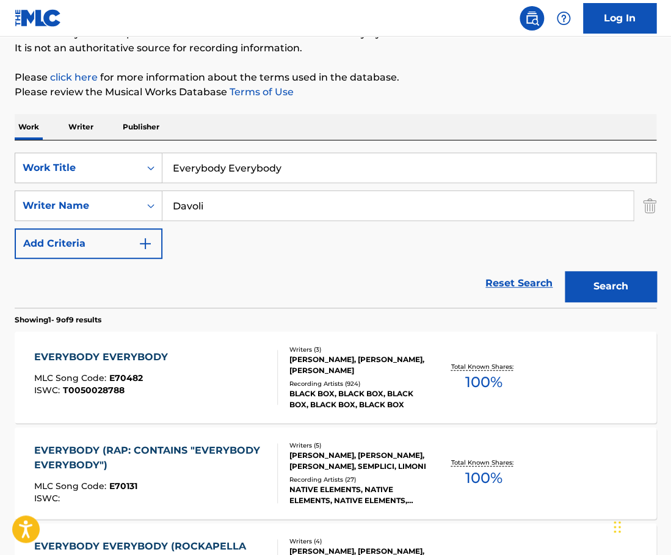
click at [258, 372] on div "EVERYBODY EVERYBODY MLC Song Code : E70482 ISWC : T0050028788" at bounding box center [156, 377] width 244 height 55
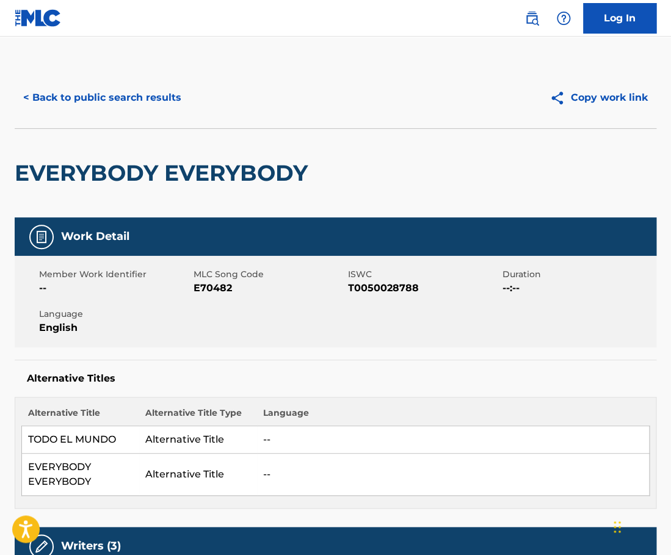
click at [141, 85] on button "< Back to public search results" at bounding box center [102, 97] width 175 height 31
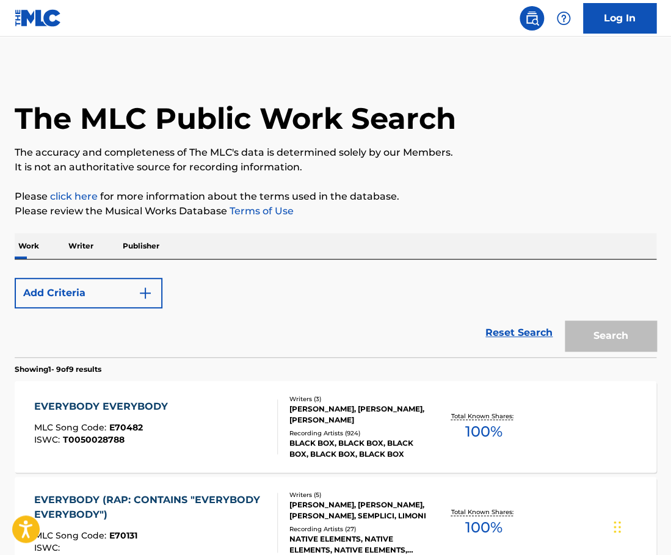
scroll to position [119, 0]
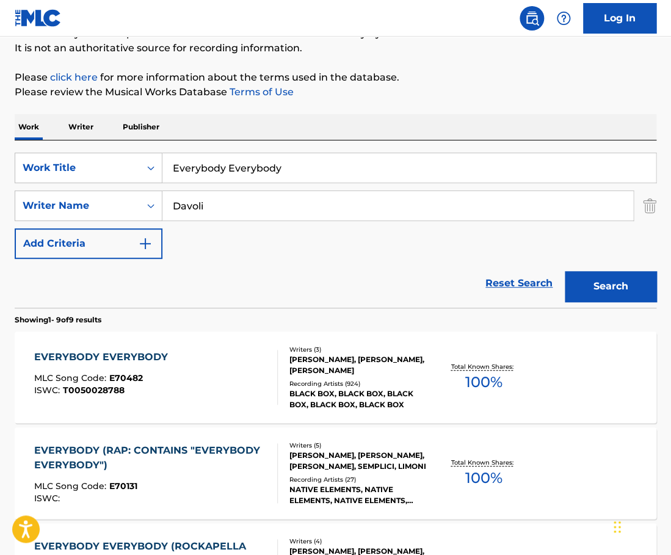
click at [284, 173] on input "Everybody Everybody" at bounding box center [408, 167] width 493 height 29
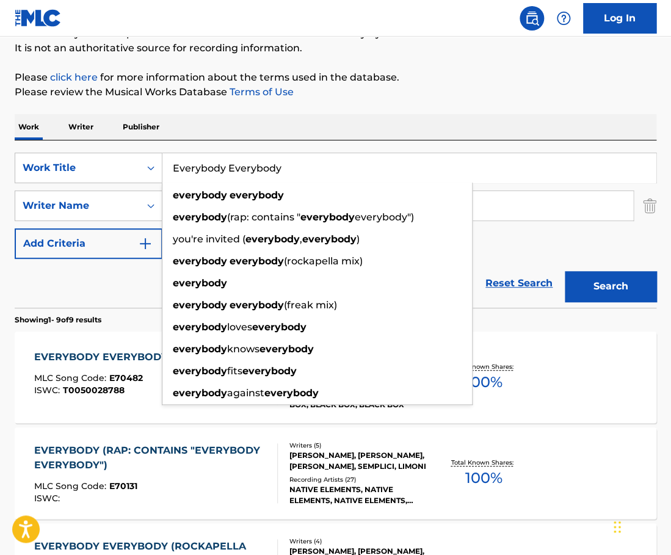
click at [284, 173] on input "Everybody Everybody" at bounding box center [408, 167] width 493 height 29
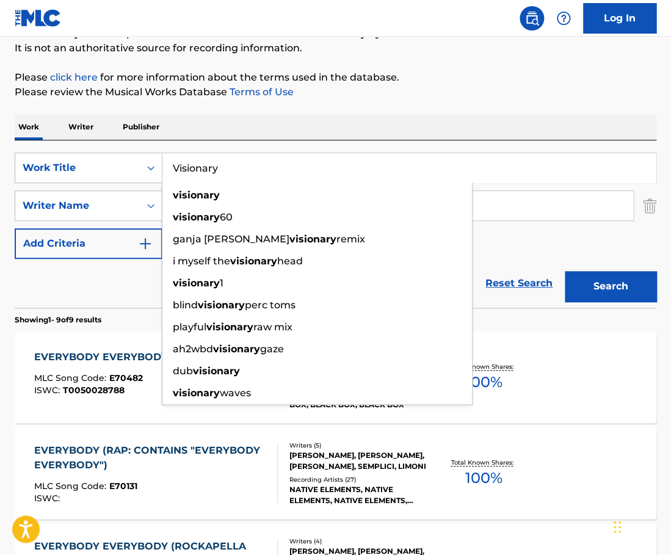
type input "Visionary"
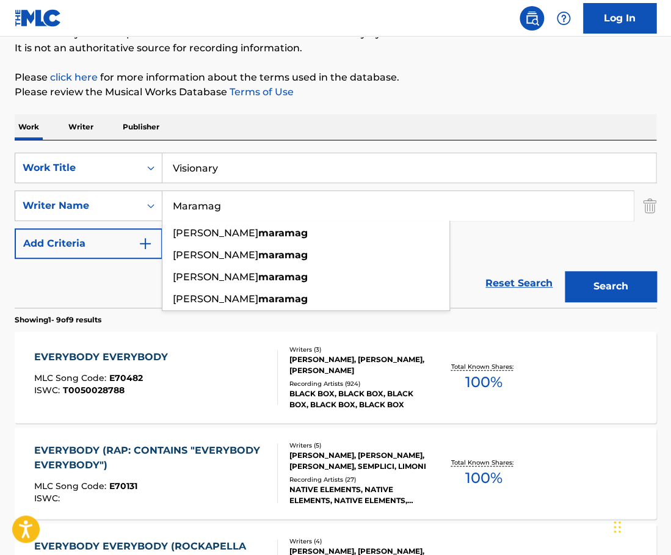
click at [565, 271] on button "Search" at bounding box center [611, 286] width 92 height 31
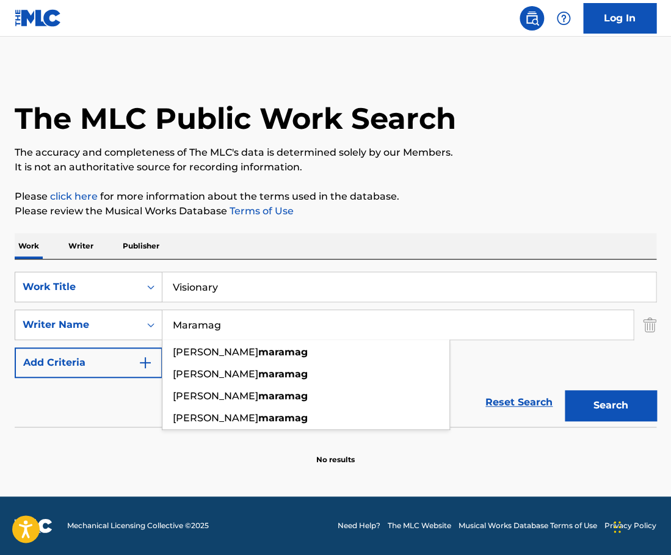
click at [266, 318] on input "Maramag" at bounding box center [397, 324] width 471 height 29
paste input "[PERSON_NAME]"
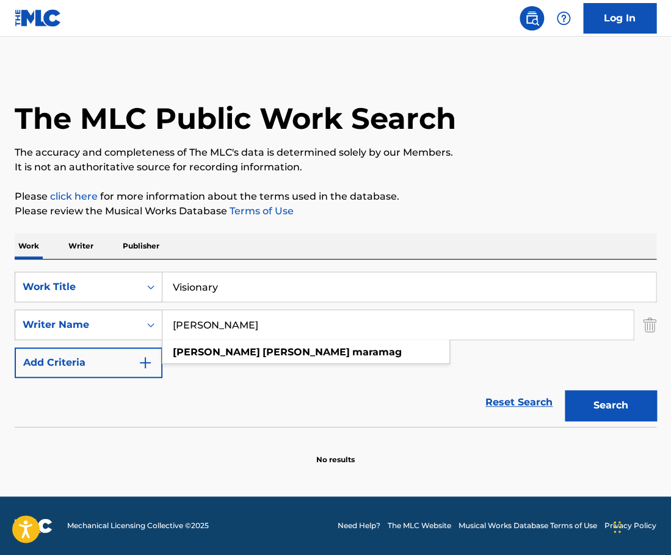
type input "[PERSON_NAME]"
click at [565, 390] on button "Search" at bounding box center [611, 405] width 92 height 31
click at [215, 276] on input "Visionary" at bounding box center [408, 286] width 493 height 29
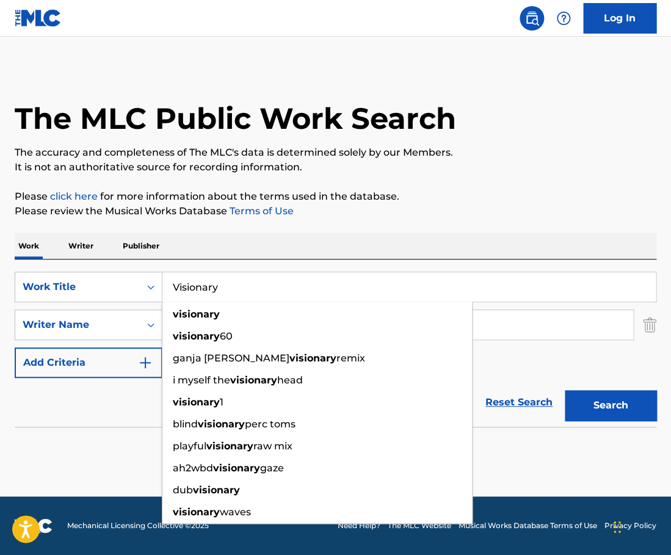
click at [215, 276] on input "Visionary" at bounding box center [408, 286] width 493 height 29
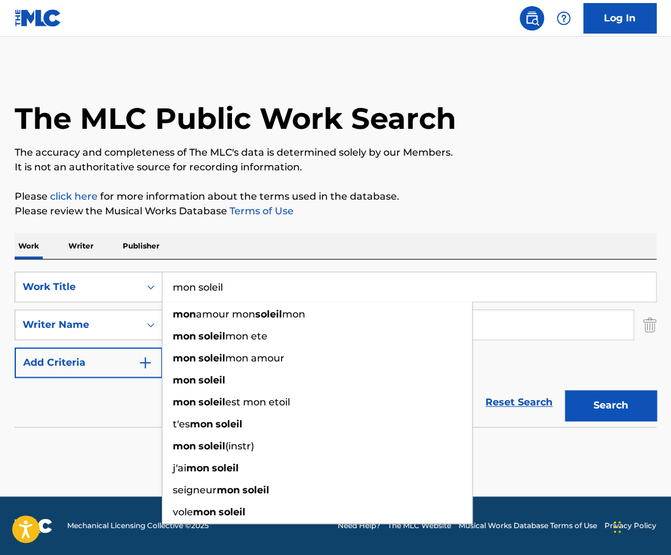
type input "mon soleil"
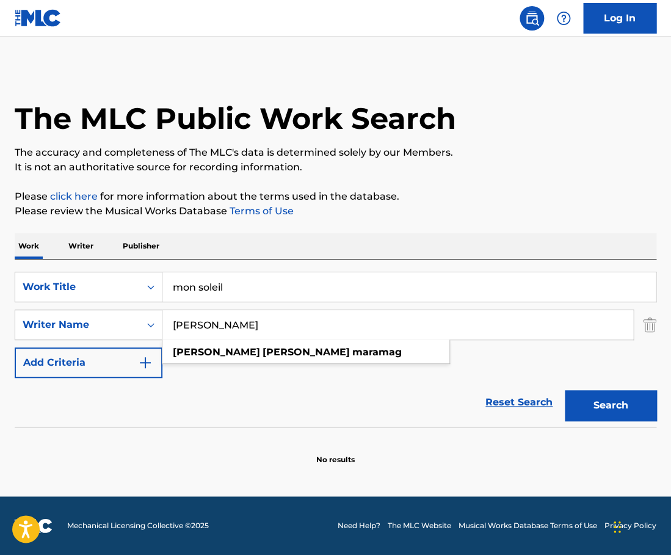
paste input "on Soleil (from "[PERSON_NAME] in [GEOGRAPHIC_DATA]" Soundtrack) [PERSON_NAME]"
type input "Mon Soleil (from "[PERSON_NAME] in [GEOGRAPHIC_DATA]" Soundtrack) [PERSON_NAME]"
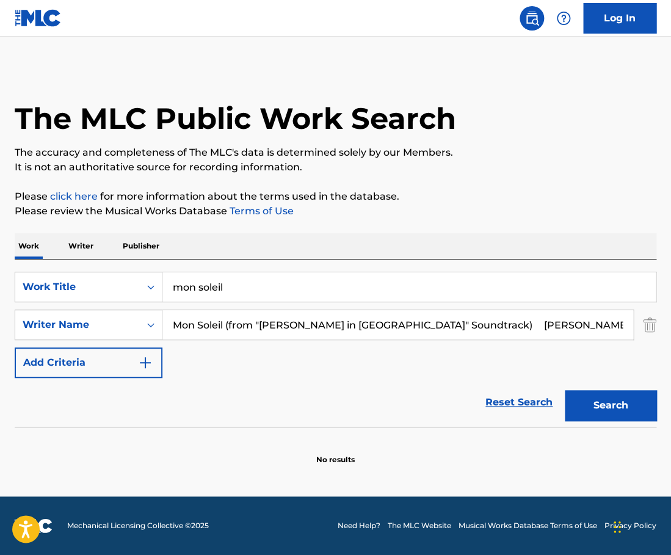
click at [272, 330] on input "Mon Soleil (from "[PERSON_NAME] in [GEOGRAPHIC_DATA]" Soundtrack) [PERSON_NAME]" at bounding box center [397, 324] width 471 height 29
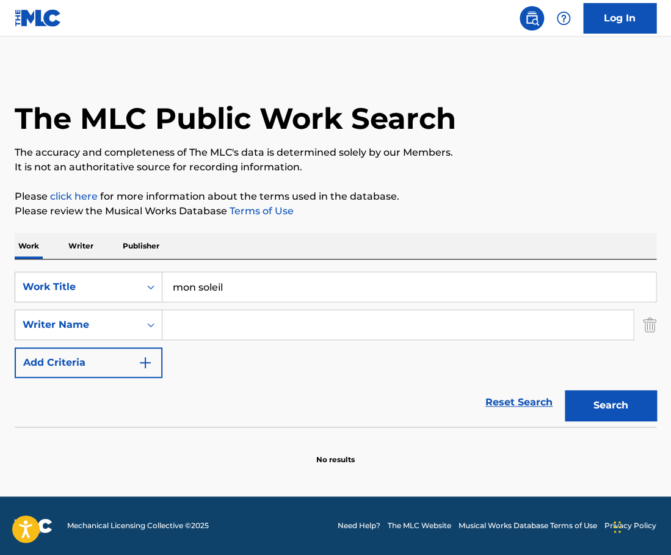
click at [565, 390] on button "Search" at bounding box center [611, 405] width 92 height 31
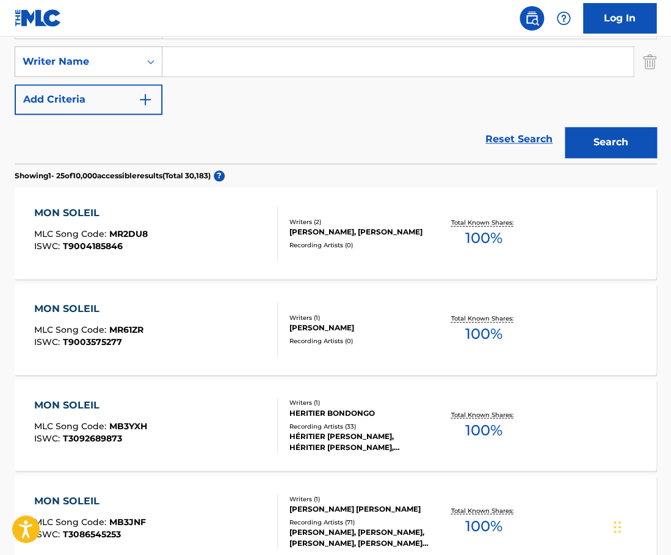
scroll to position [267, 0]
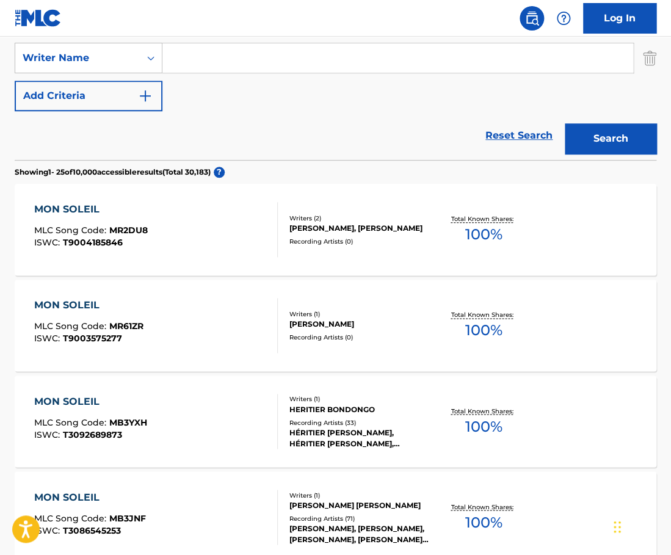
click at [236, 553] on div "MON SOLEIL MLC Song Code : MB3JNF ISWC : T3086545253 Writers ( 1 ) [PERSON_NAME…" at bounding box center [336, 517] width 642 height 92
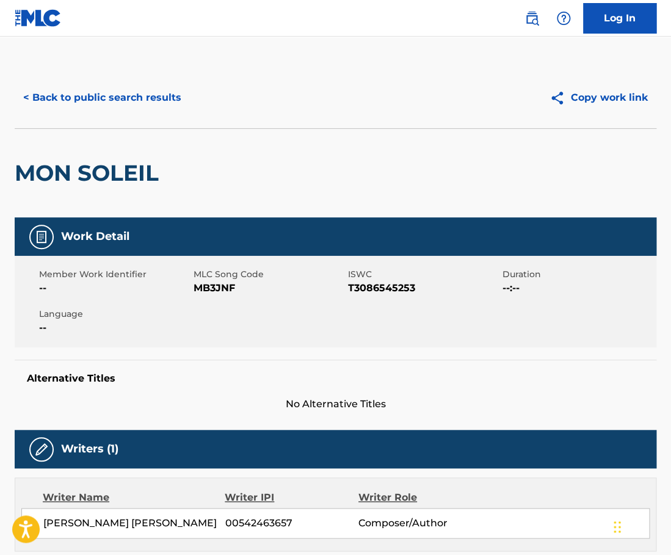
click at [140, 100] on button "< Back to public search results" at bounding box center [102, 97] width 175 height 31
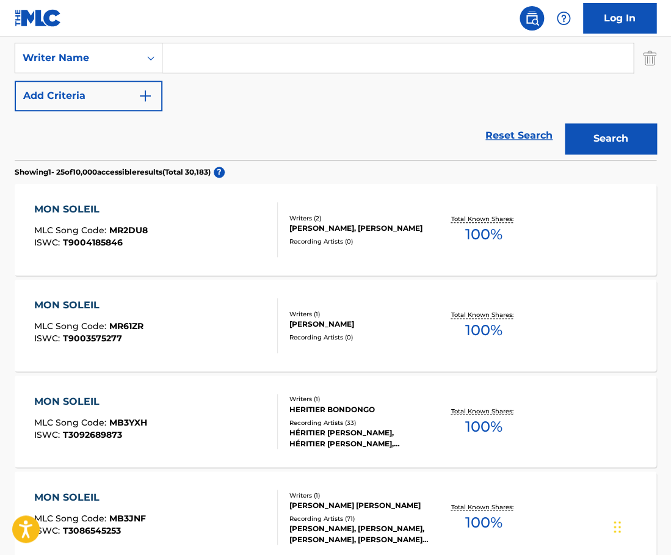
scroll to position [208, 0]
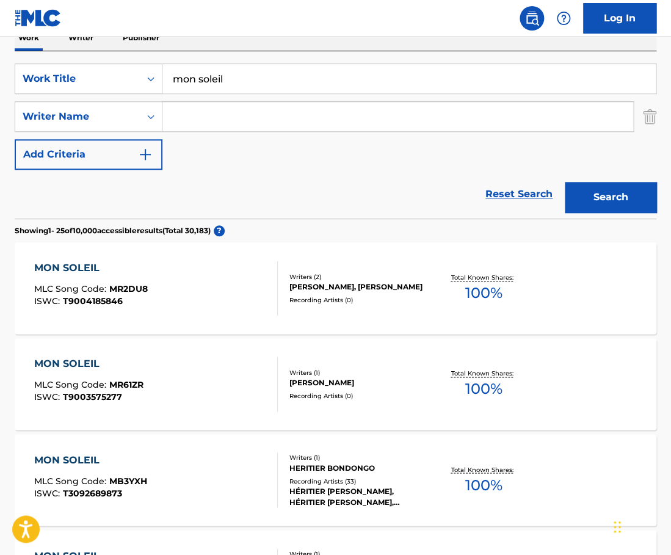
click at [253, 93] on input "mon soleil" at bounding box center [408, 78] width 493 height 29
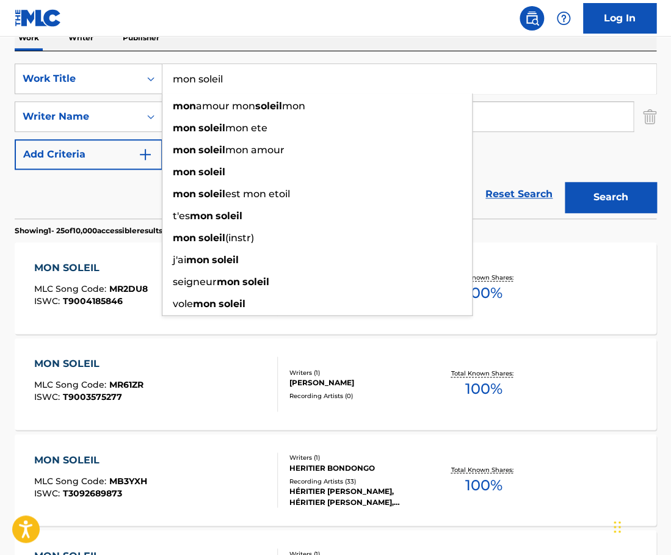
click at [247, 86] on input "mon soleil" at bounding box center [408, 78] width 493 height 29
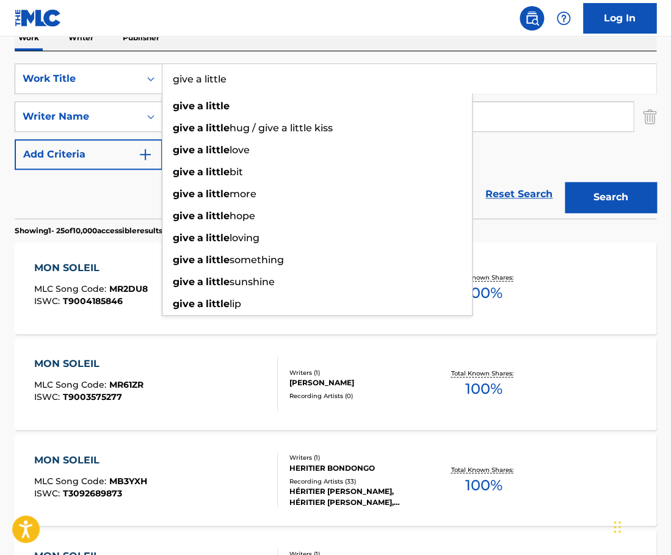
type input "give a little"
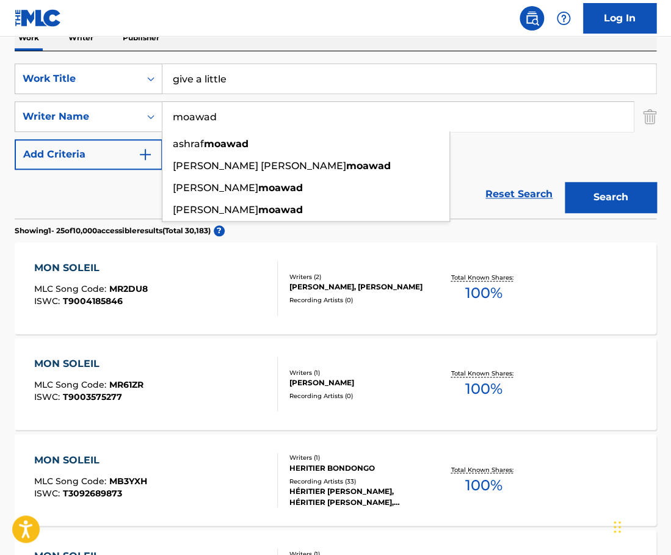
type input "moawad"
click at [565, 182] on button "Search" at bounding box center [611, 197] width 92 height 31
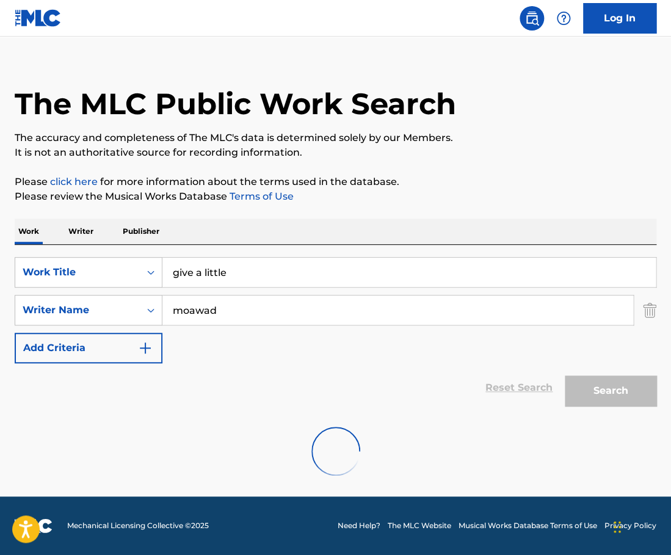
scroll to position [15, 0]
click at [192, 261] on input "give a little" at bounding box center [408, 272] width 493 height 29
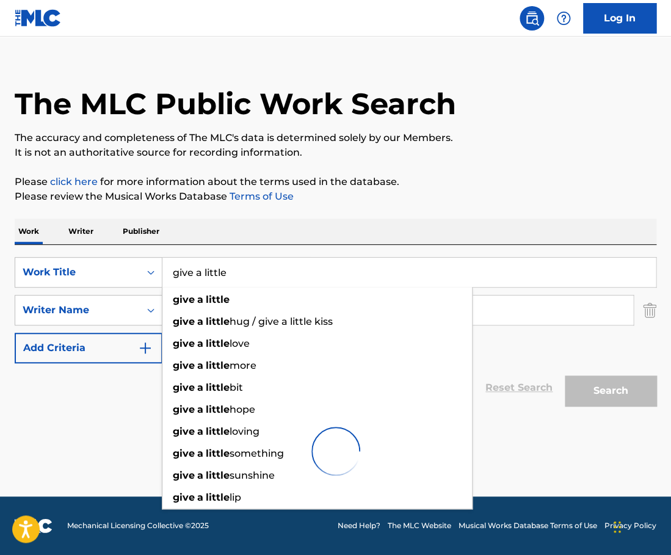
click at [204, 233] on div "Work Writer Publisher" at bounding box center [336, 232] width 642 height 26
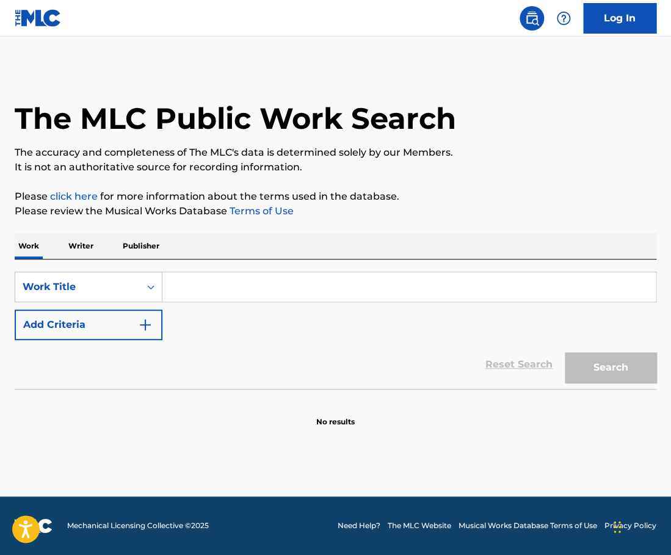
click at [133, 335] on button "Add Criteria" at bounding box center [89, 325] width 148 height 31
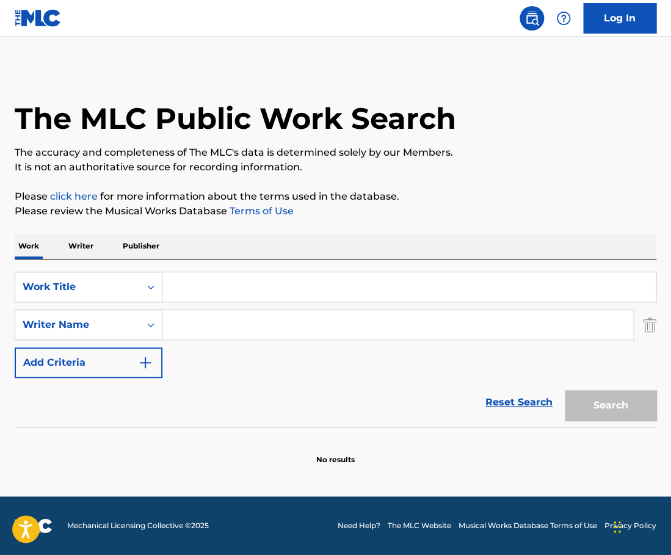
click at [206, 326] on input "Search Form" at bounding box center [397, 324] width 471 height 29
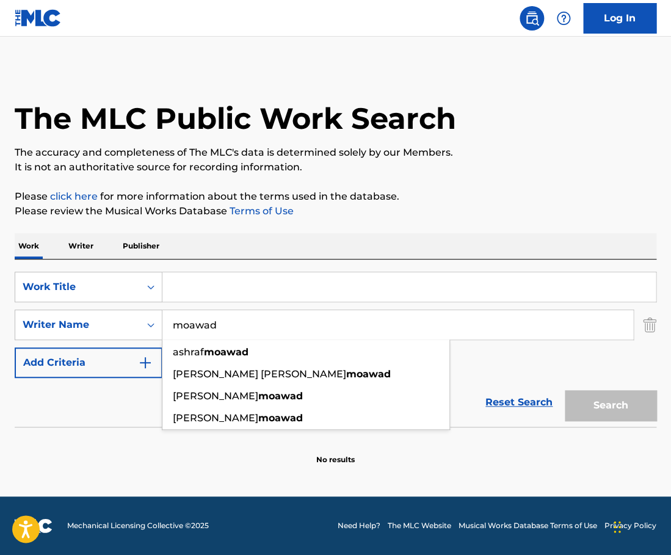
type input "moawad"
click at [197, 288] on input "Search Form" at bounding box center [408, 286] width 493 height 29
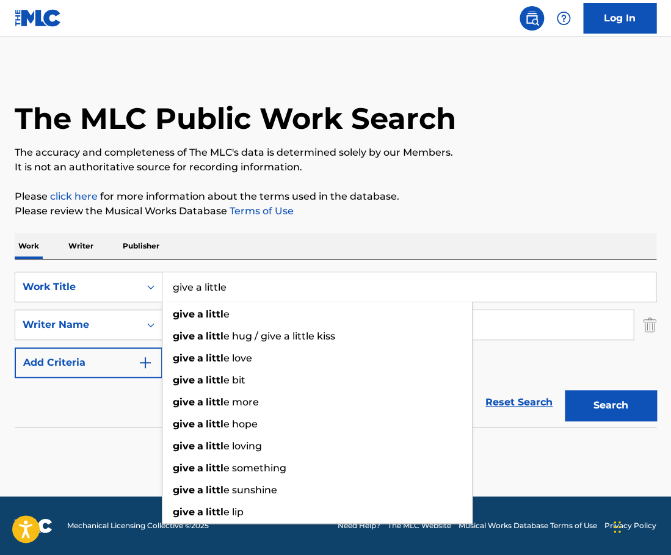
type input "give a little"
click at [565, 390] on button "Search" at bounding box center [611, 405] width 92 height 31
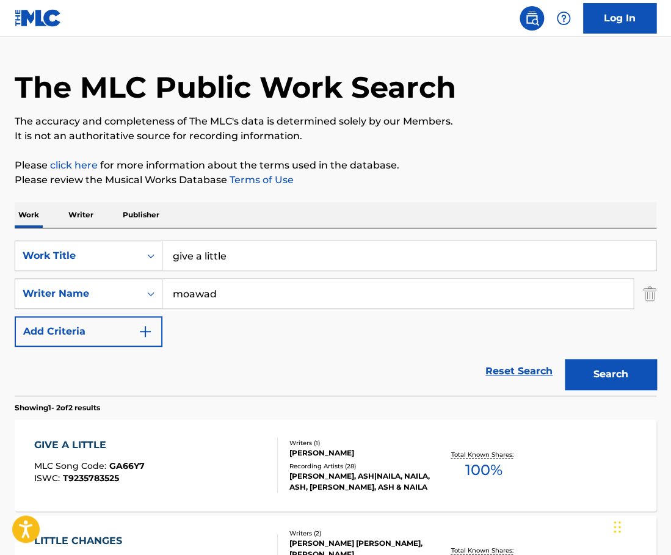
scroll to position [38, 0]
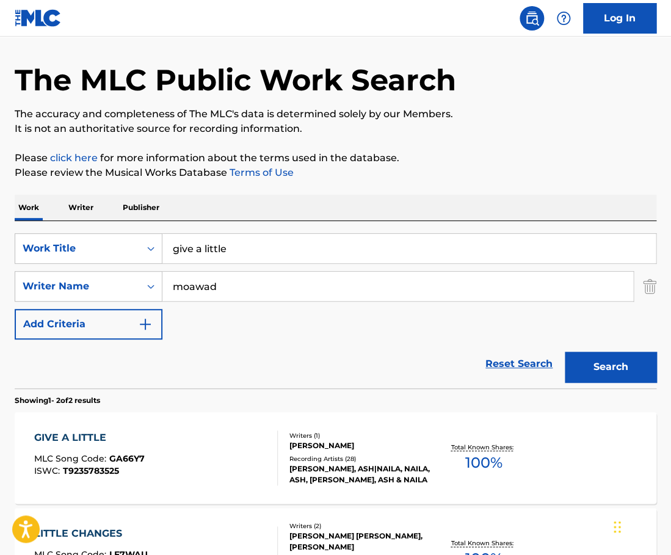
click at [217, 437] on div "GIVE A LITTLE MLC Song Code : GA66Y7 ISWC : T9235783525" at bounding box center [156, 458] width 244 height 55
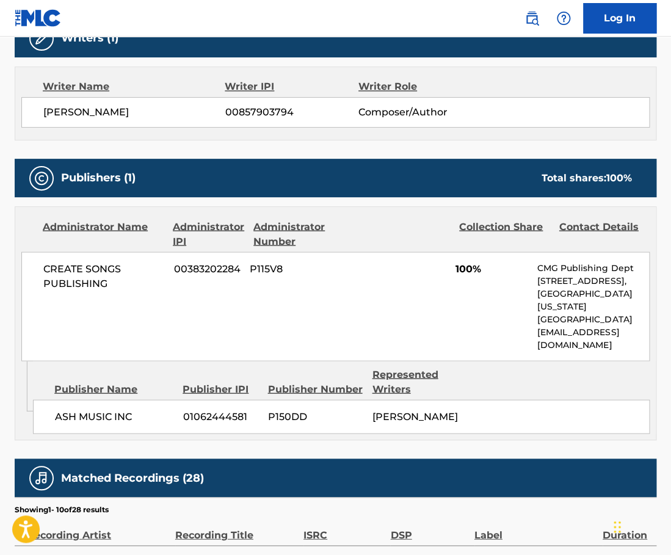
scroll to position [478, 0]
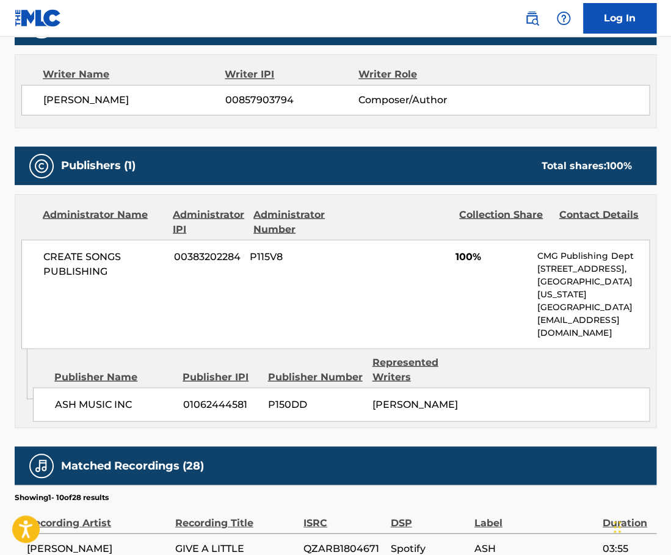
click at [120, 100] on span "ASHRAF MOAWAD" at bounding box center [134, 100] width 182 height 15
copy span "MOAWAD"
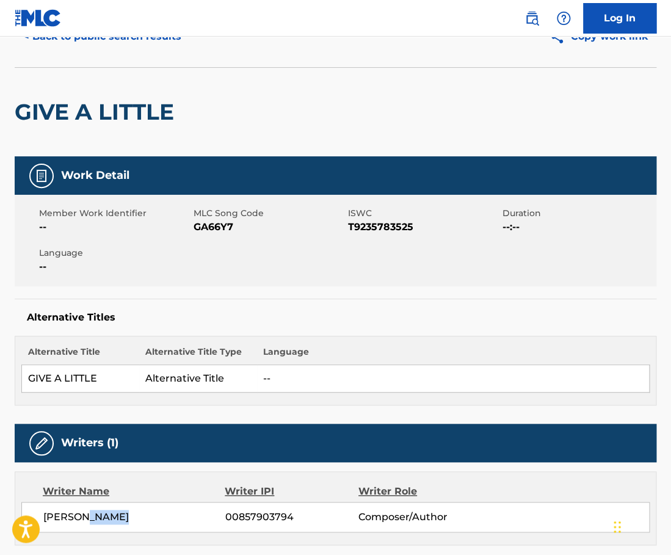
scroll to position [0, 0]
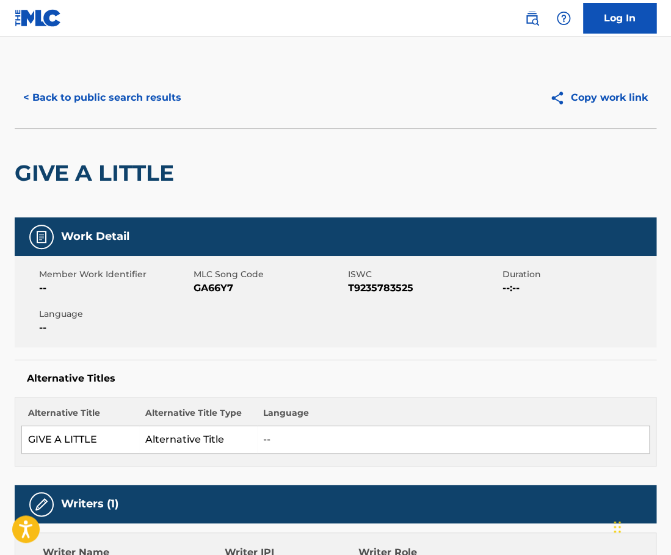
click at [136, 104] on button "< Back to public search results" at bounding box center [102, 97] width 175 height 31
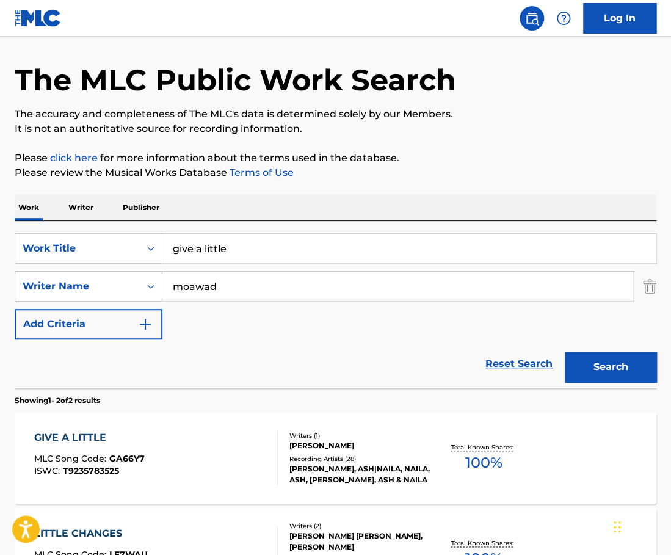
click at [251, 247] on input "give a little" at bounding box center [408, 248] width 493 height 29
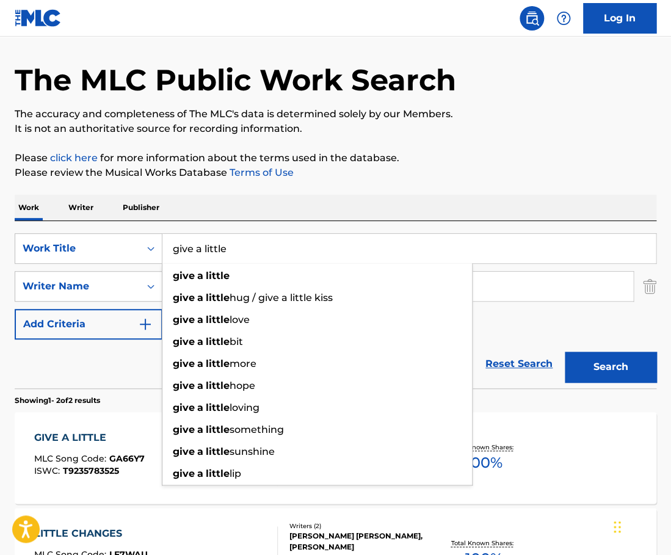
paste input "Ash Winsday"
click at [251, 247] on input "Ash Winsday" at bounding box center [408, 248] width 493 height 29
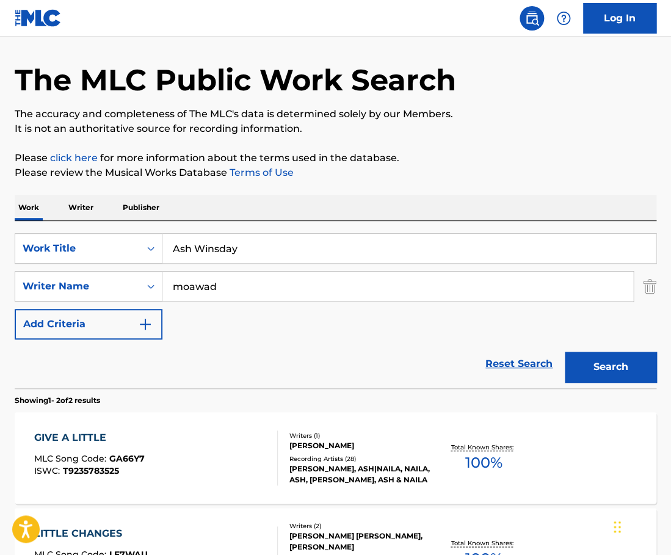
type input "Ash Winsday"
click at [269, 213] on div "Work Writer Publisher" at bounding box center [336, 208] width 642 height 26
click at [233, 285] on input "moawad" at bounding box center [397, 286] width 471 height 29
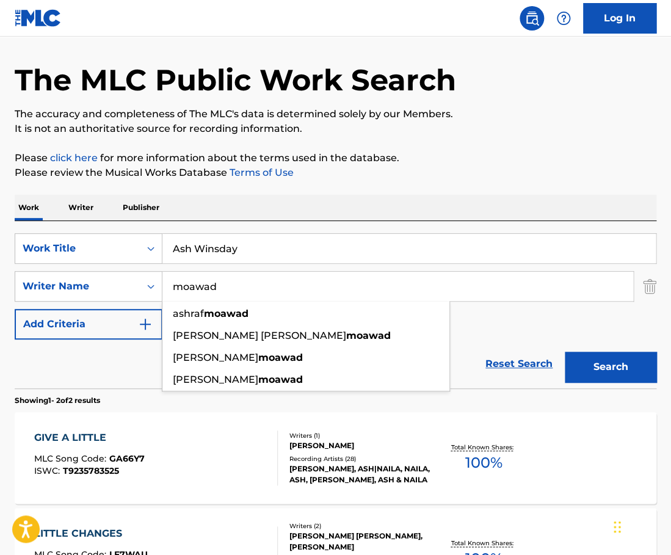
click at [233, 285] on input "moawad" at bounding box center [397, 286] width 471 height 29
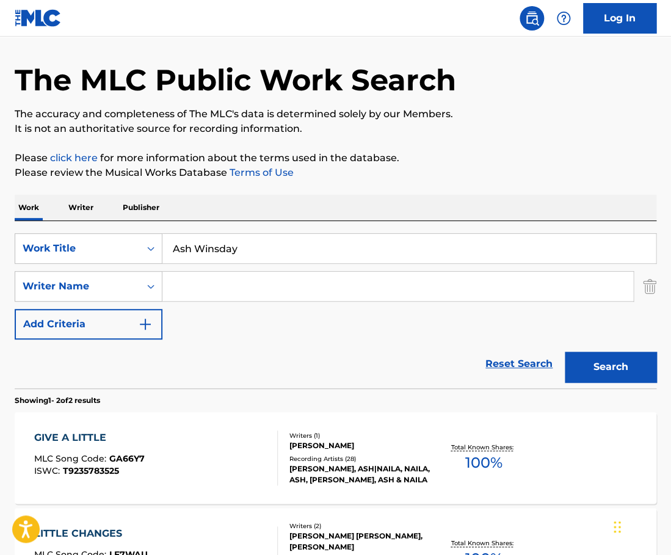
click at [343, 217] on div "Work Writer Publisher" at bounding box center [336, 208] width 642 height 26
click at [598, 363] on button "Search" at bounding box center [611, 367] width 92 height 31
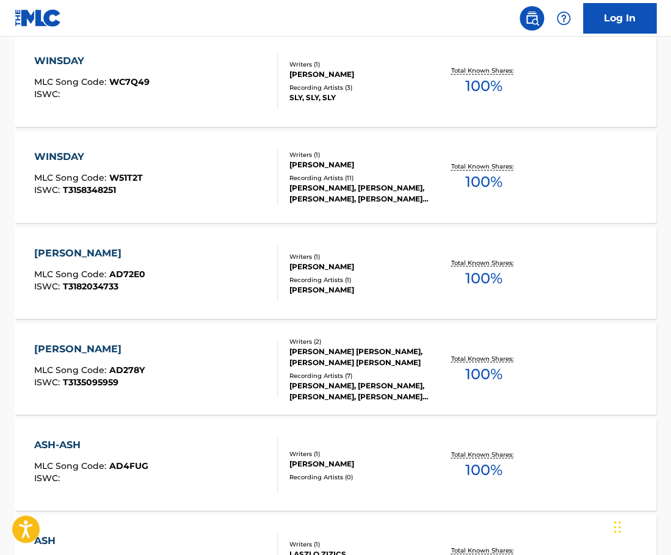
scroll to position [0, 0]
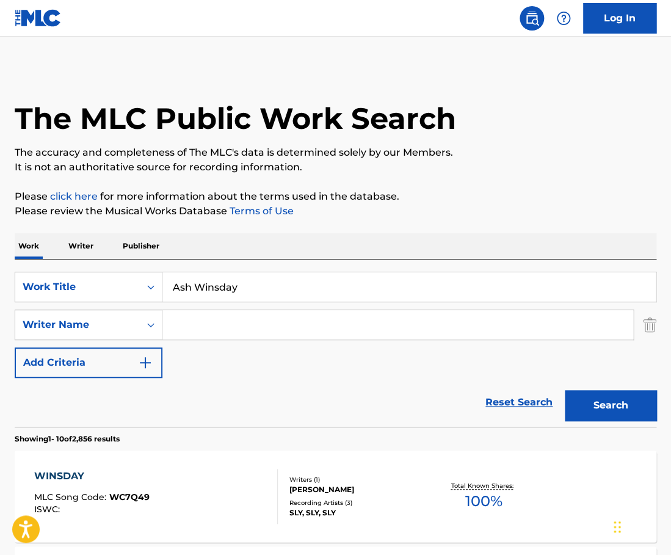
click at [239, 266] on div "SearchWithCriteriae9c81c7a-5728-4956-8ca0-48107bf1a5c1 Work Title Ash Winsday S…" at bounding box center [336, 343] width 642 height 167
click at [205, 280] on input "Ash Winsday" at bounding box center [408, 286] width 493 height 29
paste input "Remember..."
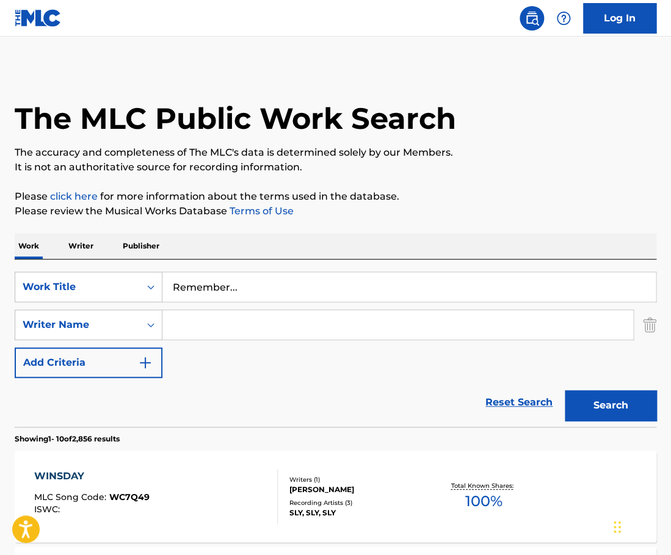
click at [565, 390] on button "Search" at bounding box center [611, 405] width 92 height 31
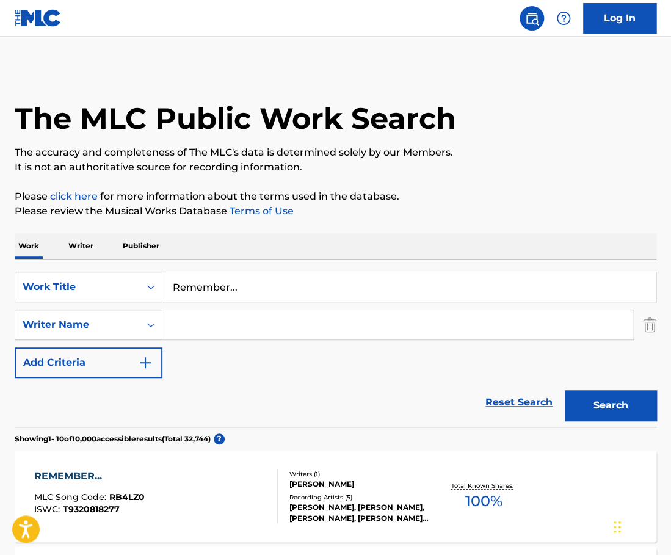
click at [245, 277] on input "Remember..." at bounding box center [408, 286] width 493 height 29
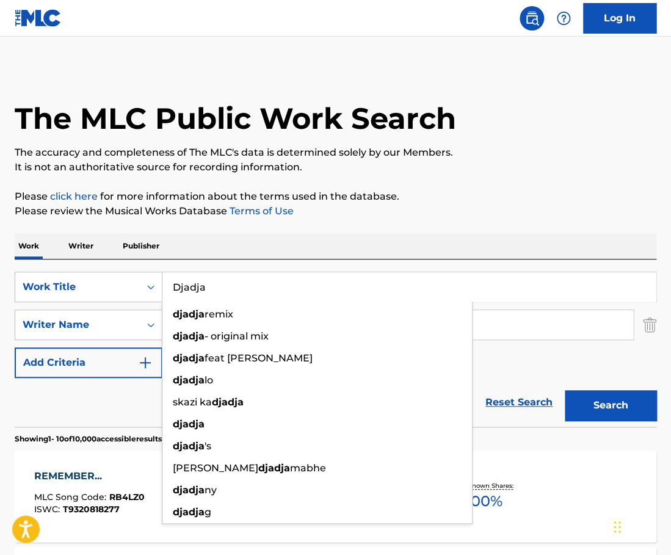
type input "Djadja"
click at [283, 234] on div "Work Writer Publisher" at bounding box center [336, 246] width 642 height 26
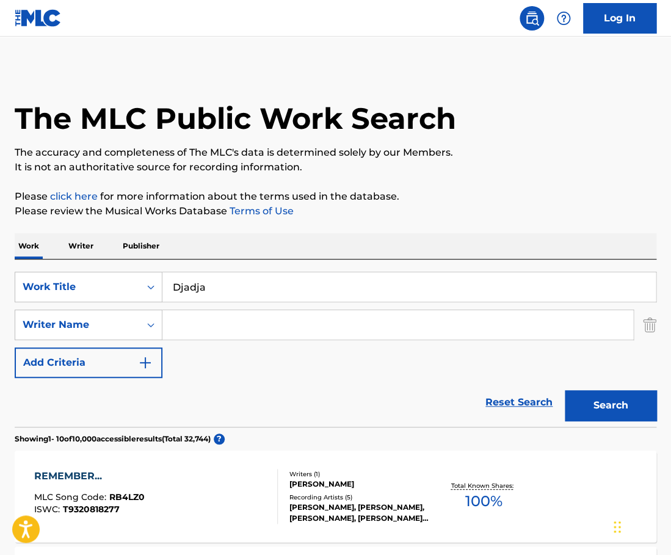
click at [239, 334] on input "Search Form" at bounding box center [397, 324] width 471 height 29
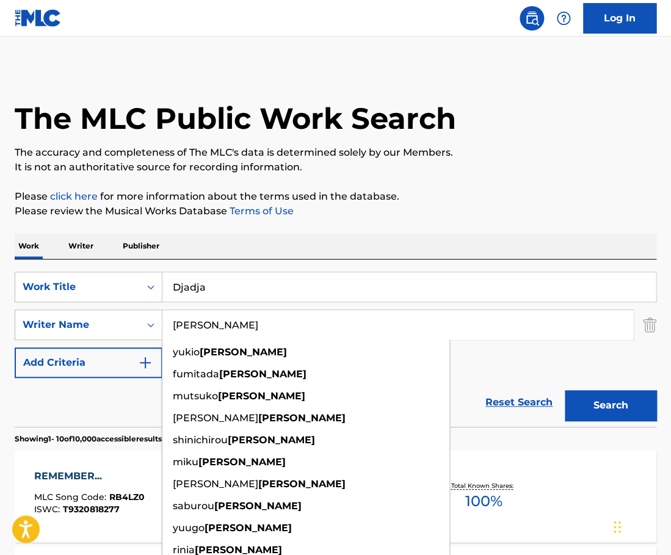
type input "nakamura"
click at [565, 390] on button "Search" at bounding box center [611, 405] width 92 height 31
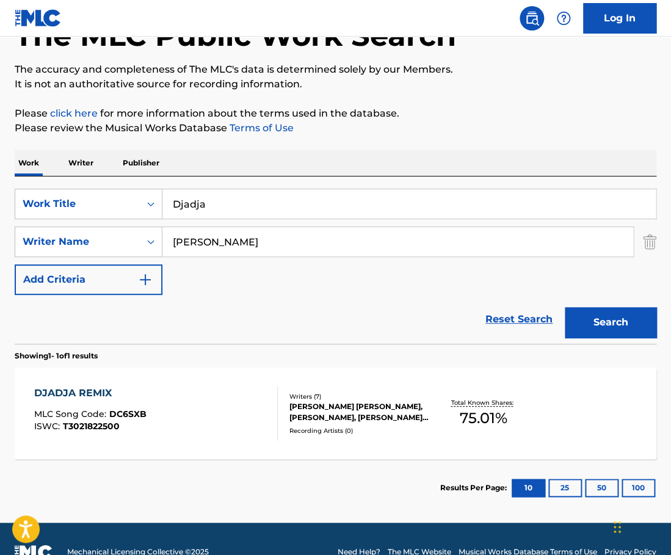
scroll to position [84, 0]
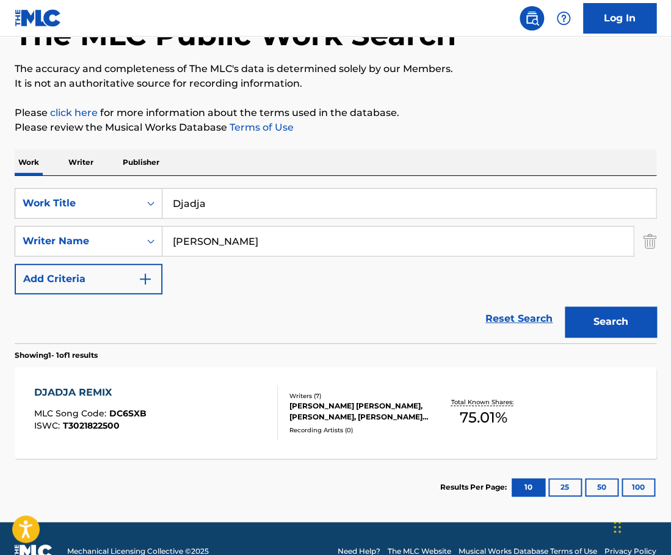
click at [234, 392] on div "DJADJA REMIX MLC Song Code : DC6SXB ISWC : T3021822500" at bounding box center [156, 412] width 244 height 55
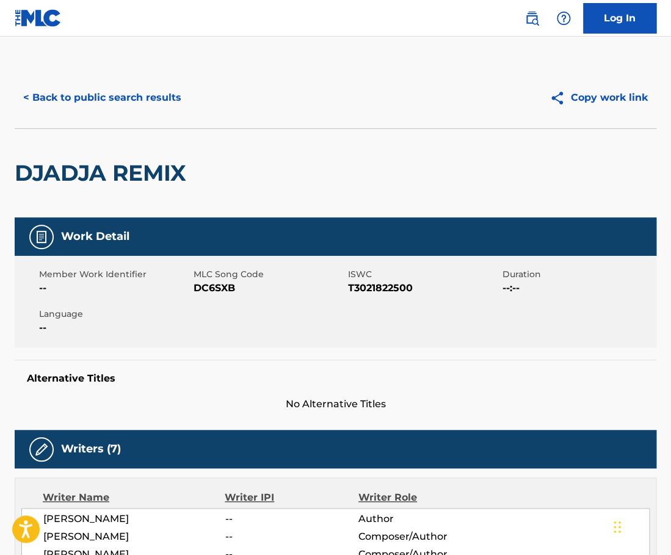
click at [120, 99] on button "< Back to public search results" at bounding box center [102, 97] width 175 height 31
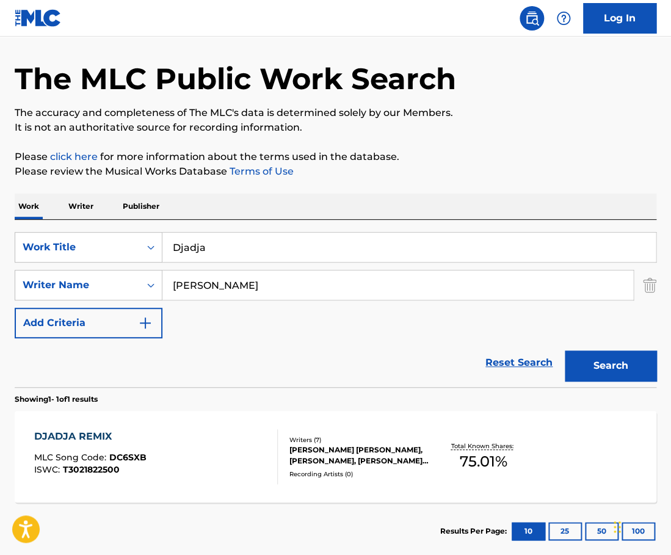
click at [241, 241] on input "Djadja" at bounding box center [408, 247] width 493 height 29
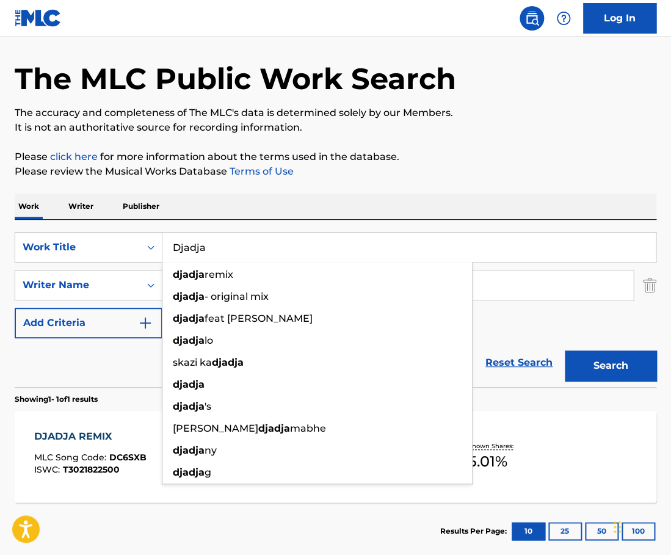
click at [241, 241] on input "Djadja" at bounding box center [408, 247] width 493 height 29
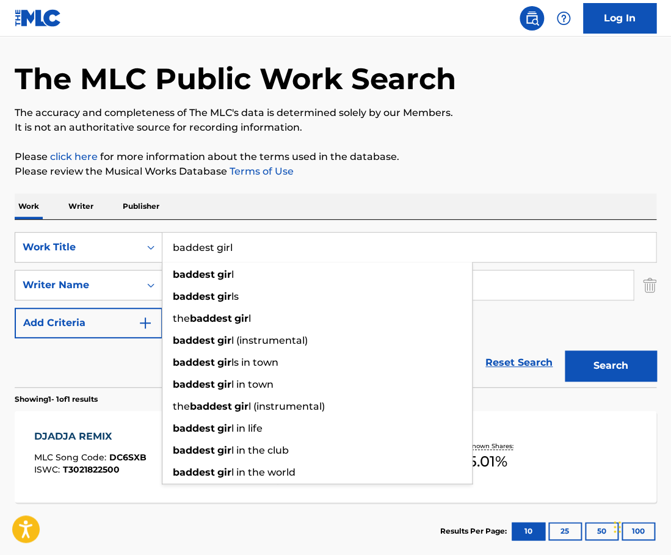
type input "baddest girl"
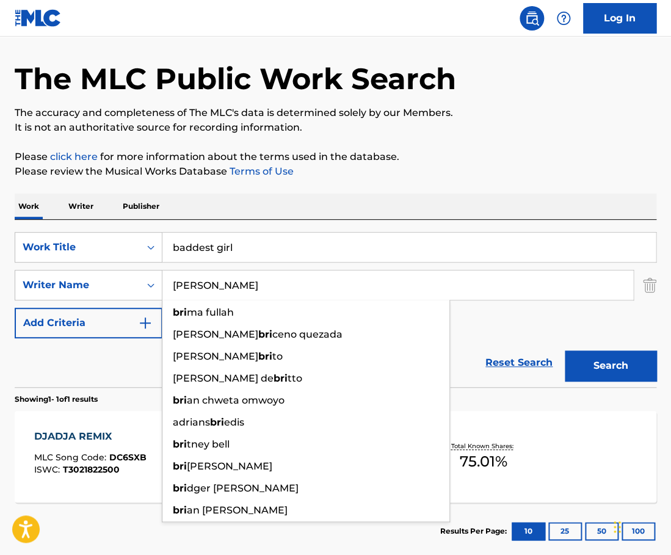
type input "[PERSON_NAME]"
click at [565, 351] on button "Search" at bounding box center [611, 366] width 92 height 31
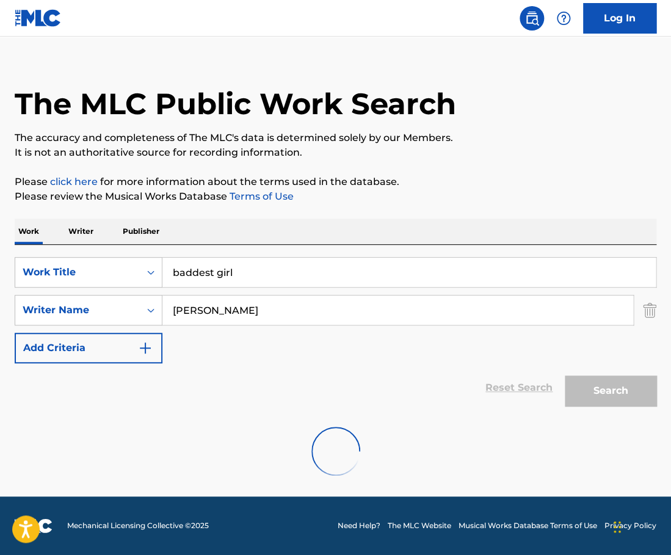
scroll to position [15, 0]
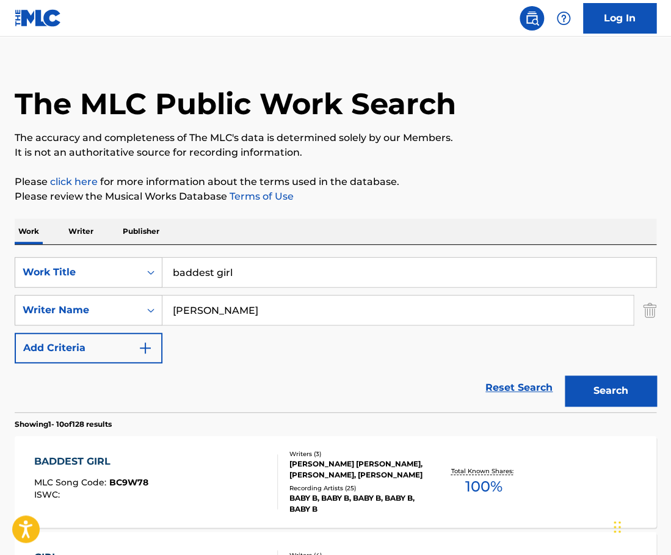
click at [243, 457] on div "BADDEST GIRL MLC Song Code : BC9W78 ISWC :" at bounding box center [156, 481] width 244 height 55
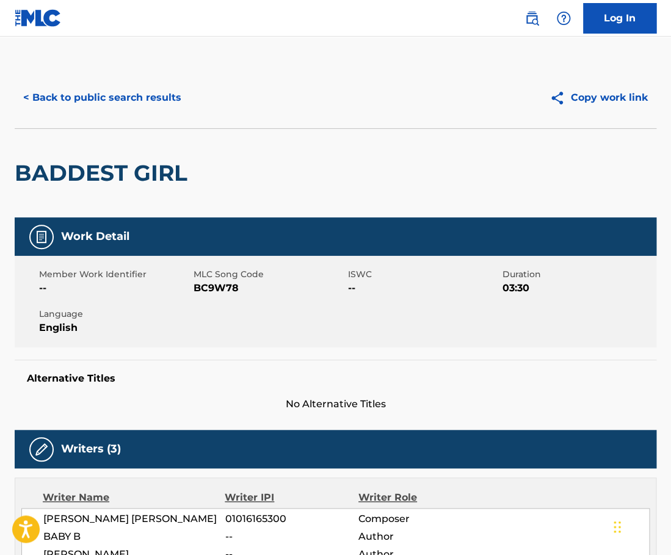
click at [146, 105] on button "< Back to public search results" at bounding box center [102, 97] width 175 height 31
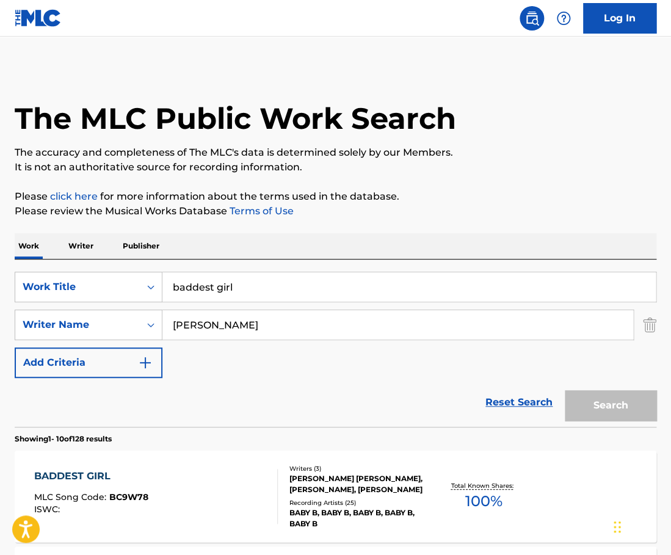
scroll to position [15, 0]
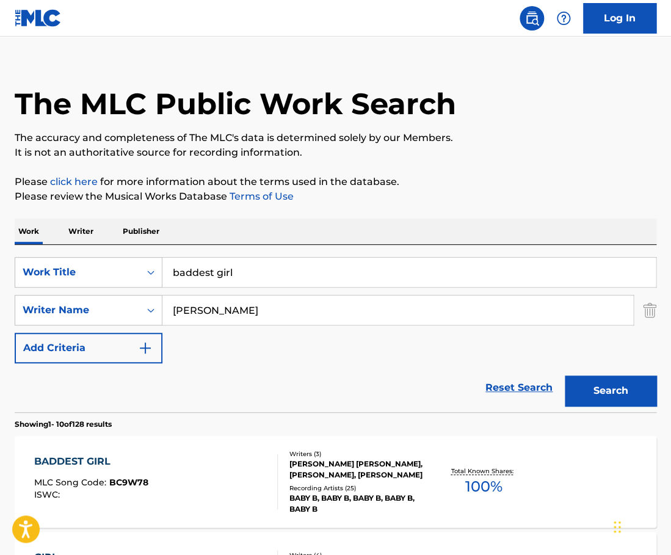
click at [250, 266] on input "baddest girl" at bounding box center [408, 272] width 493 height 29
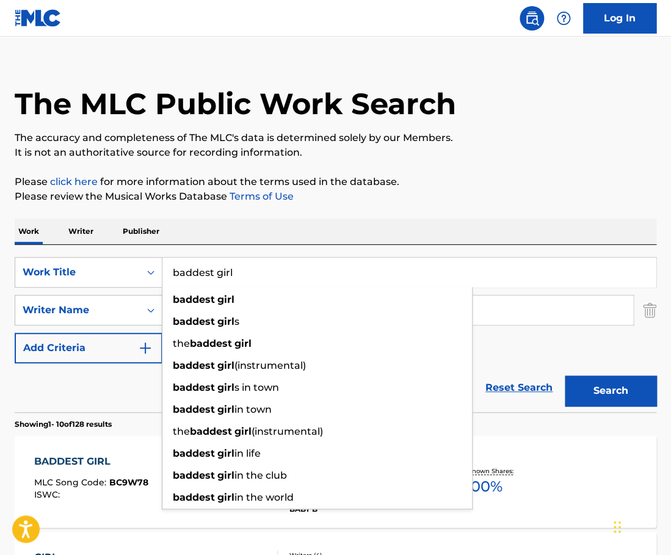
click at [250, 266] on input "baddest girl" at bounding box center [408, 272] width 493 height 29
paste input "The Man Who Danced Too Slowly"
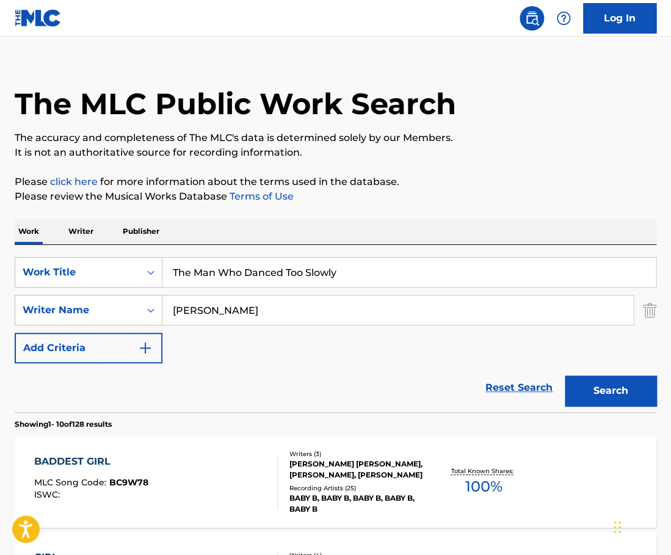
type input "The Man Who Danced Too Slowly"
click at [206, 303] on input "[PERSON_NAME]" at bounding box center [397, 310] width 471 height 29
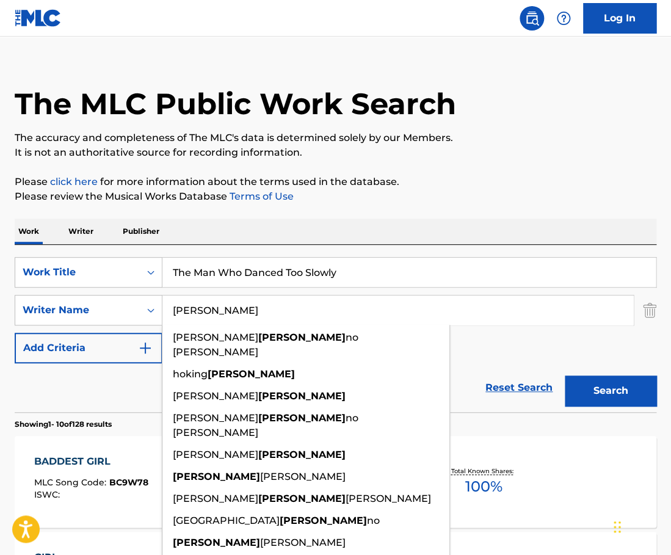
click at [206, 303] on input "[PERSON_NAME]" at bounding box center [397, 310] width 471 height 29
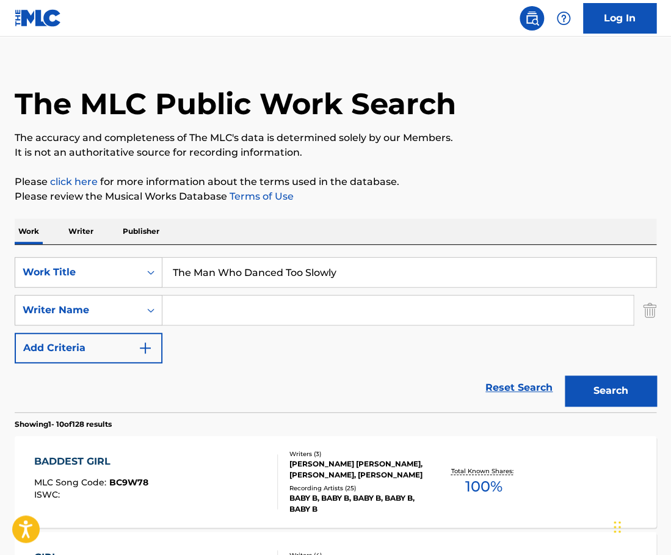
click at [565, 376] on button "Search" at bounding box center [611, 391] width 92 height 31
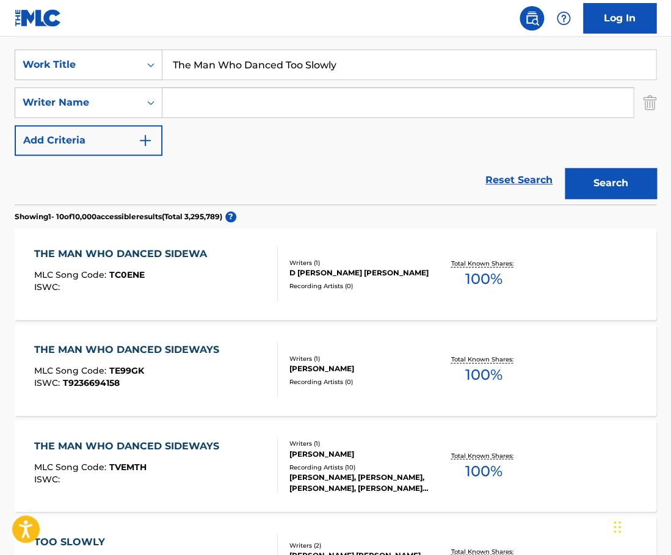
scroll to position [0, 0]
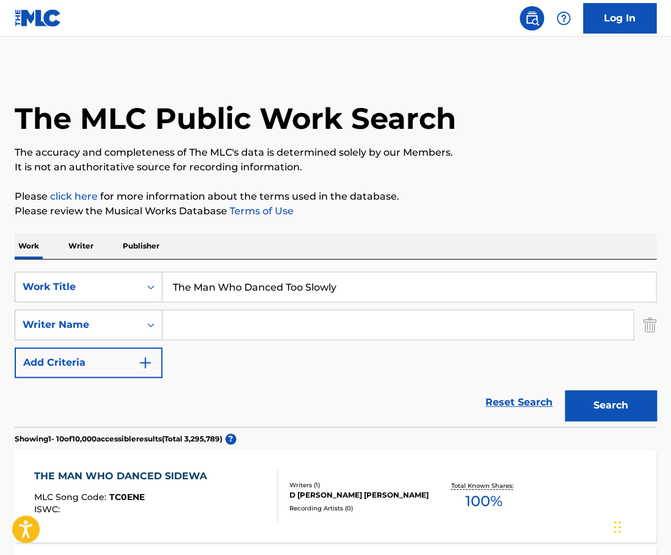
click at [274, 282] on input "The Man Who Danced Too Slowly" at bounding box center [408, 286] width 493 height 29
click at [366, 284] on input "The Man Who Danced Too Slowly" at bounding box center [408, 286] width 493 height 29
click at [173, 283] on input "The Man Who Danced Too Slowly"" at bounding box center [408, 286] width 493 height 29
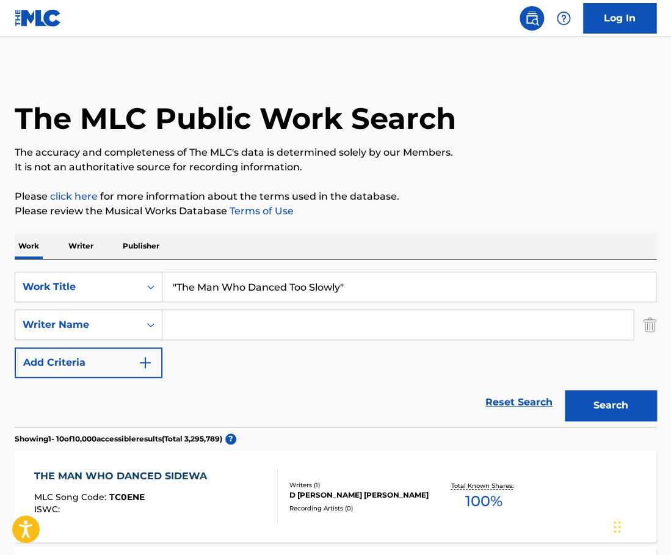
type input ""The Man Who Danced Too Slowly""
click at [565, 390] on button "Search" at bounding box center [611, 405] width 92 height 31
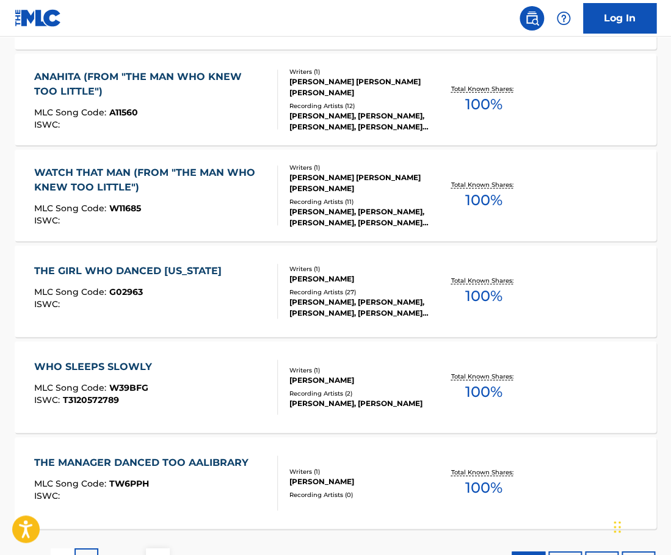
scroll to position [878, 0]
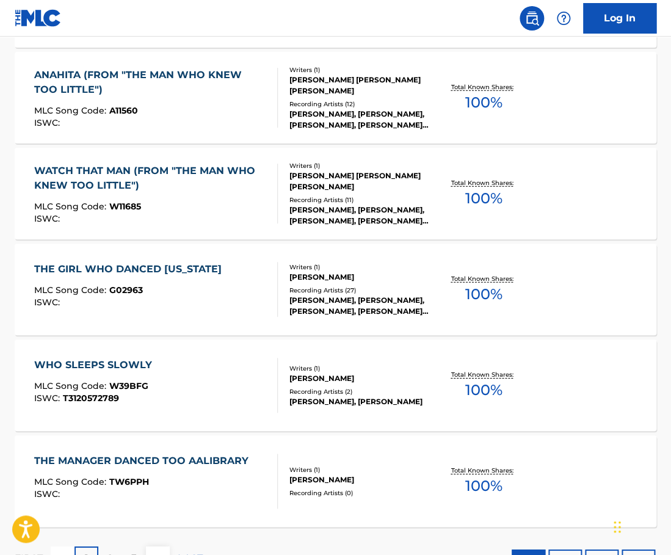
click at [326, 466] on div "Writers ( 1 )" at bounding box center [359, 469] width 141 height 9
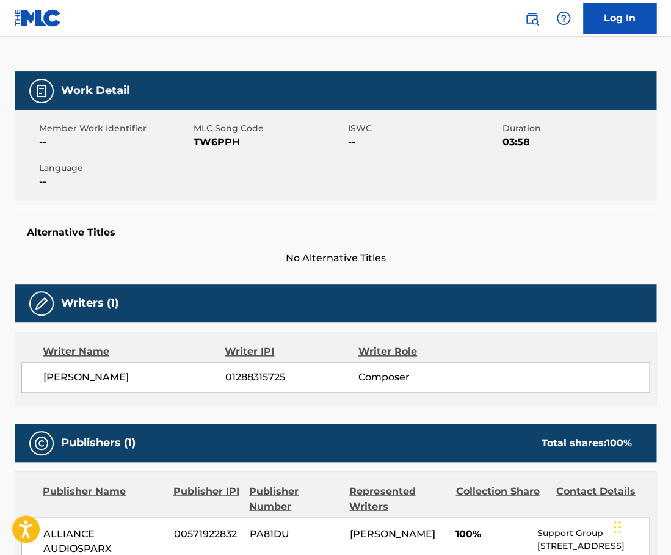
scroll to position [170, 0]
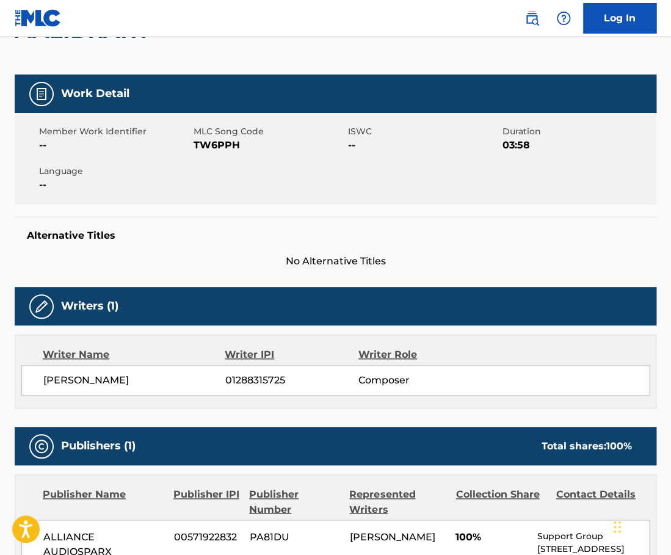
drag, startPoint x: 138, startPoint y: 383, endPoint x: 40, endPoint y: 381, distance: 98.3
click at [40, 381] on div "PHILIP LIBERTO 01288315725 Composer" at bounding box center [335, 380] width 628 height 31
copy span "PHILIP LIBERTO"
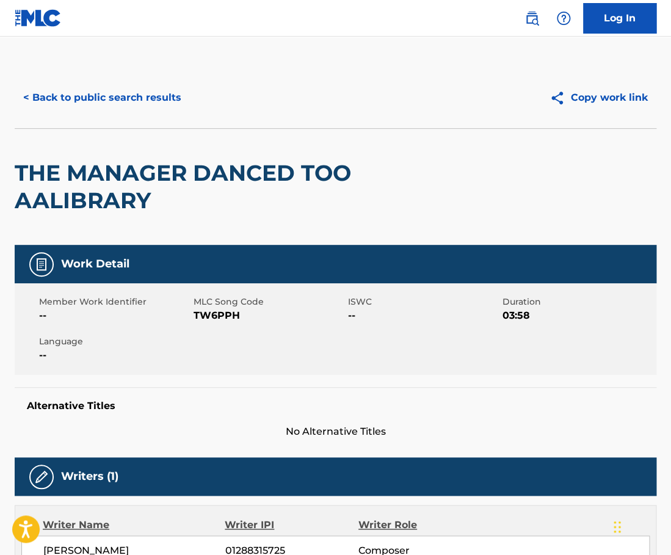
click at [155, 111] on button "< Back to public search results" at bounding box center [102, 97] width 175 height 31
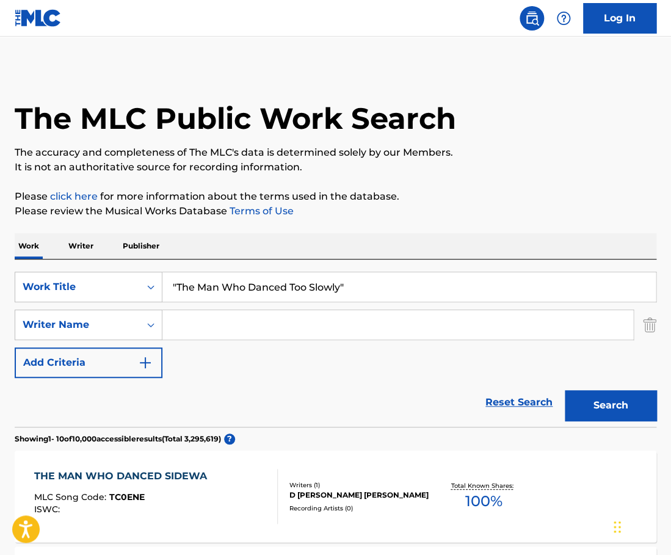
click at [233, 280] on input ""The Man Who Danced Too Slowly"" at bounding box center [408, 286] width 493 height 29
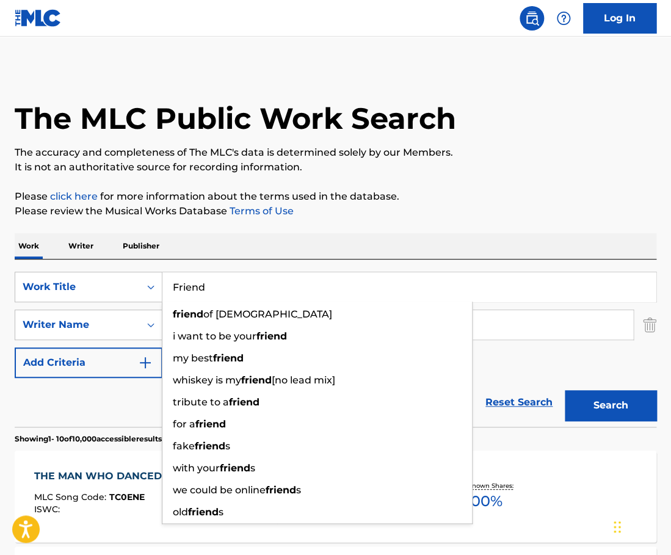
type input "Friend"
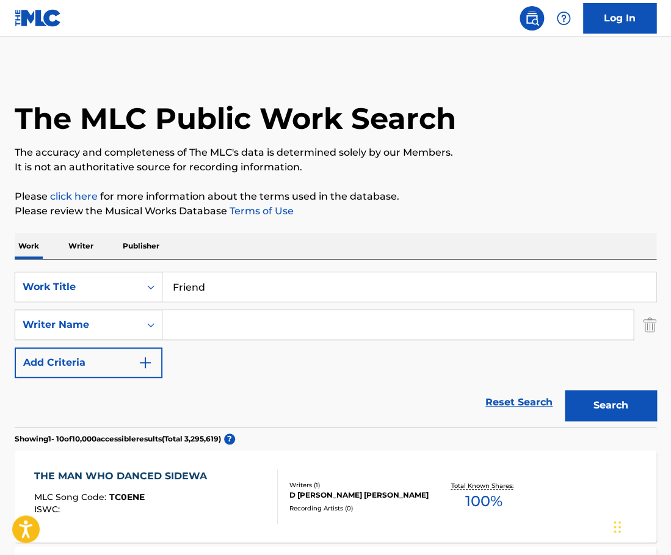
paste input "Mannine"
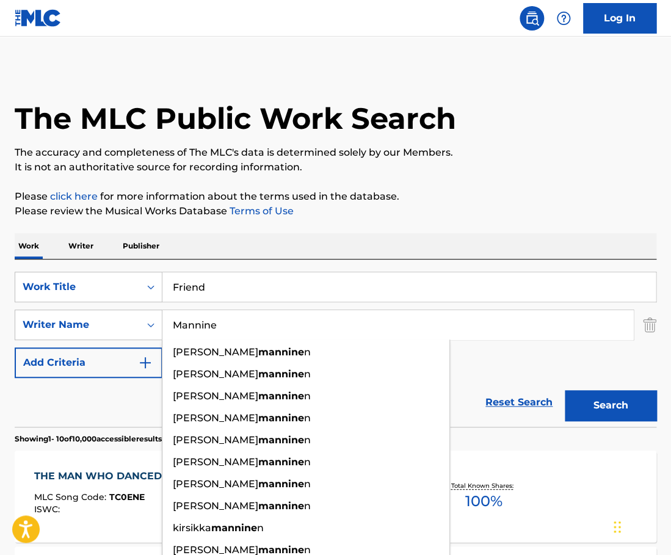
type input "Mannine"
click at [565, 390] on button "Search" at bounding box center [611, 405] width 92 height 31
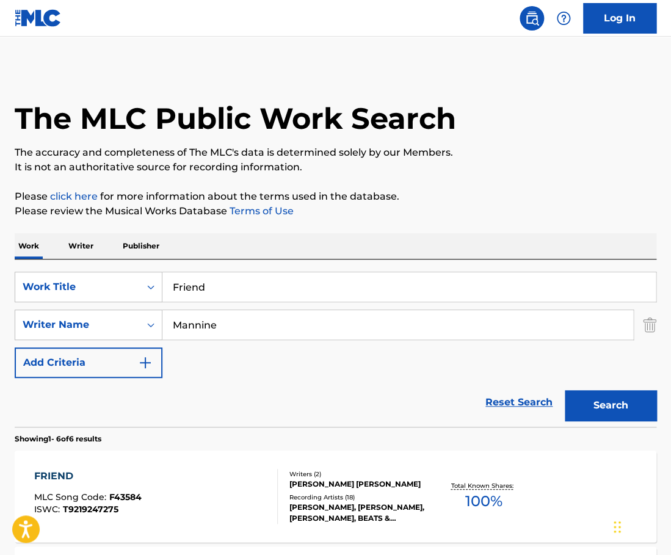
scroll to position [62, 0]
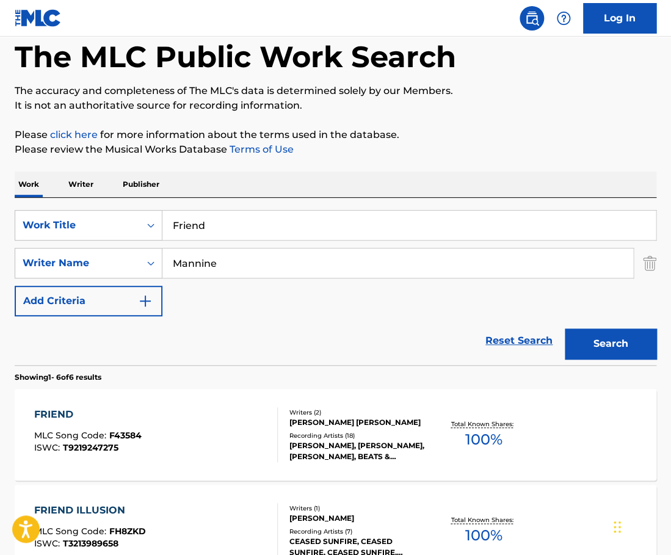
click at [250, 431] on div "FRIEND MLC Song Code : F43584 ISWC : T9219247275" at bounding box center [156, 434] width 244 height 55
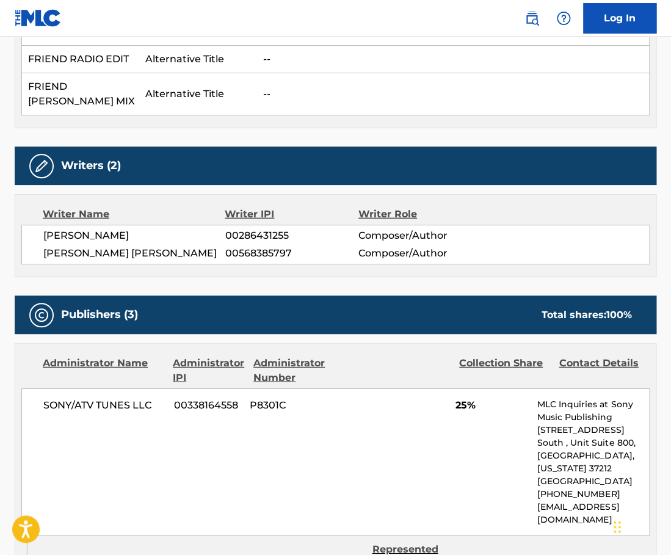
scroll to position [751, 0]
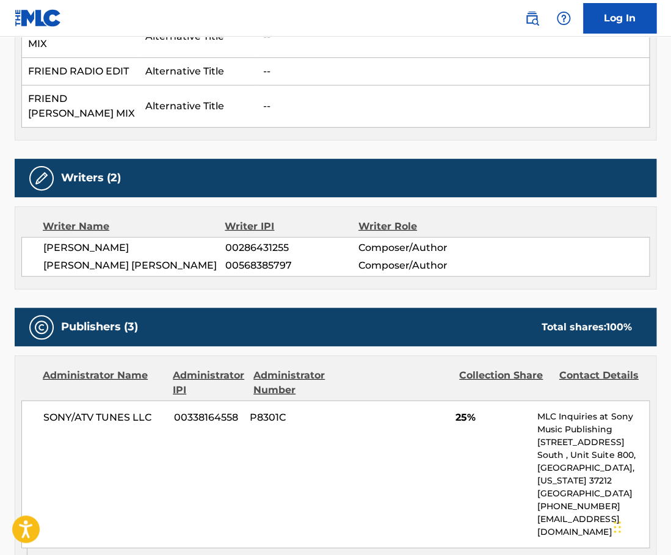
click at [170, 241] on span "JAAKKO PIETARI MANNINEN" at bounding box center [134, 248] width 182 height 15
copy span "MANNINEN"
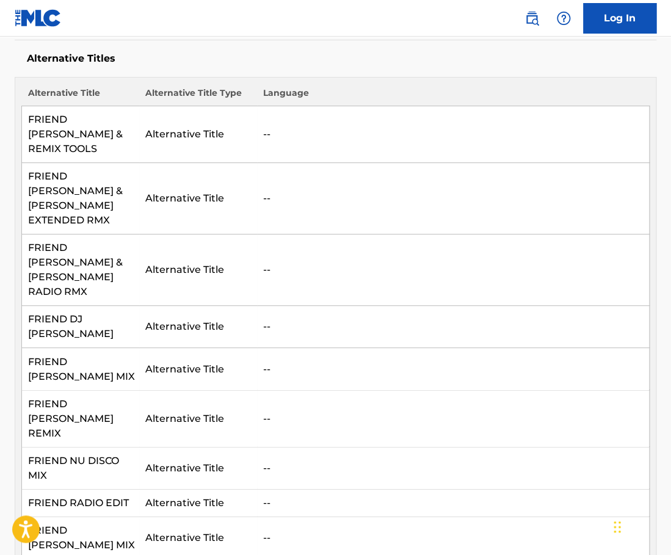
scroll to position [0, 0]
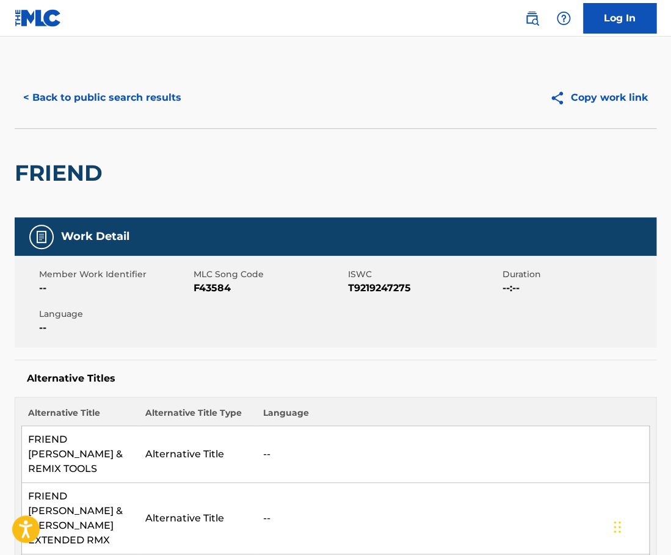
click at [139, 106] on button "< Back to public search results" at bounding box center [102, 97] width 175 height 31
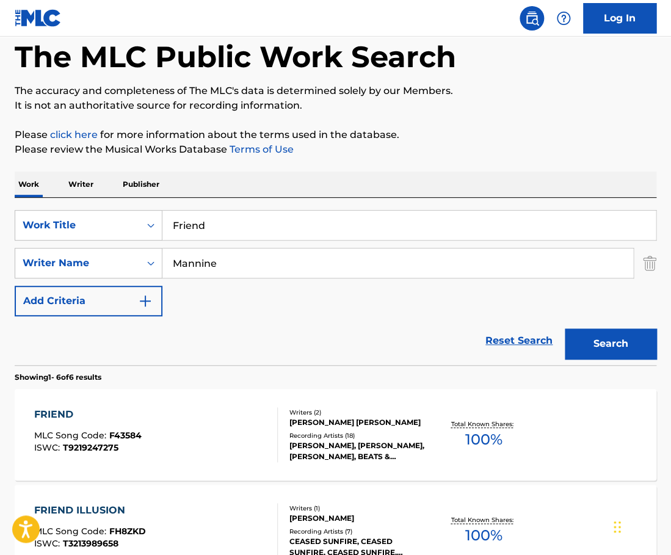
click at [252, 238] on input "Friend" at bounding box center [408, 225] width 493 height 29
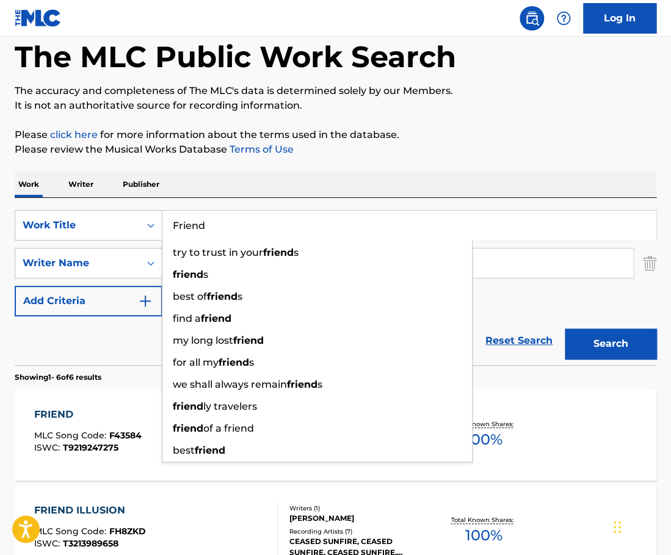
paste input "Siempre me quedará"
click at [252, 238] on input "Friend" at bounding box center [408, 225] width 493 height 29
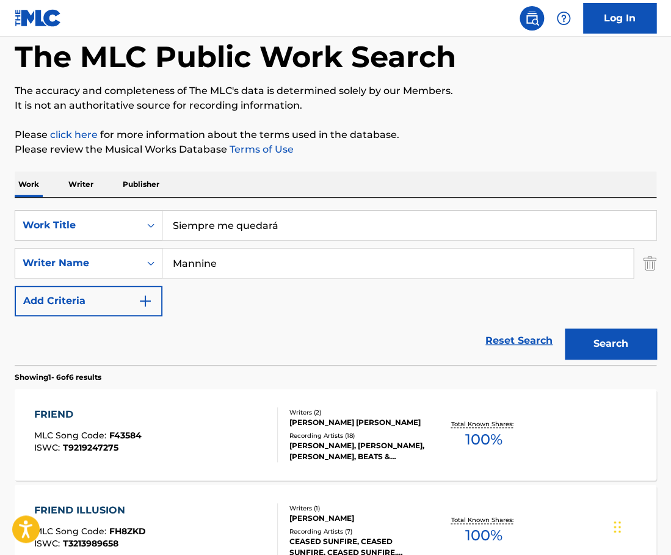
type input "Siempre me quedará"
click at [239, 264] on input "Mannine" at bounding box center [397, 263] width 471 height 29
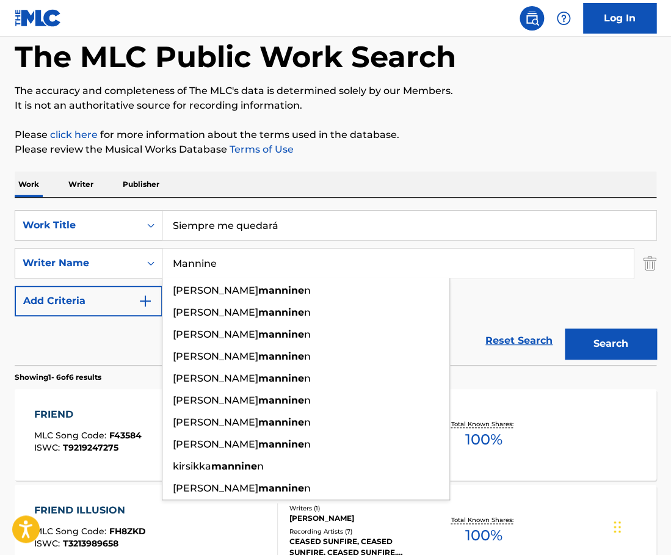
click at [239, 264] on input "Mannine" at bounding box center [397, 263] width 471 height 29
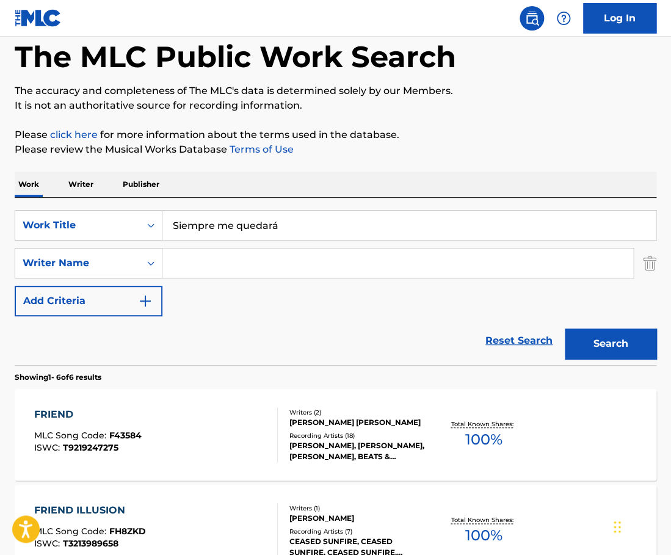
click at [565, 329] on button "Search" at bounding box center [611, 344] width 92 height 31
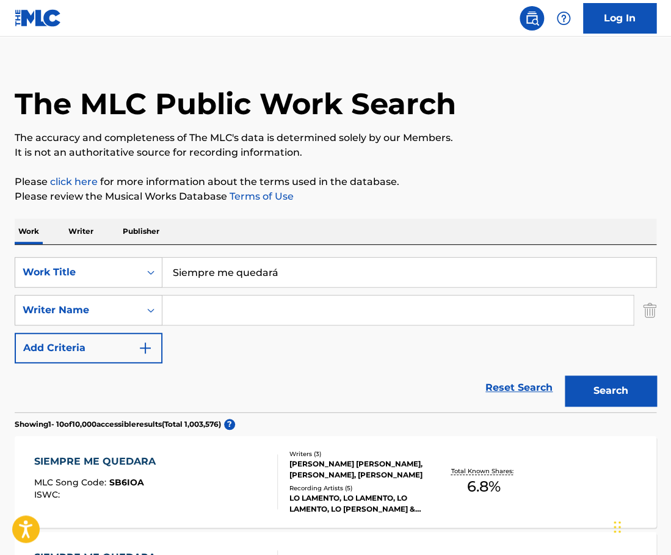
click at [220, 310] on input "Search Form" at bounding box center [397, 310] width 471 height 29
paste input "Vila"
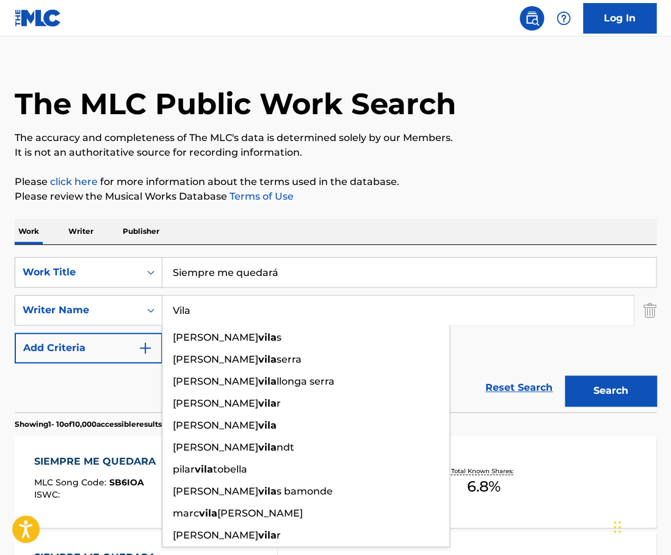
type input "Vila"
click at [565, 376] on button "Search" at bounding box center [611, 391] width 92 height 31
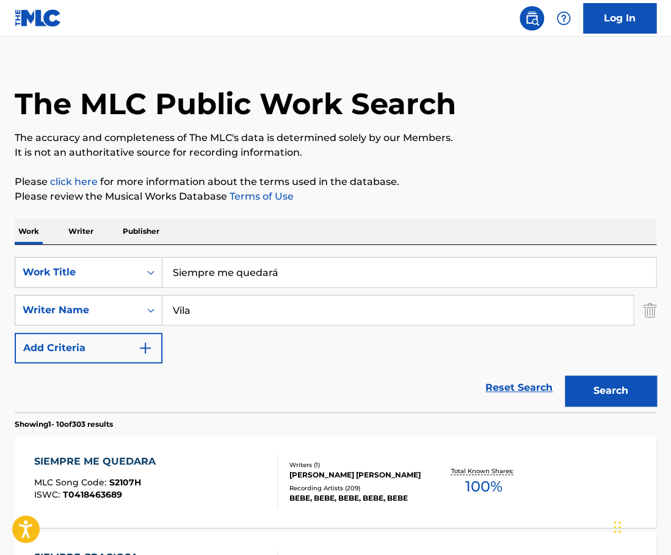
scroll to position [57, 0]
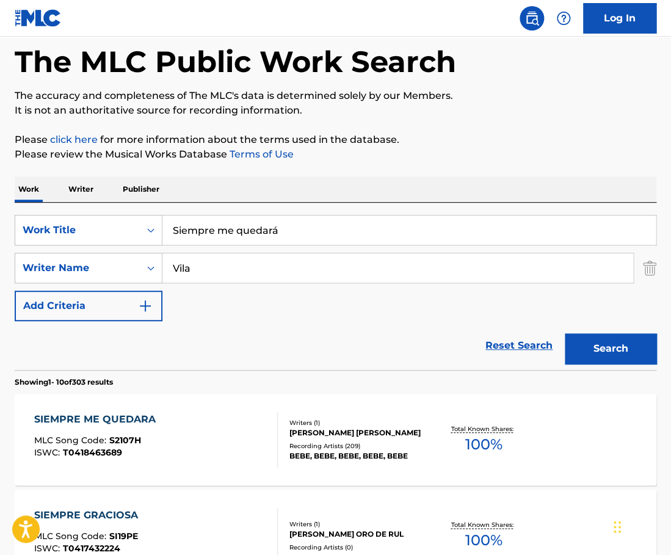
click at [217, 421] on div "SIEMPRE ME QUEDARA MLC Song Code : S2107H ISWC : T0418463689" at bounding box center [156, 439] width 244 height 55
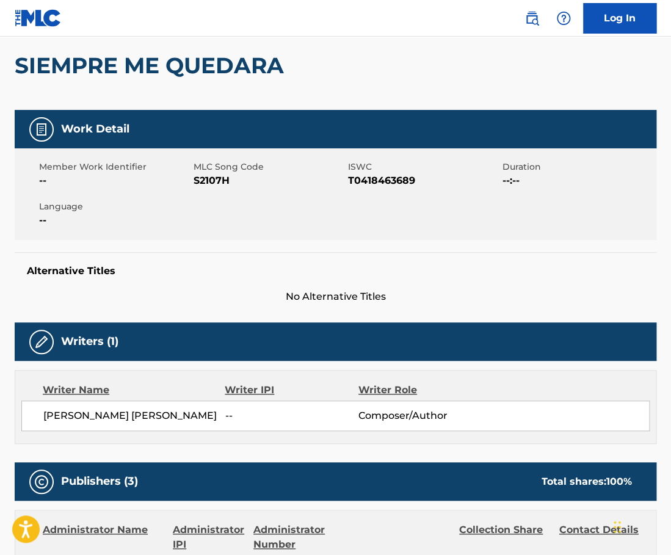
scroll to position [84, 0]
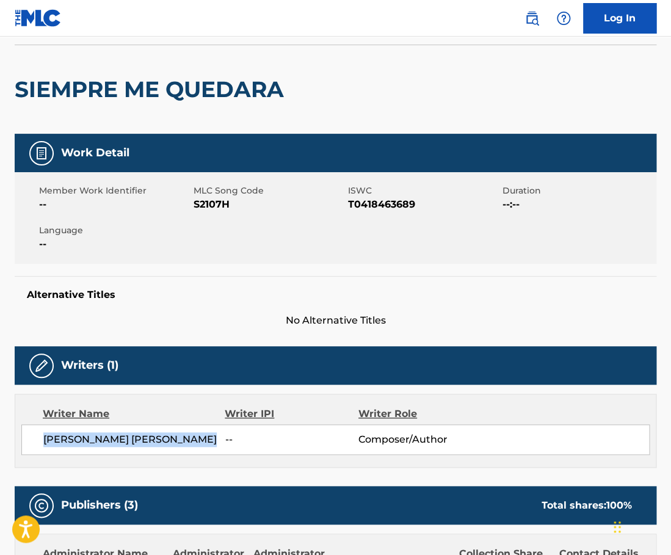
drag, startPoint x: 209, startPoint y: 438, endPoint x: 43, endPoint y: 438, distance: 166.1
click at [43, 438] on div "MARIA NIEVES REBOLLEDO VILA -- Composer/Author" at bounding box center [335, 439] width 628 height 31
copy span "MARIA NIEVES REBOLLEDO VILA"
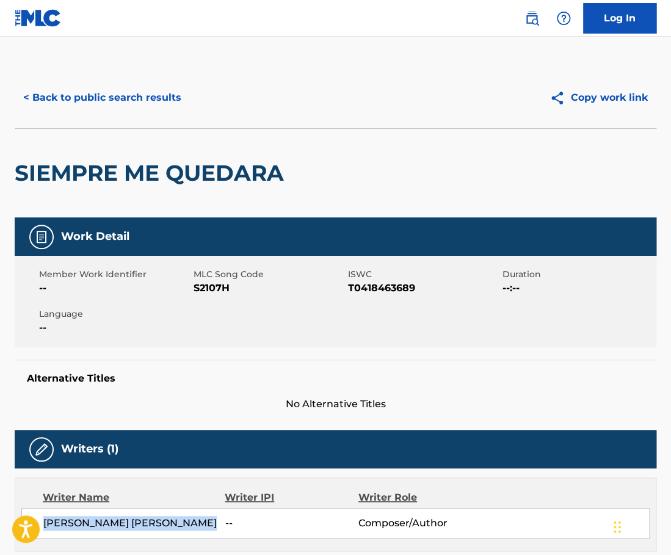
click at [143, 101] on button "< Back to public search results" at bounding box center [102, 97] width 175 height 31
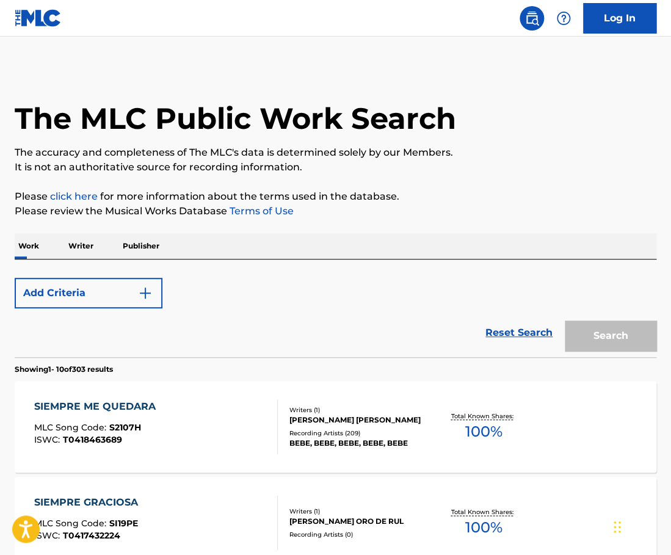
scroll to position [57, 0]
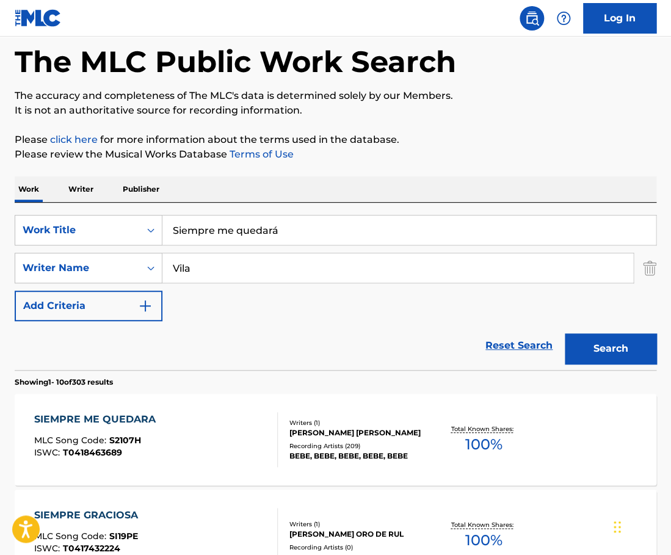
click at [268, 231] on input "Siempre me quedará" at bounding box center [408, 230] width 493 height 29
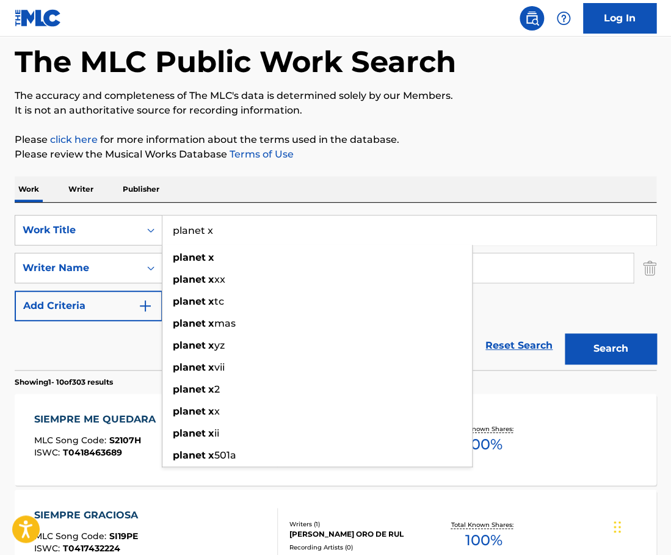
type input "planet x"
click at [290, 153] on link "Terms of Use" at bounding box center [260, 154] width 67 height 12
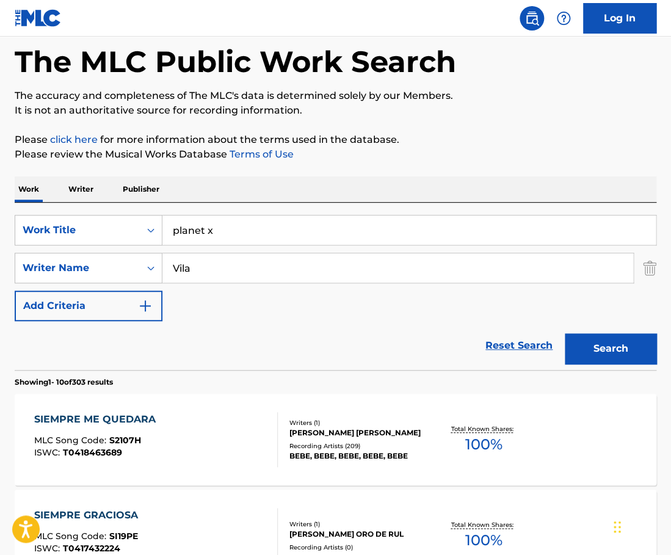
click at [218, 263] on input "Vila" at bounding box center [397, 267] width 471 height 29
click at [584, 341] on button "Search" at bounding box center [611, 348] width 92 height 31
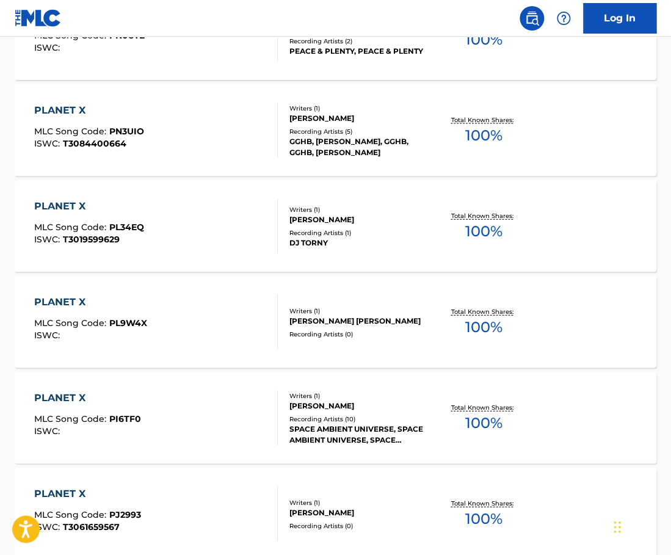
scroll to position [0, 0]
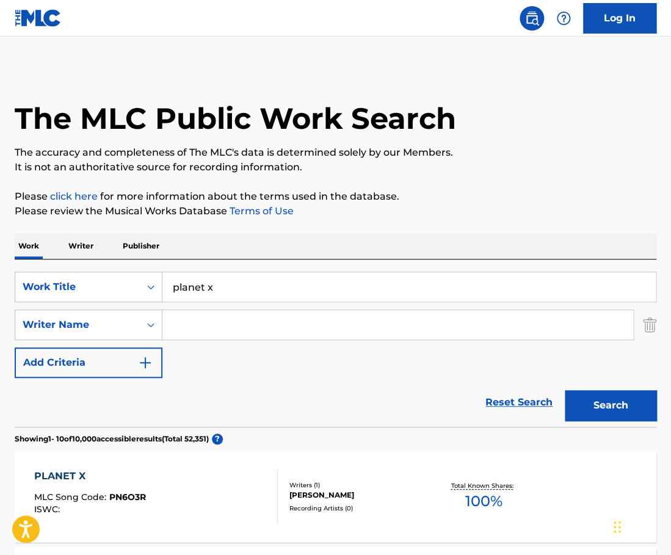
click at [212, 324] on input "Search Form" at bounding box center [397, 324] width 471 height 29
paste input "Kevin MacLeod"
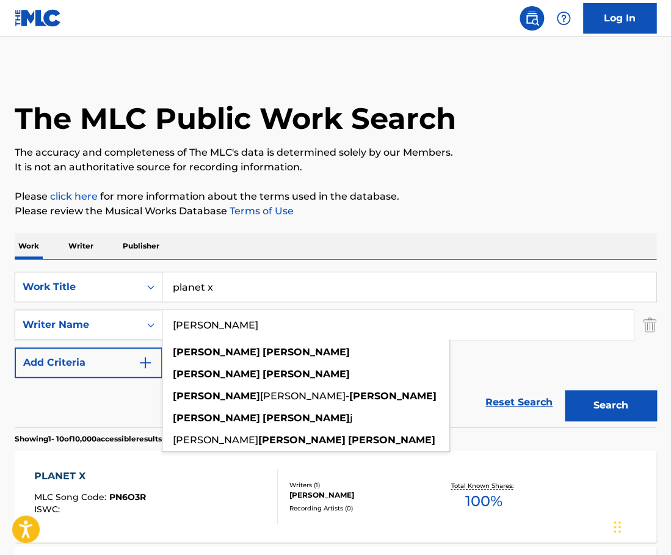
click at [565, 390] on button "Search" at bounding box center [611, 405] width 92 height 31
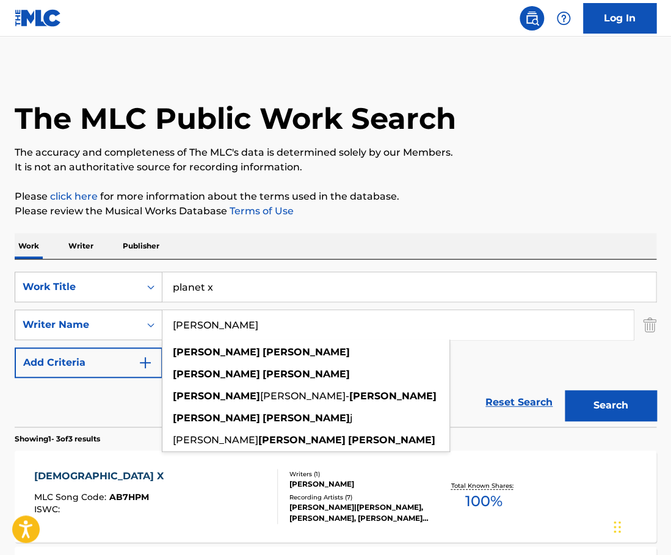
drag, startPoint x: 268, startPoint y: 324, endPoint x: 118, endPoint y: 324, distance: 150.2
click at [162, 324] on input "Kevin MacLeod" at bounding box center [397, 324] width 471 height 29
paste input "Jason Shaw"
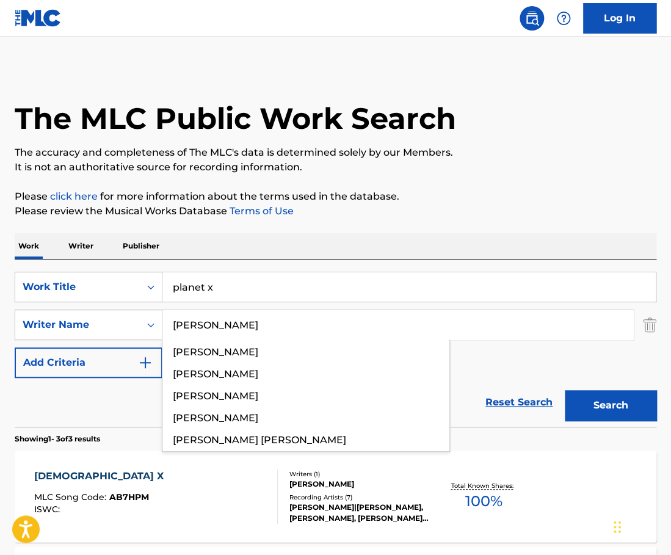
click at [565, 390] on button "Search" at bounding box center [611, 405] width 92 height 31
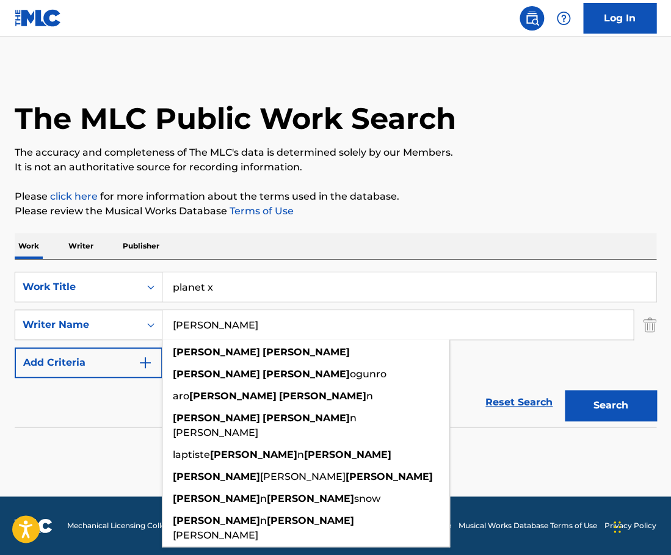
drag, startPoint x: 245, startPoint y: 318, endPoint x: 90, endPoint y: 318, distance: 155.1
click at [162, 318] on input "Jason Shaw" at bounding box center [397, 324] width 471 height 29
paste input "Nathan Wills"
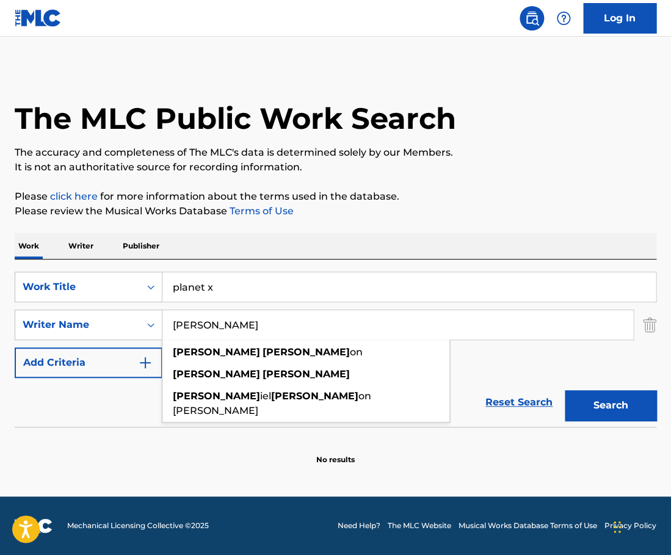
click at [565, 390] on button "Search" at bounding box center [611, 405] width 92 height 31
click at [293, 224] on div "The MLC Public Work Search The accuracy and completeness of The MLC's data is d…" at bounding box center [335, 266] width 671 height 398
click at [257, 329] on input "Nathan Wills" at bounding box center [397, 324] width 471 height 29
paste input "Rothman"
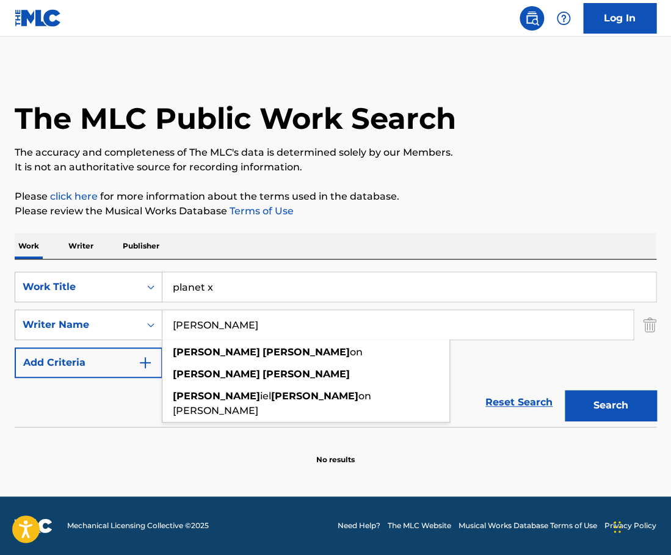
click at [257, 329] on input "Rothman" at bounding box center [397, 324] width 471 height 29
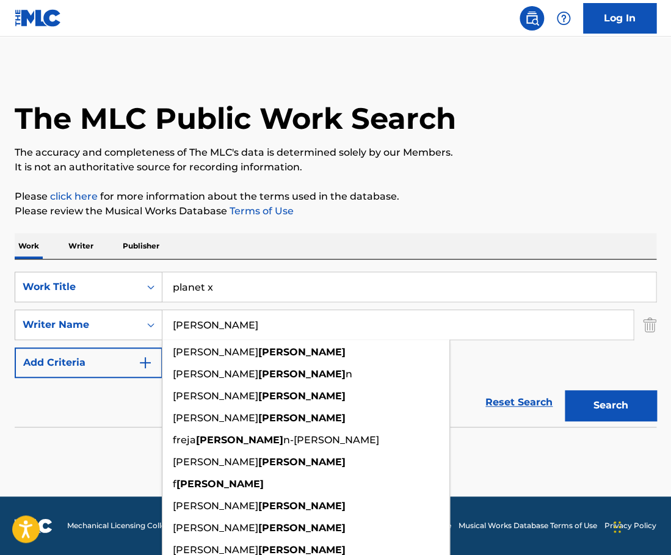
type input "Rothman"
click at [245, 291] on input "planet x" at bounding box center [408, 286] width 493 height 29
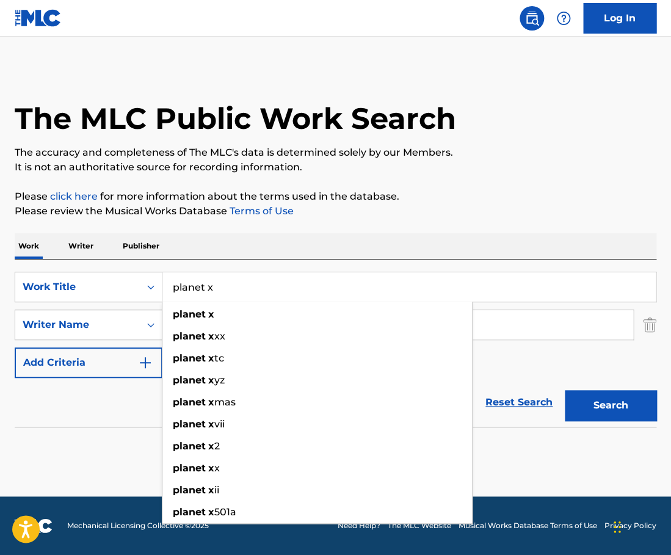
click at [245, 291] on input "planet x" at bounding box center [408, 286] width 493 height 29
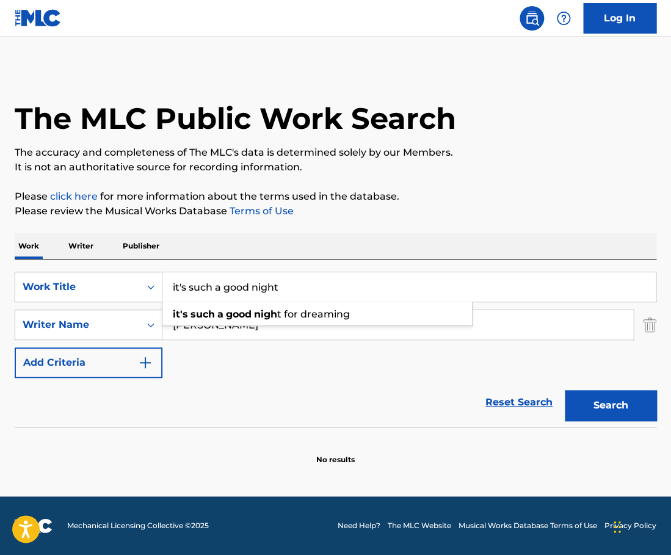
type input "it's such a good night"
click at [565, 390] on button "Search" at bounding box center [611, 405] width 92 height 31
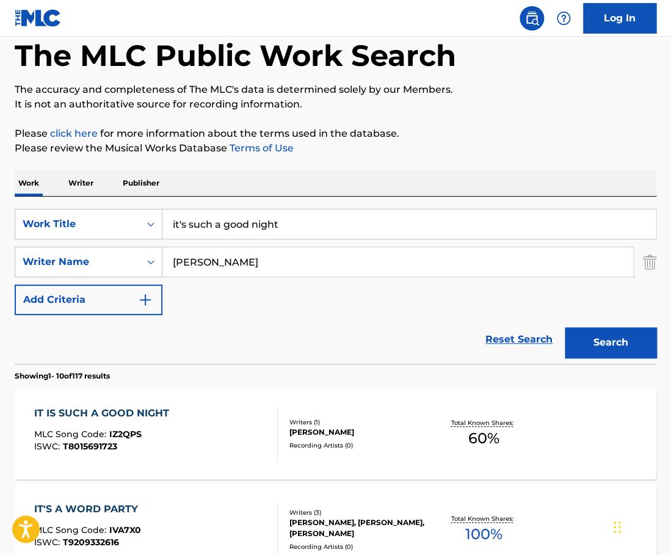
scroll to position [65, 0]
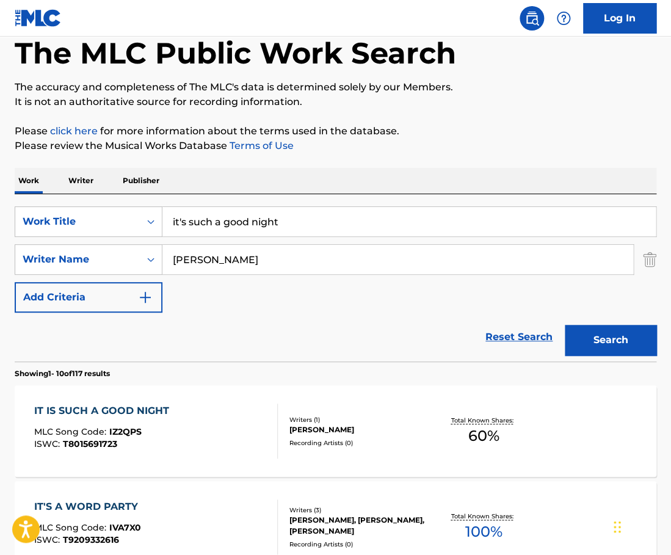
click at [214, 416] on div "IT IS SUCH A GOOD NIGHT MLC Song Code : IZ2QPS ISWC : T8015691723" at bounding box center [156, 431] width 244 height 55
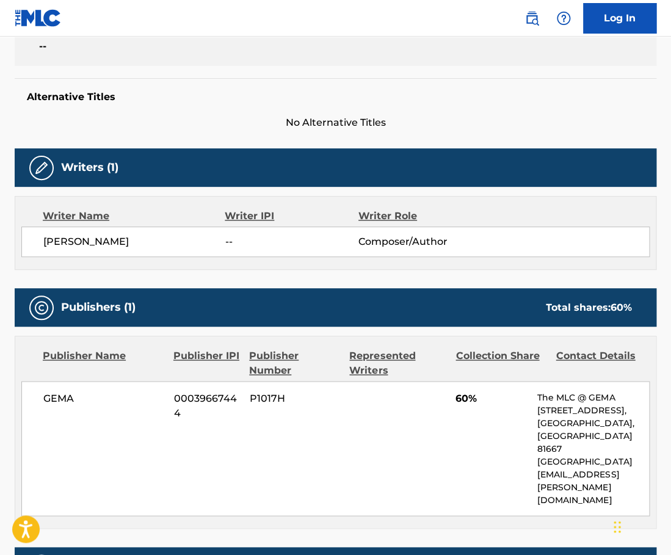
scroll to position [252, 0]
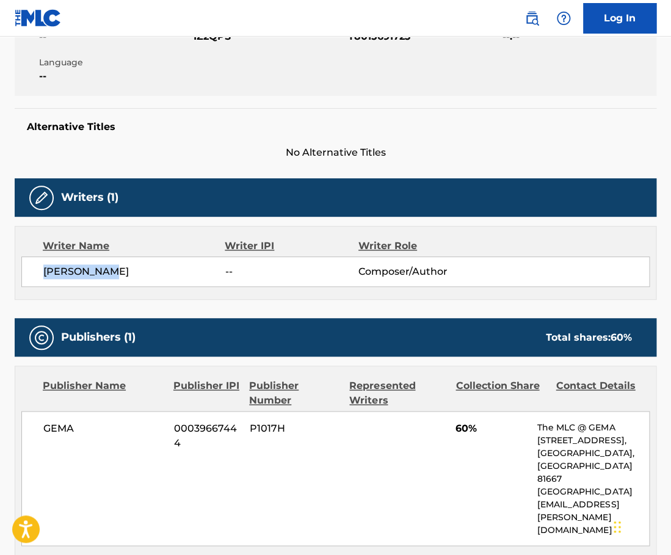
drag, startPoint x: 120, startPoint y: 275, endPoint x: 44, endPoint y: 274, distance: 76.3
click at [44, 274] on span "PAUL ROTHMAN" at bounding box center [134, 271] width 182 height 15
click at [44, 275] on span "PAUL ROTHMAN" at bounding box center [134, 271] width 182 height 15
click at [73, 275] on span "PAUL ROTHMAN" at bounding box center [134, 271] width 182 height 15
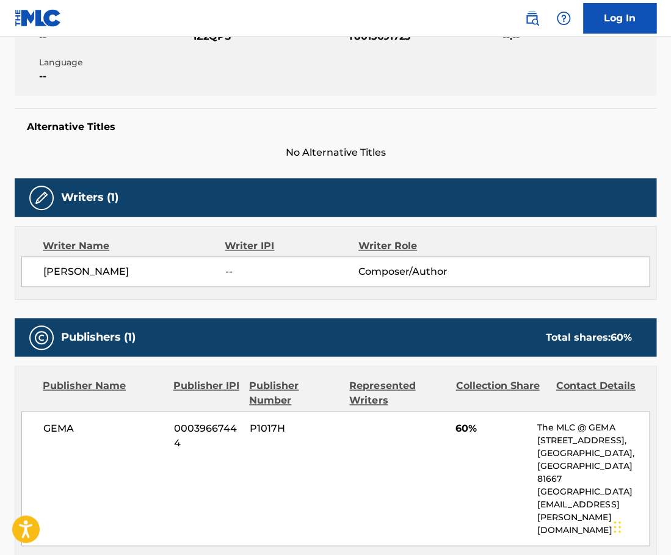
click at [73, 275] on span "PAUL ROTHMAN" at bounding box center [134, 271] width 182 height 15
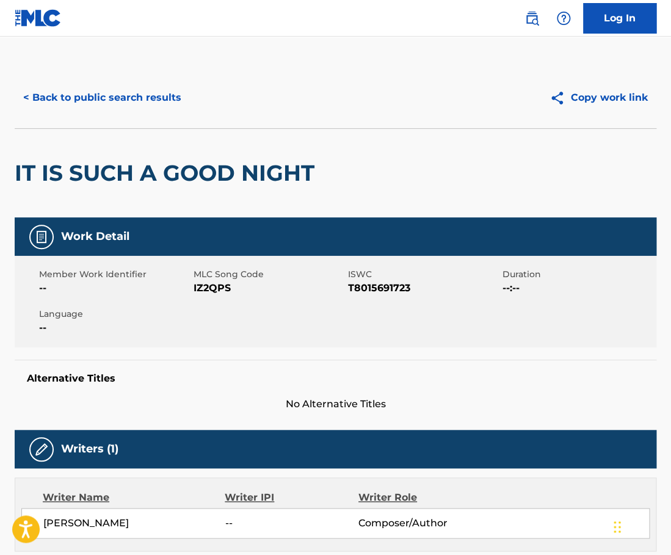
click at [150, 107] on button "< Back to public search results" at bounding box center [102, 97] width 175 height 31
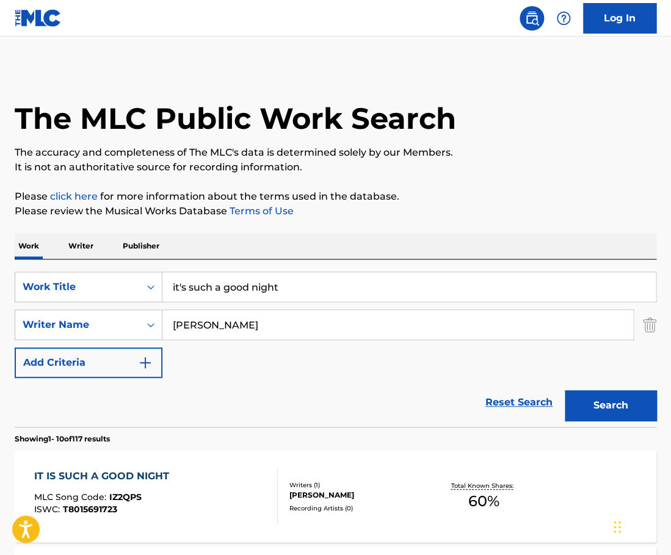
scroll to position [65, 0]
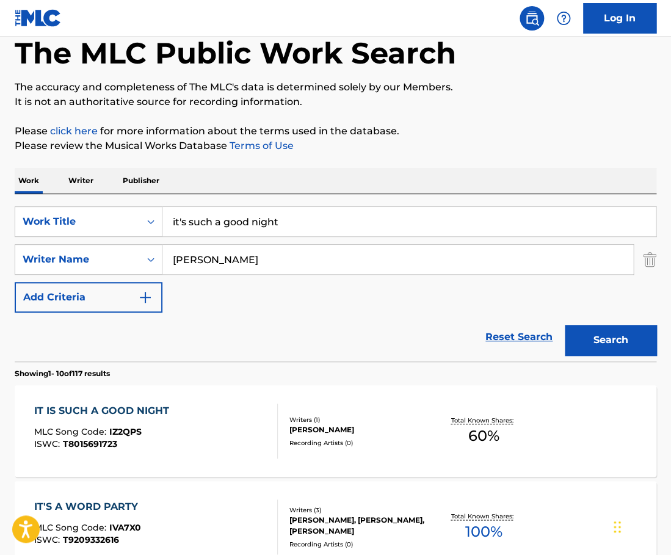
click at [269, 226] on input "it's such a good night" at bounding box center [408, 221] width 493 height 29
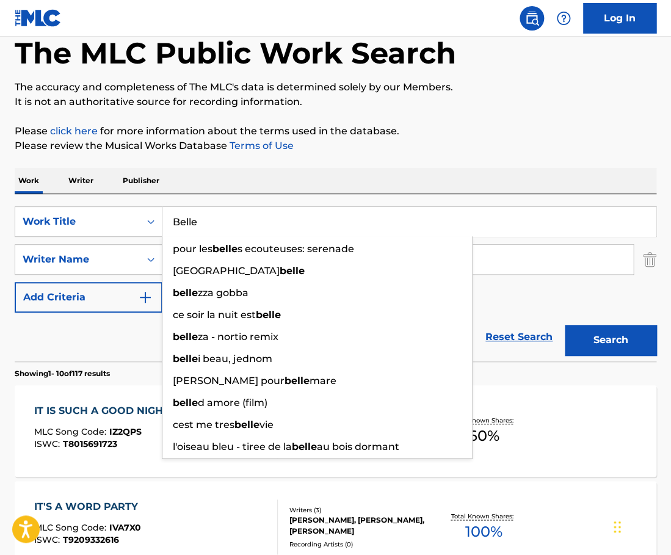
type input "Belle"
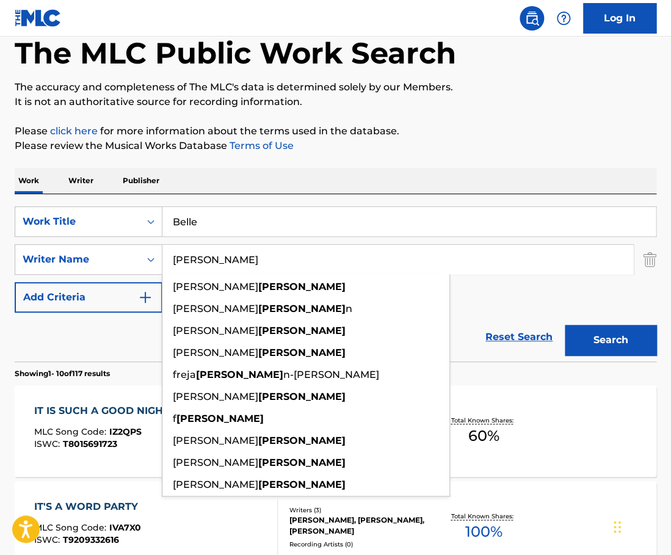
paste input "ALTAIN"
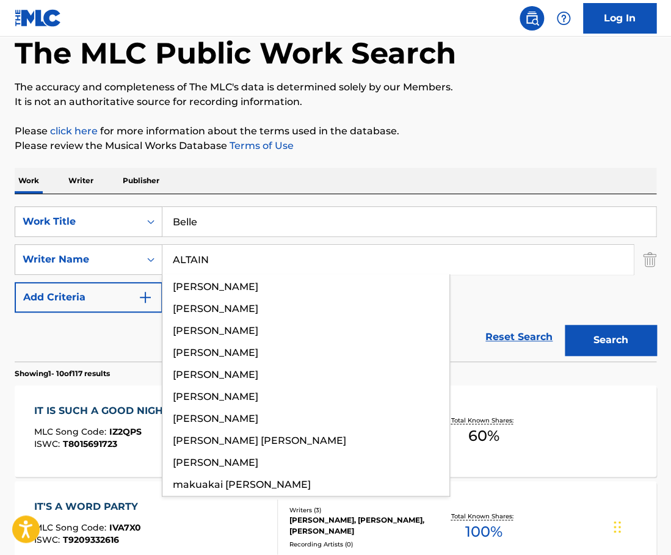
click at [565, 325] on button "Search" at bounding box center [611, 340] width 92 height 31
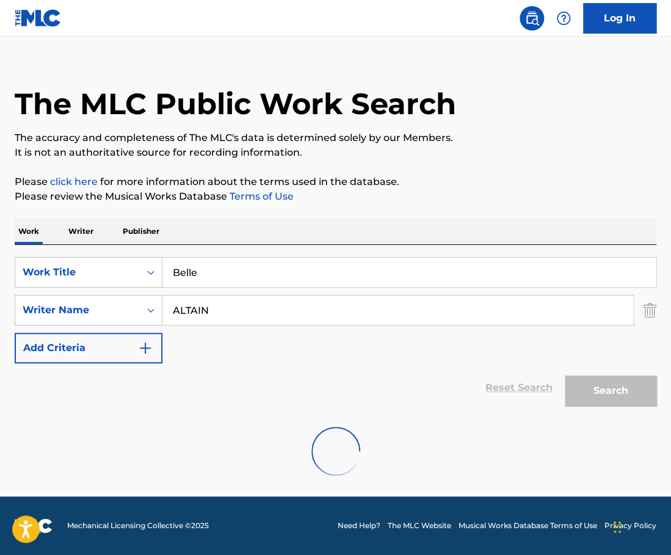
scroll to position [0, 0]
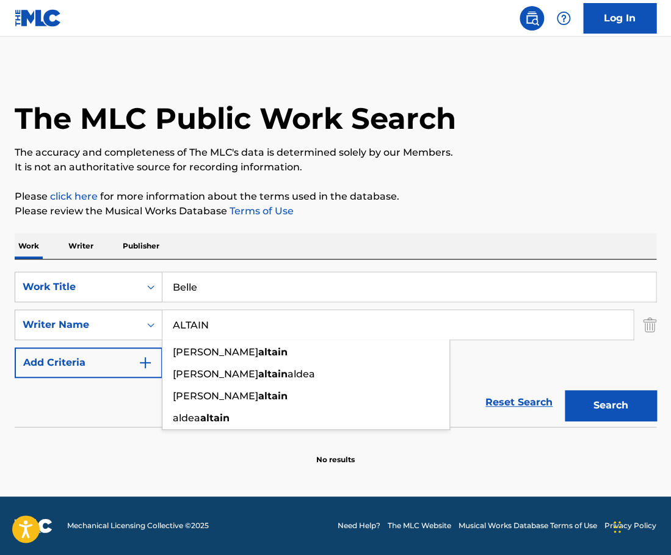
click at [225, 318] on input "ALTAIN" at bounding box center [397, 324] width 471 height 29
paste input "lif Tree"
click at [225, 318] on input "ALTAIN" at bounding box center [397, 324] width 471 height 29
type input "Alif Tree"
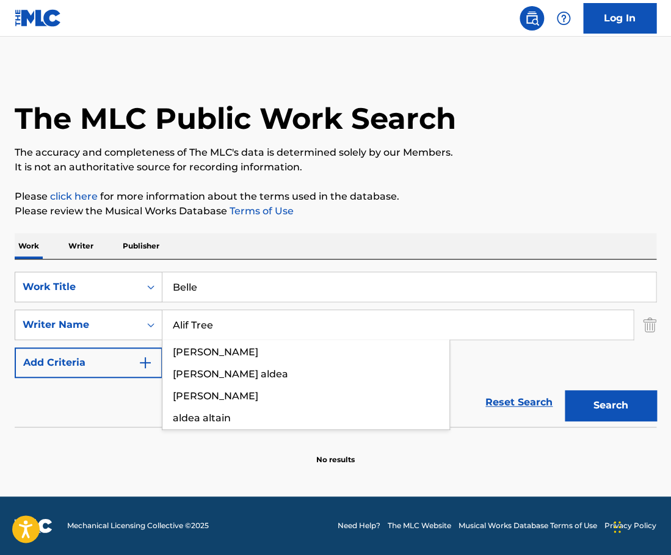
click at [565, 390] on button "Search" at bounding box center [611, 405] width 92 height 31
click at [208, 282] on input "Belle" at bounding box center [408, 286] width 493 height 29
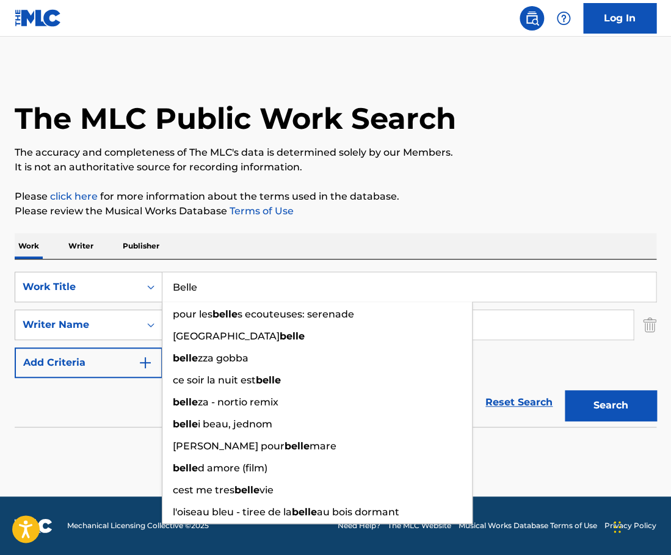
click at [208, 282] on input "Belle" at bounding box center [408, 286] width 493 height 29
paste input "Y yo sigo aquí"
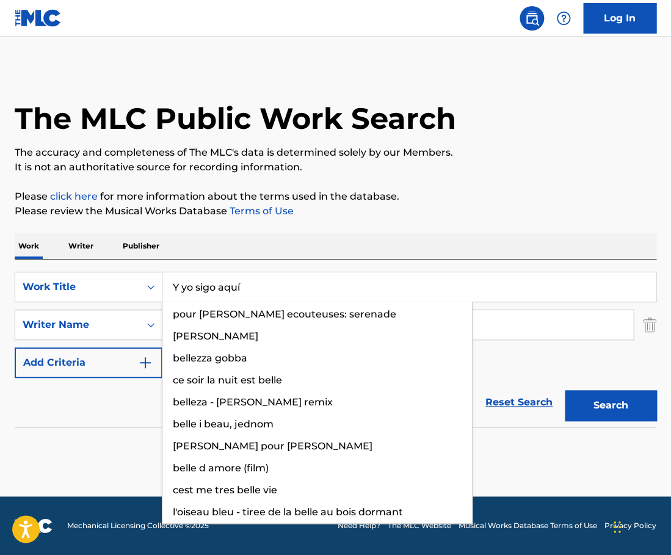
type input "Y yo sigo aquí"
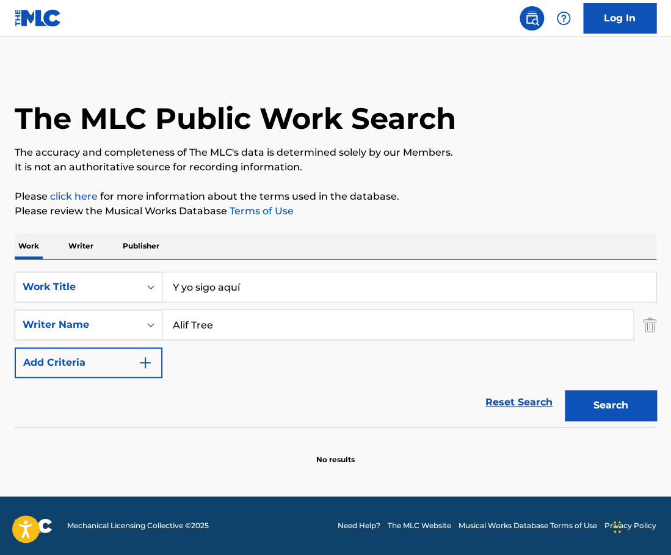
click at [239, 253] on div "Work Writer Publisher" at bounding box center [336, 246] width 642 height 26
click at [217, 332] on input "Alif Tree" at bounding box center [397, 324] width 471 height 29
paste input "Salgado"
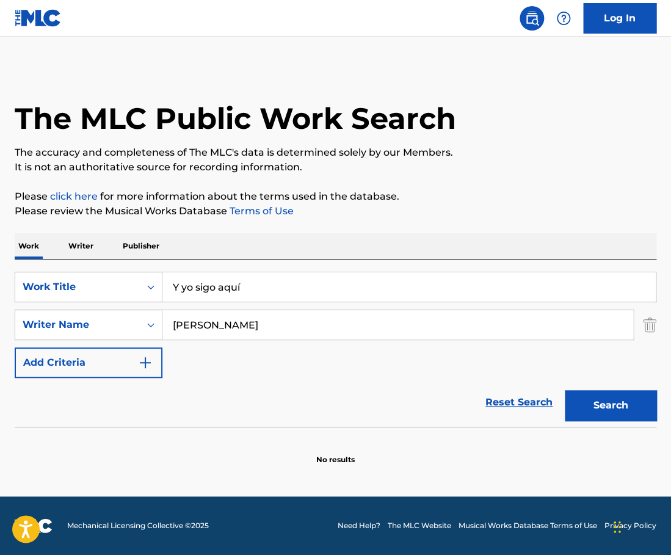
type input "Salgado"
click at [565, 390] on button "Search" at bounding box center [611, 405] width 92 height 31
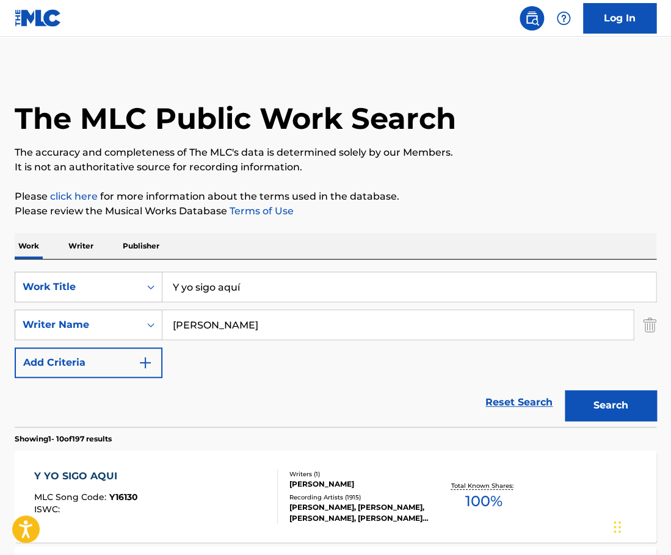
click at [229, 473] on div "Y YO SIGO AQUI MLC Song Code : Y16130 ISWC :" at bounding box center [156, 496] width 244 height 55
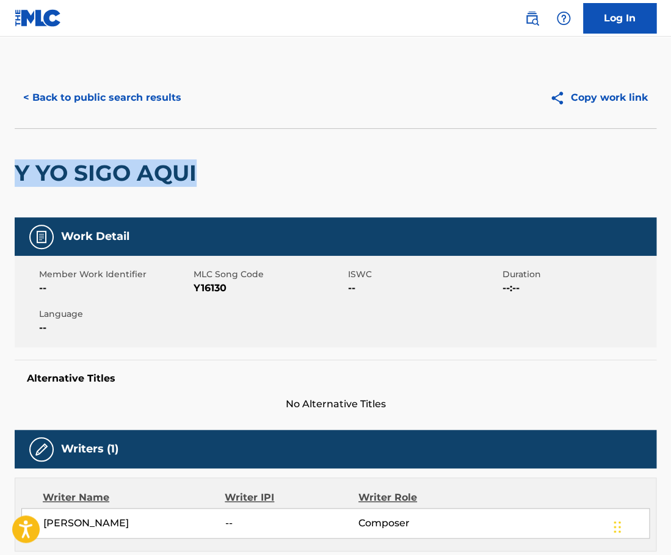
drag, startPoint x: 216, startPoint y: 174, endPoint x: 20, endPoint y: 164, distance: 196.9
click at [20, 164] on div "Y YO SIGO AQUI" at bounding box center [336, 172] width 642 height 89
copy h2 "Y YO SIGO AQUI"
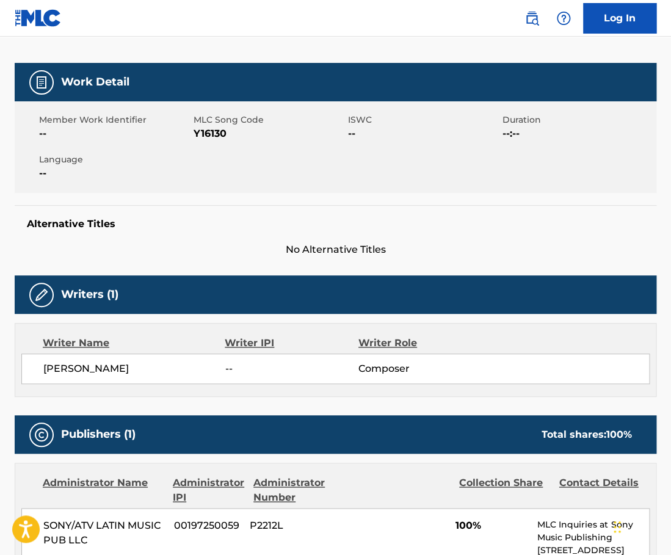
scroll to position [183, 0]
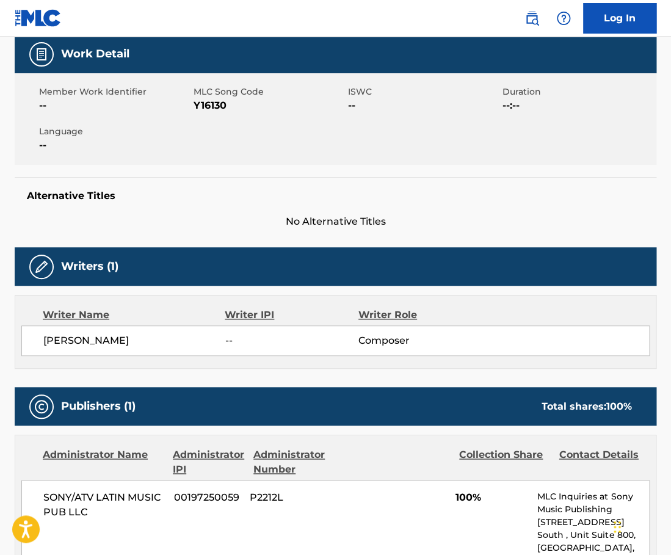
click at [131, 340] on span "SALGADO ESTEFANO" at bounding box center [134, 340] width 182 height 15
copy span "ESTEFANO"
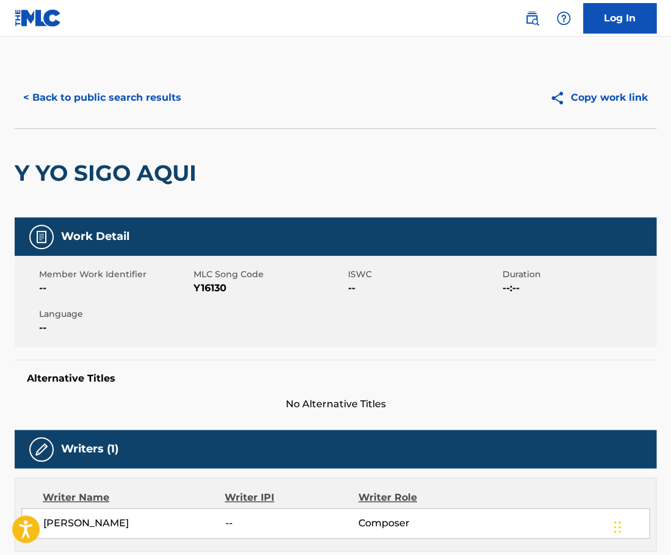
click at [131, 109] on button "< Back to public search results" at bounding box center [102, 97] width 175 height 31
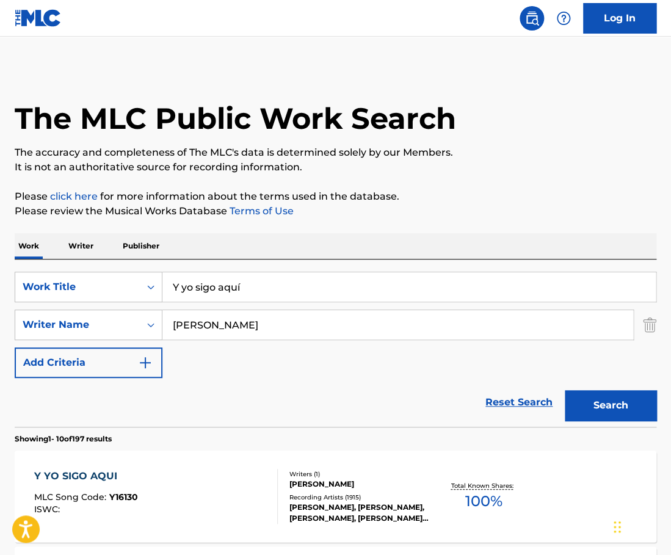
click at [274, 286] on input "Y yo sigo aquí" at bounding box center [408, 286] width 493 height 29
type input "it's too late for tears"
click at [565, 390] on button "Search" at bounding box center [611, 405] width 92 height 31
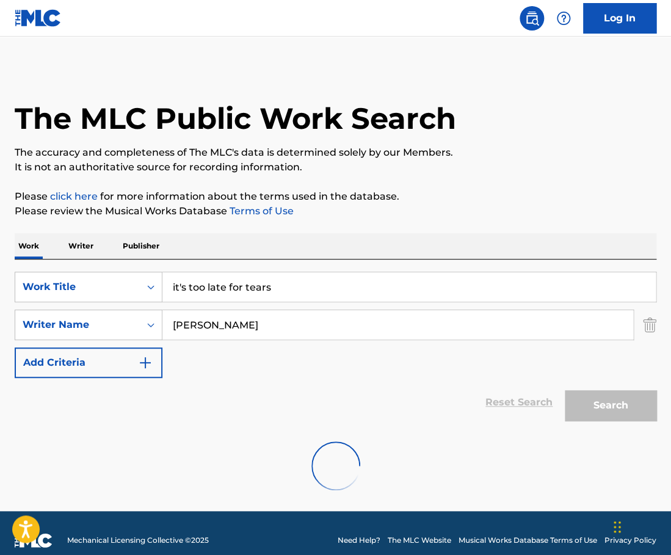
click at [254, 336] on input "Salgado" at bounding box center [397, 324] width 471 height 29
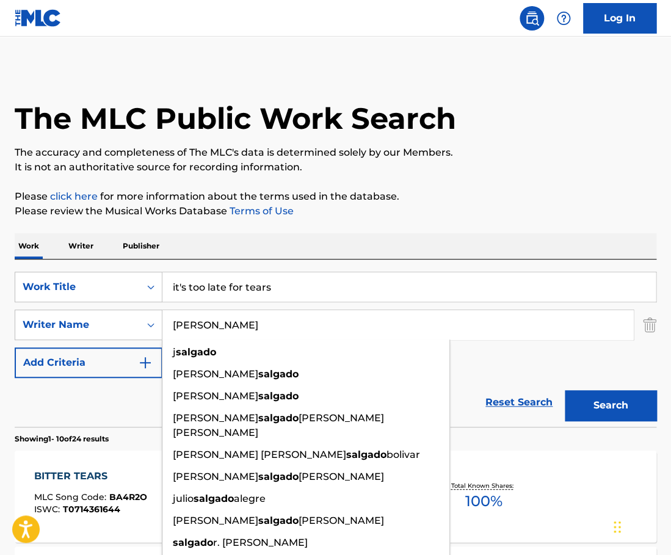
click at [254, 336] on input "Salgado" at bounding box center [397, 324] width 471 height 29
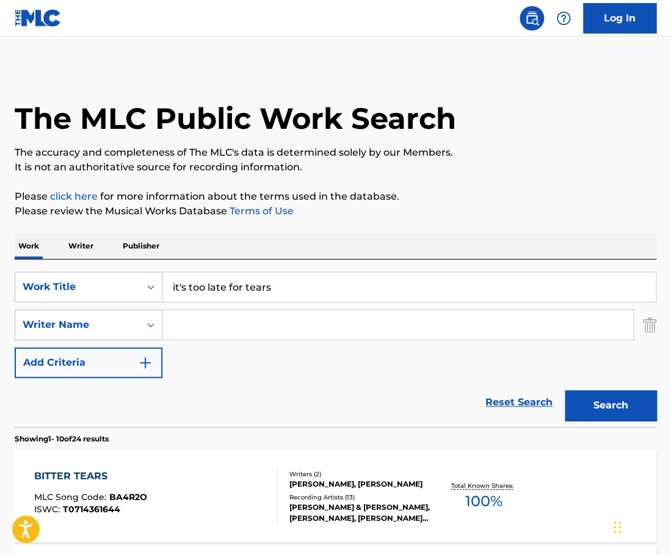
click at [565, 390] on button "Search" at bounding box center [611, 405] width 92 height 31
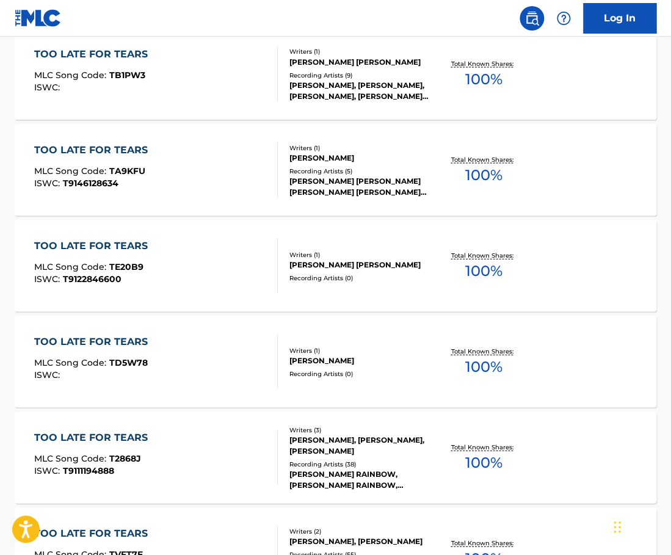
scroll to position [626, 0]
